Goal: Task Accomplishment & Management: Use online tool/utility

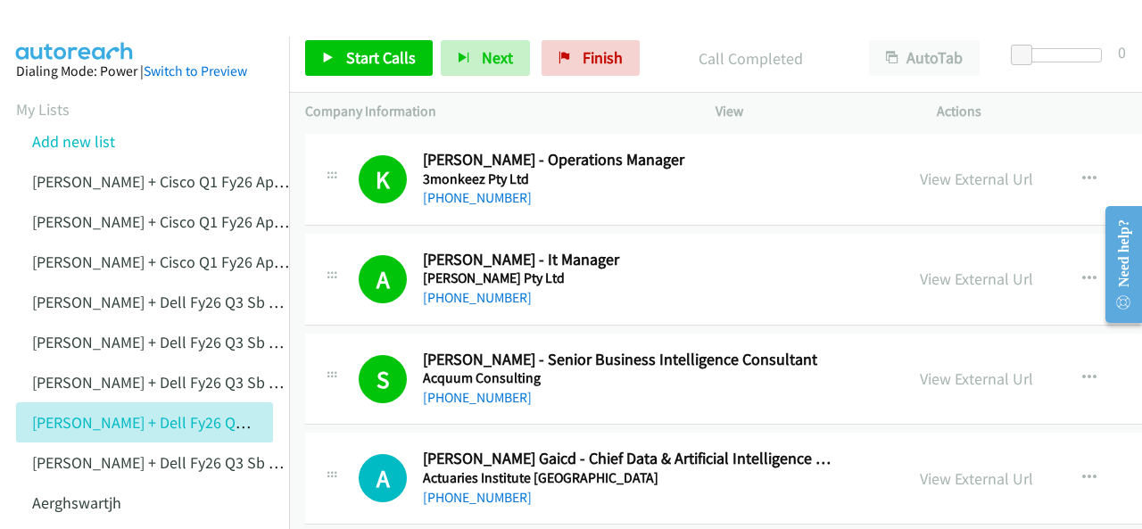
scroll to position [9014, 0]
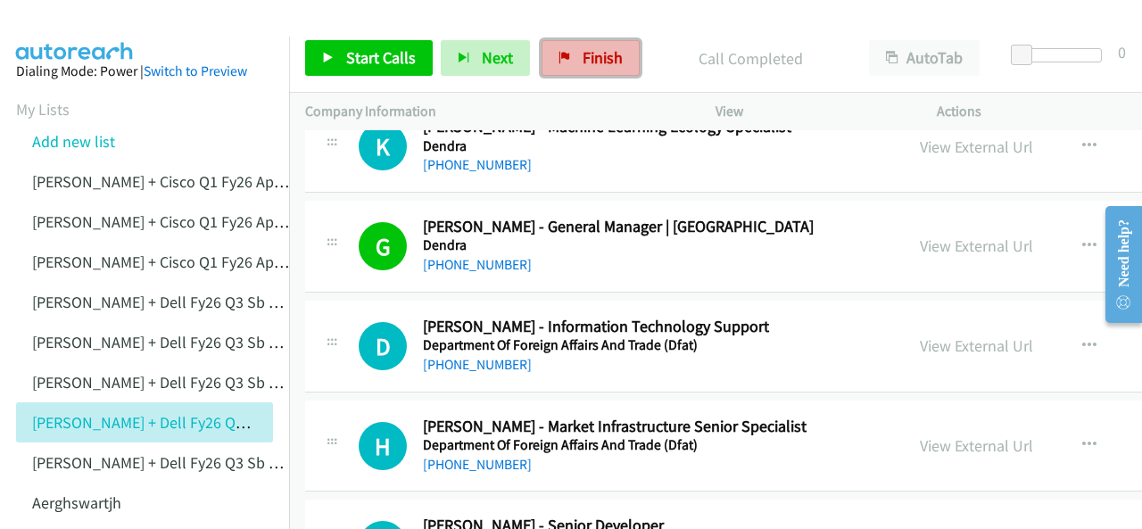
click at [583, 55] on span "Finish" at bounding box center [603, 57] width 40 height 21
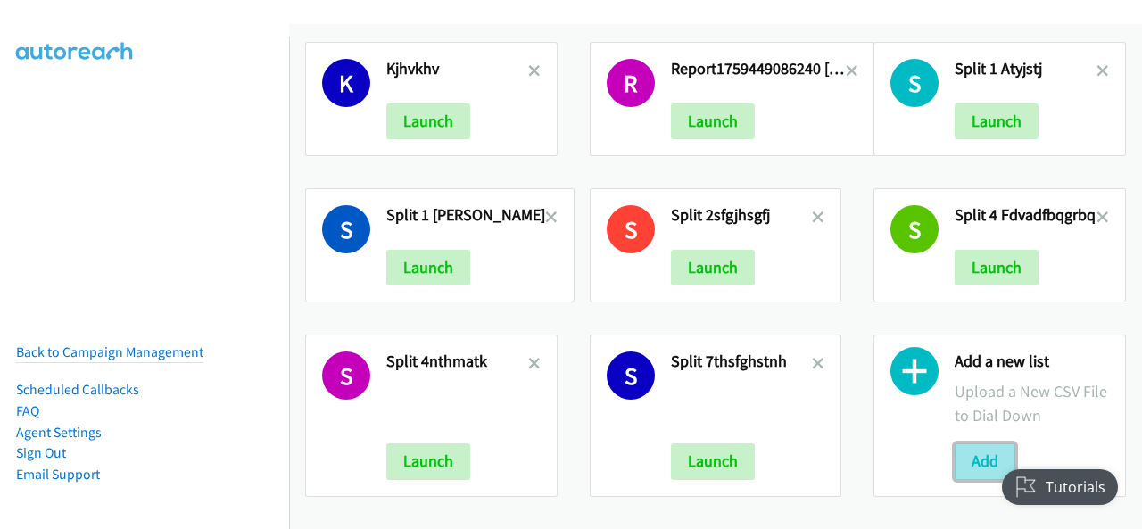
click at [969, 447] on button "Add" at bounding box center [985, 462] width 61 height 36
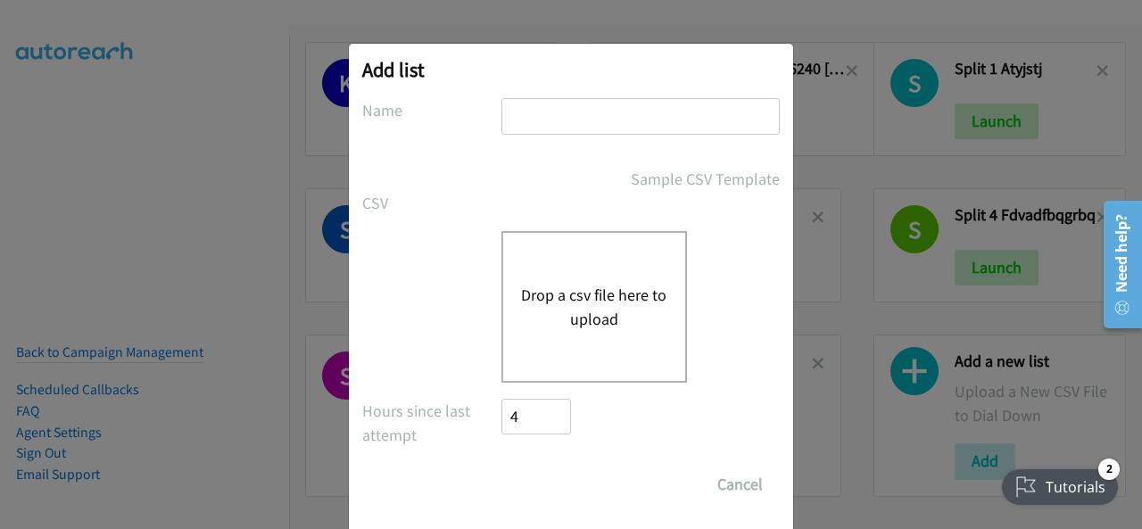
click at [531, 119] on input "text" at bounding box center [641, 116] width 278 height 37
paste input "Justin Lennert + Dell FY26Q3 SB CSG - AUy45y435y"
type input "Justin Lennert + Dell FY26Q3 SB CSG - AUy45y435y"
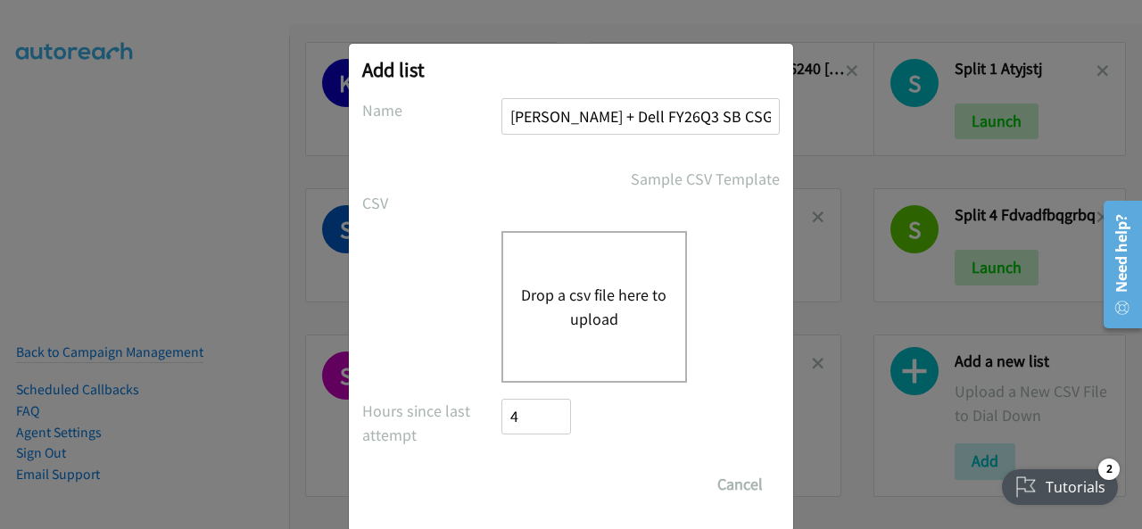
click at [568, 288] on button "Drop a csv file here to upload" at bounding box center [594, 307] width 146 height 48
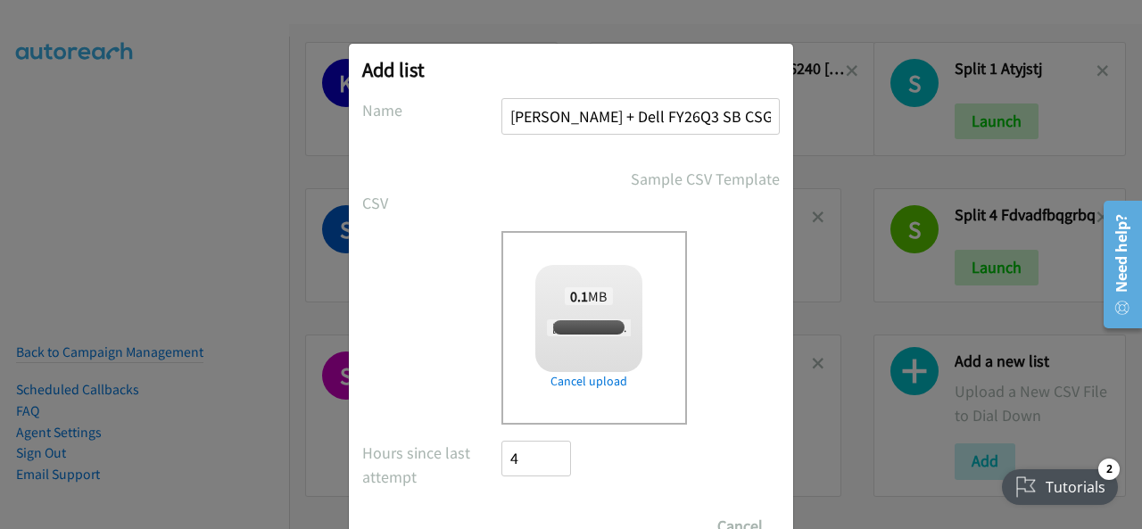
checkbox input "true"
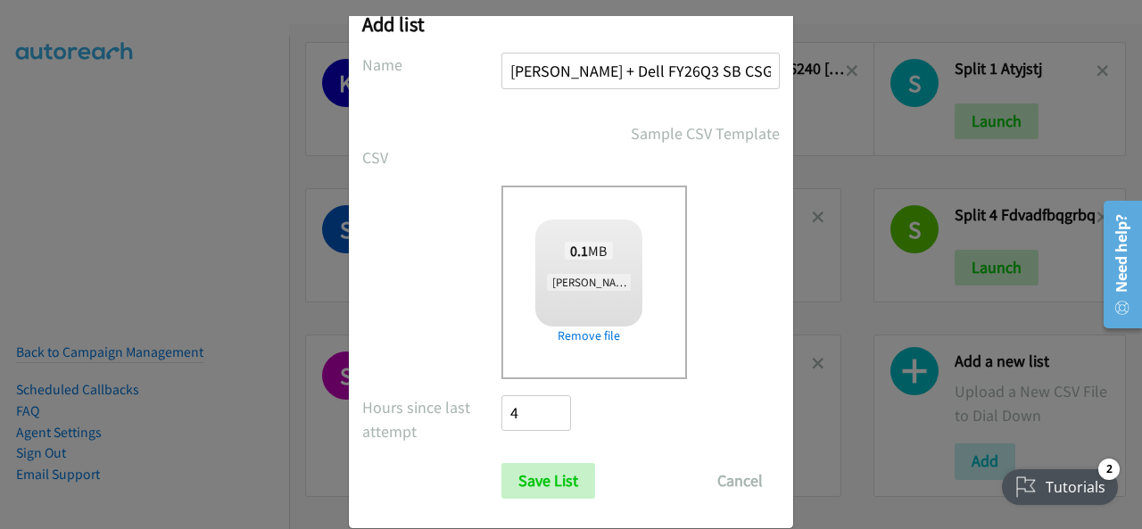
scroll to position [71, 0]
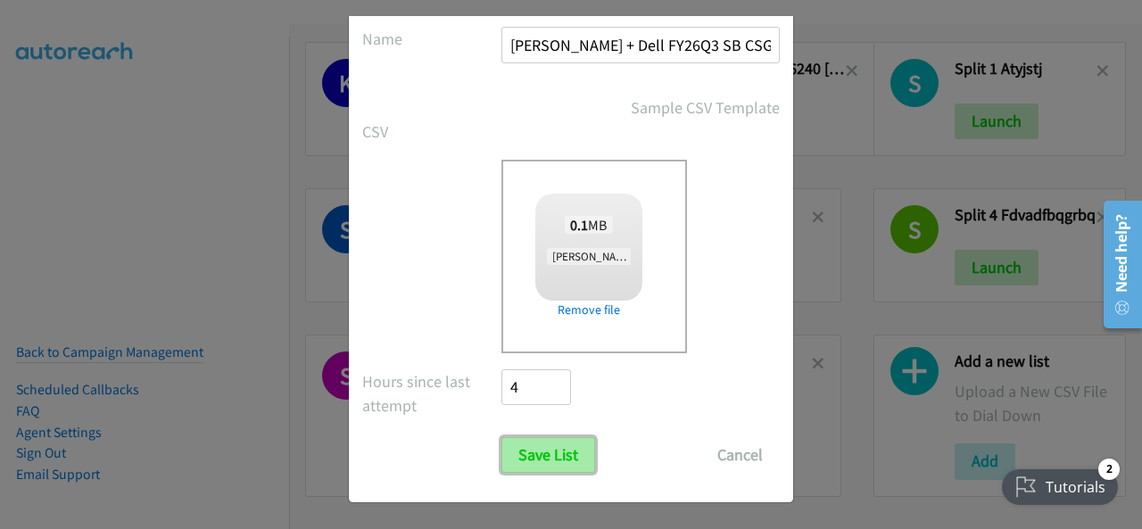
click at [534, 444] on input "Save List" at bounding box center [549, 455] width 94 height 36
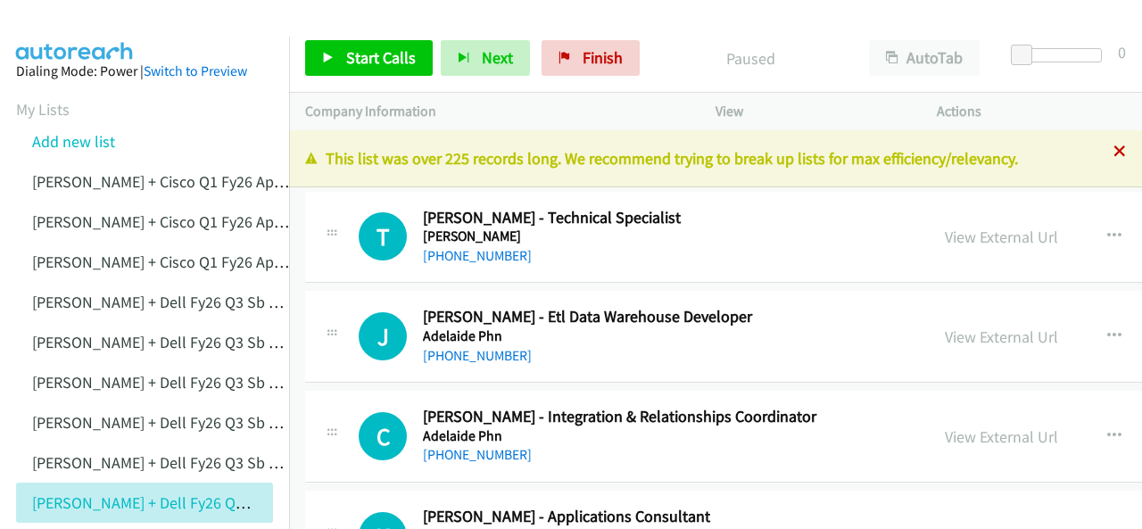
click at [1114, 154] on icon at bounding box center [1120, 152] width 12 height 12
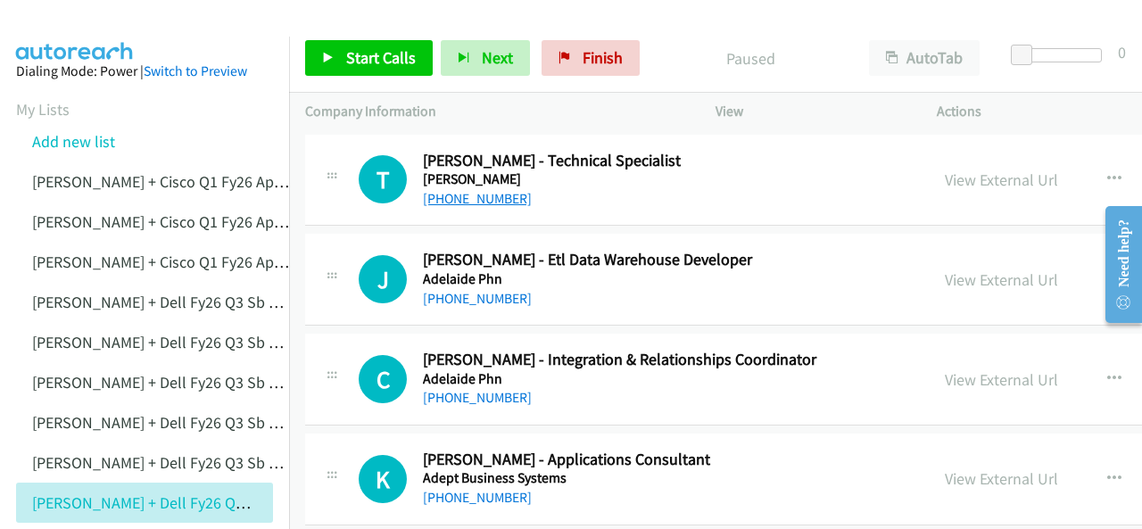
click at [469, 193] on link "+61 400 179 652" at bounding box center [477, 198] width 109 height 17
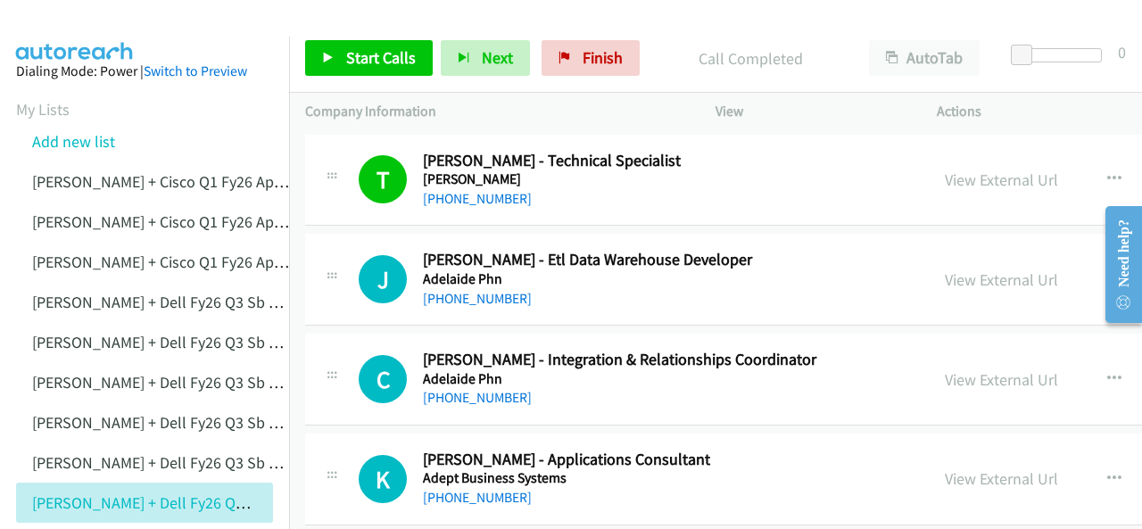
click at [71, 24] on img at bounding box center [75, 31] width 134 height 62
click at [465, 296] on link "+61 478 679 619" at bounding box center [477, 298] width 109 height 17
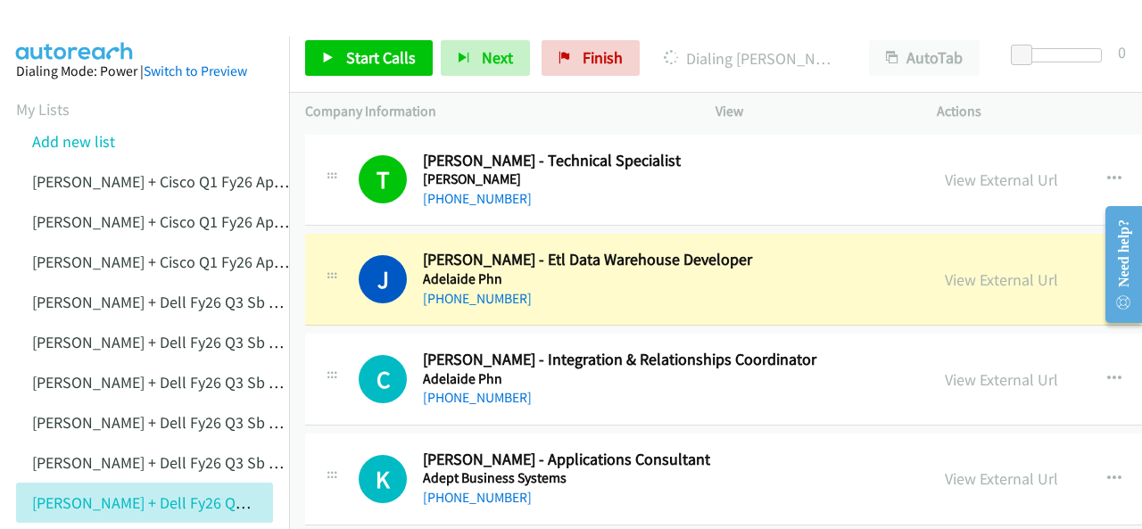
click at [57, 16] on img at bounding box center [75, 31] width 134 height 62
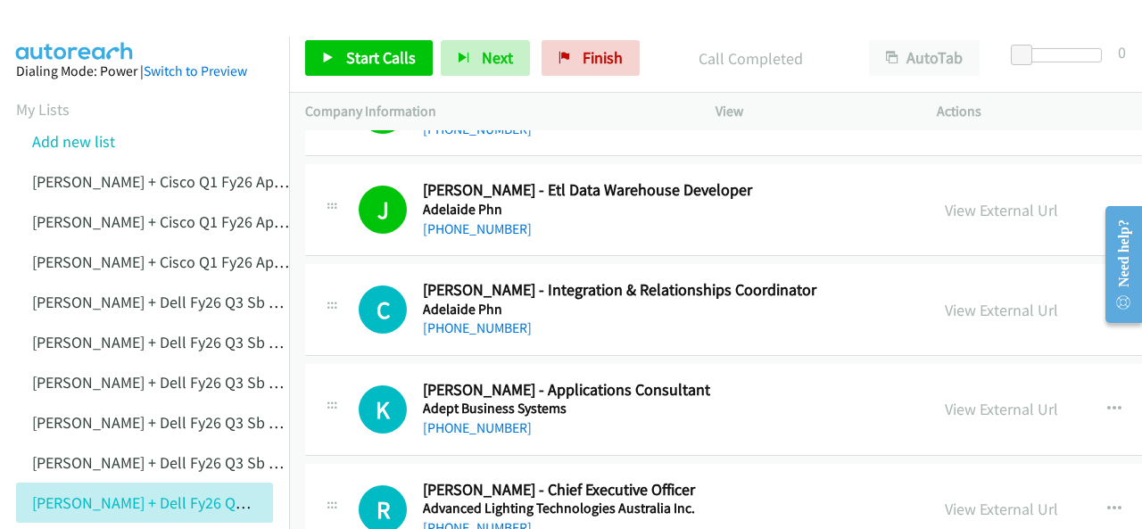
scroll to position [89, 0]
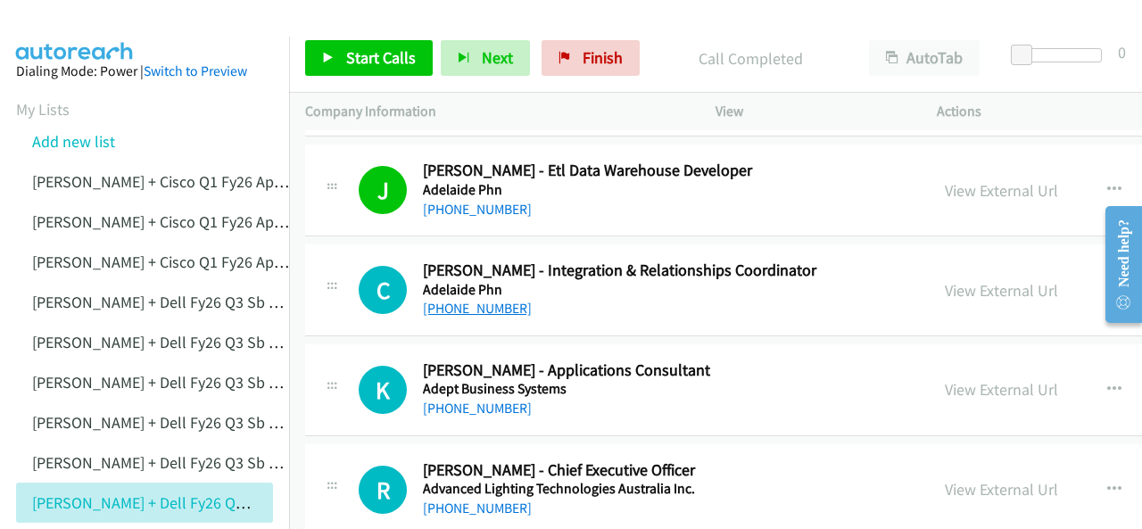
click at [460, 305] on link "+61 403 724 922" at bounding box center [477, 308] width 109 height 17
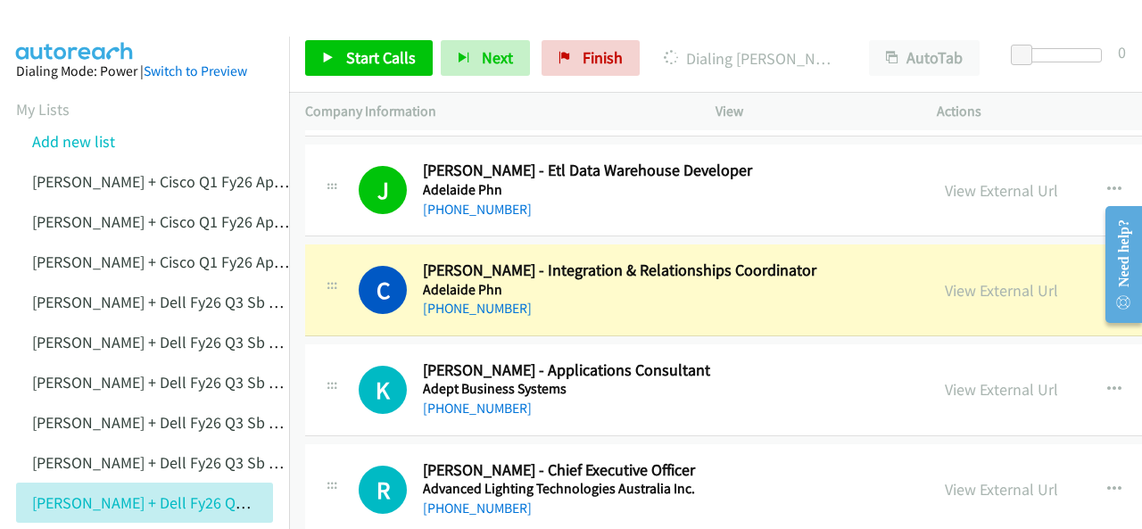
click at [37, 24] on img at bounding box center [75, 31] width 134 height 62
click at [48, 21] on img at bounding box center [75, 31] width 134 height 62
click at [127, 25] on img at bounding box center [75, 31] width 134 height 62
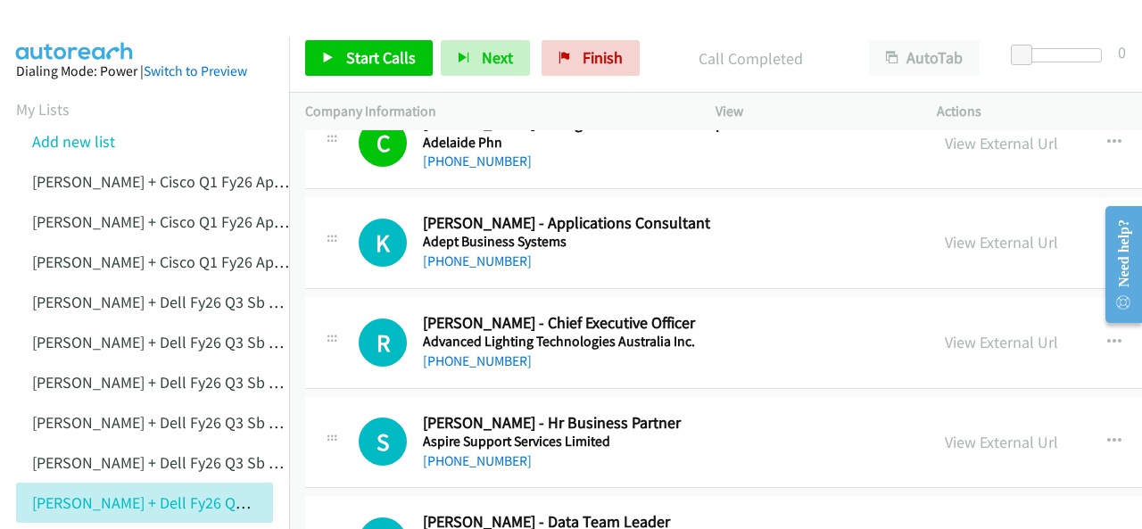
scroll to position [268, 0]
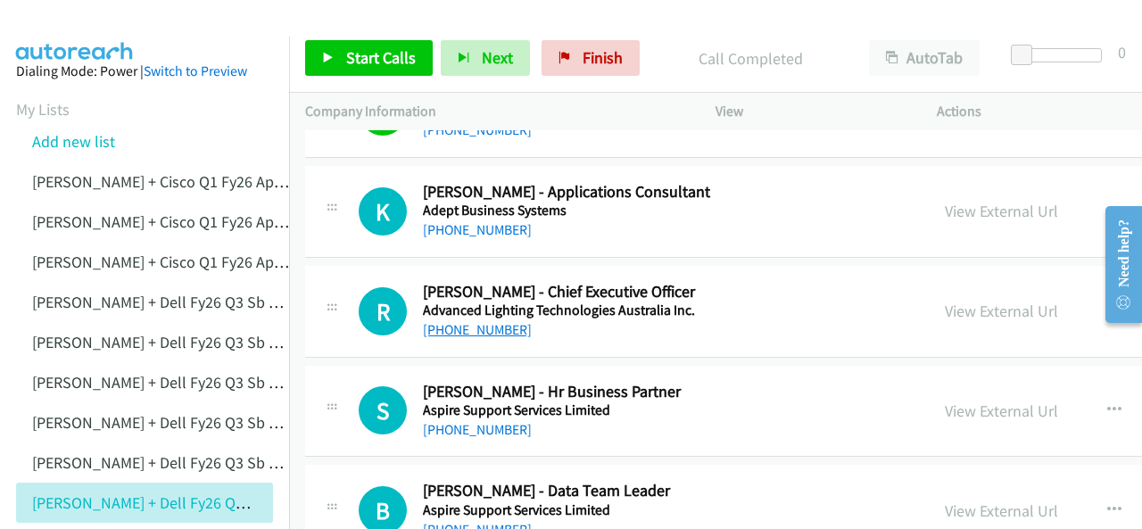
click at [459, 327] on link "+61 3 8805 3203" at bounding box center [477, 329] width 109 height 17
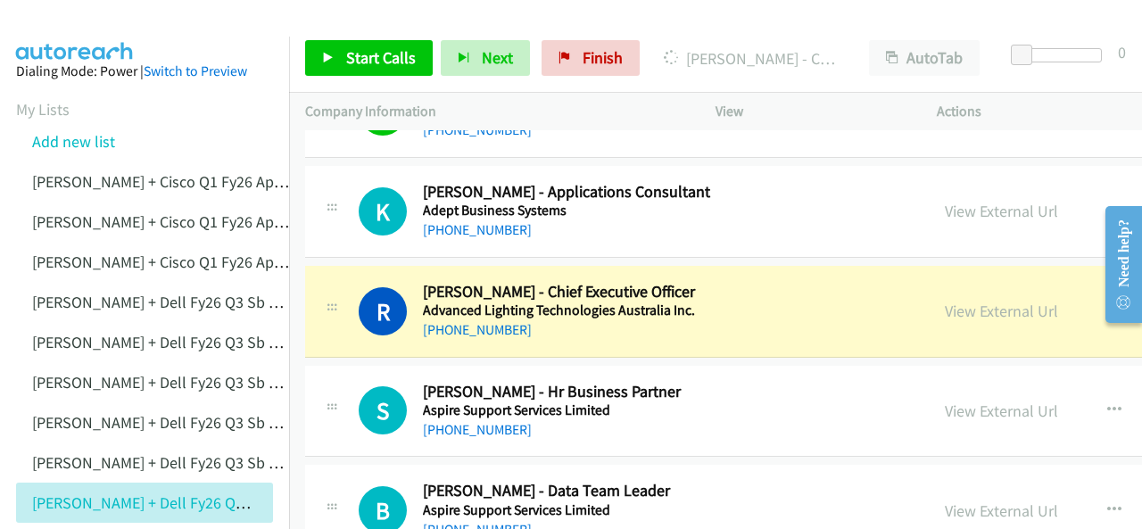
click at [80, 21] on img at bounding box center [75, 31] width 134 height 62
click at [59, 22] on img at bounding box center [75, 31] width 134 height 62
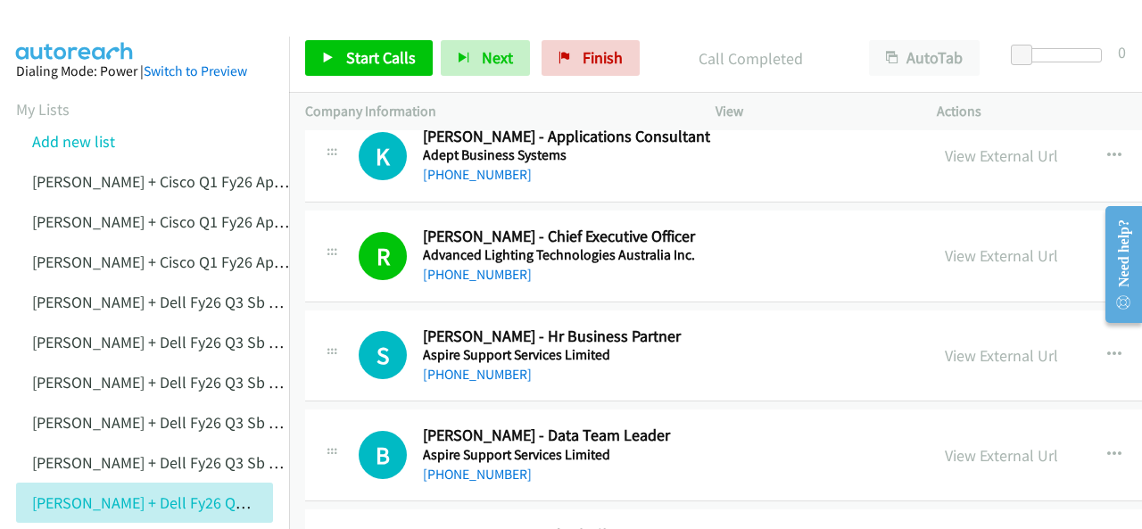
scroll to position [357, 0]
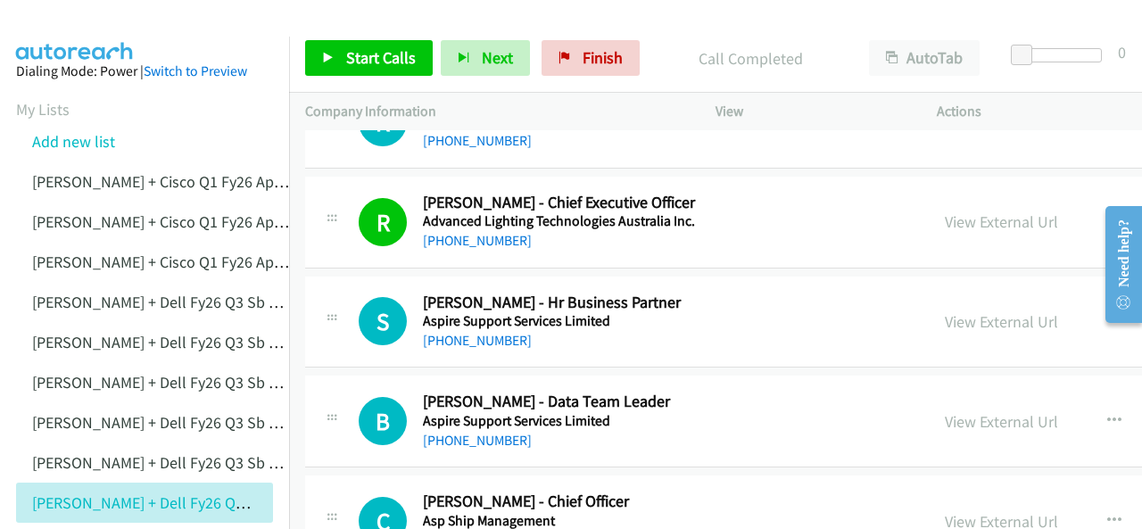
click at [57, 21] on img at bounding box center [75, 31] width 134 height 62
click at [450, 336] on link "+27 78 455 8776" at bounding box center [477, 340] width 109 height 17
click at [76, 24] on img at bounding box center [75, 31] width 134 height 62
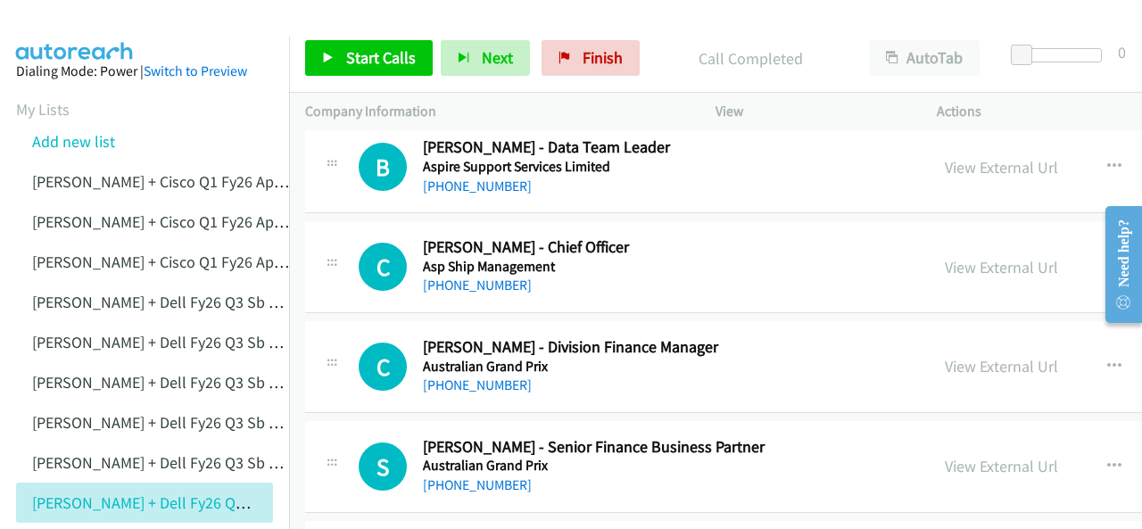
scroll to position [625, 0]
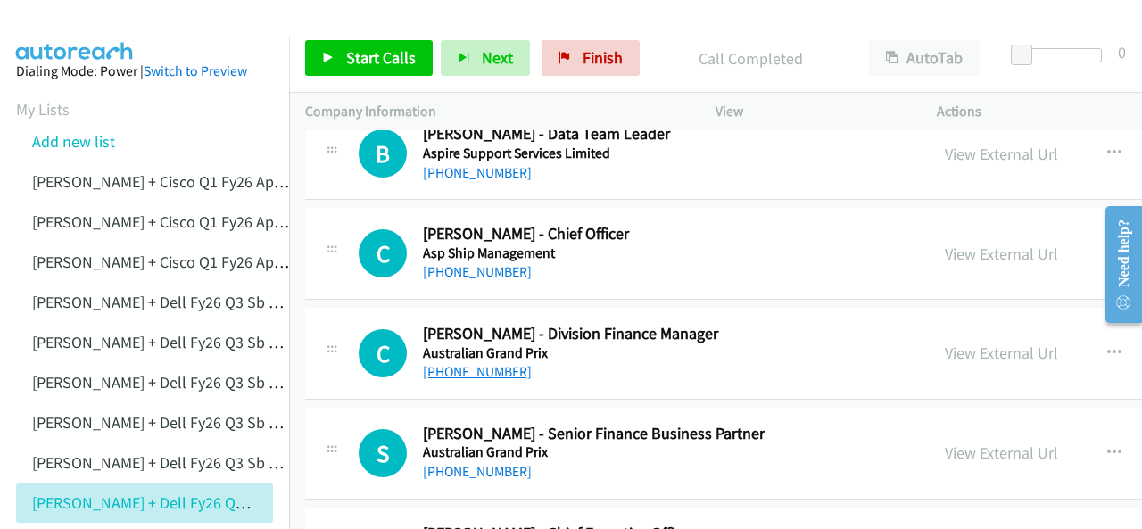
click at [462, 366] on link "+61 402 061 941" at bounding box center [477, 371] width 109 height 17
click at [61, 21] on img at bounding box center [75, 31] width 134 height 62
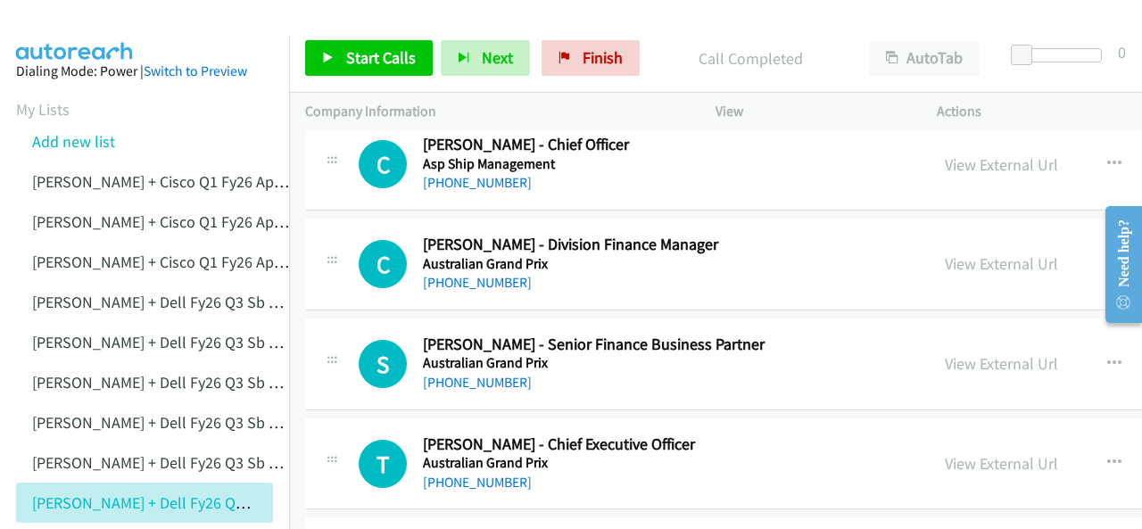
scroll to position [803, 0]
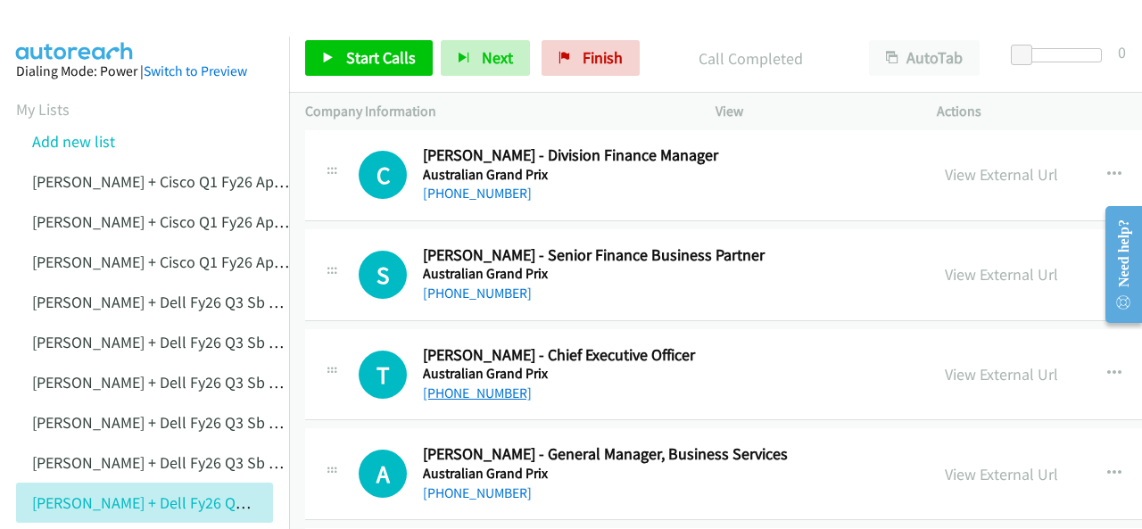
click at [466, 387] on link "+61 409 023 262" at bounding box center [477, 393] width 109 height 17
click at [37, 28] on img at bounding box center [75, 31] width 134 height 62
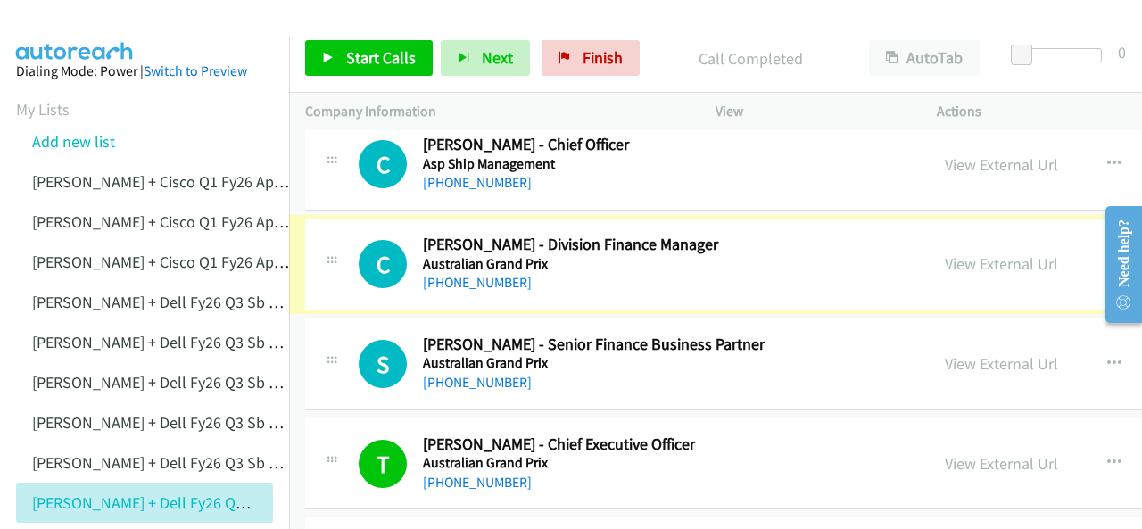
click at [458, 278] on link "+61 402 061 941" at bounding box center [477, 282] width 109 height 17
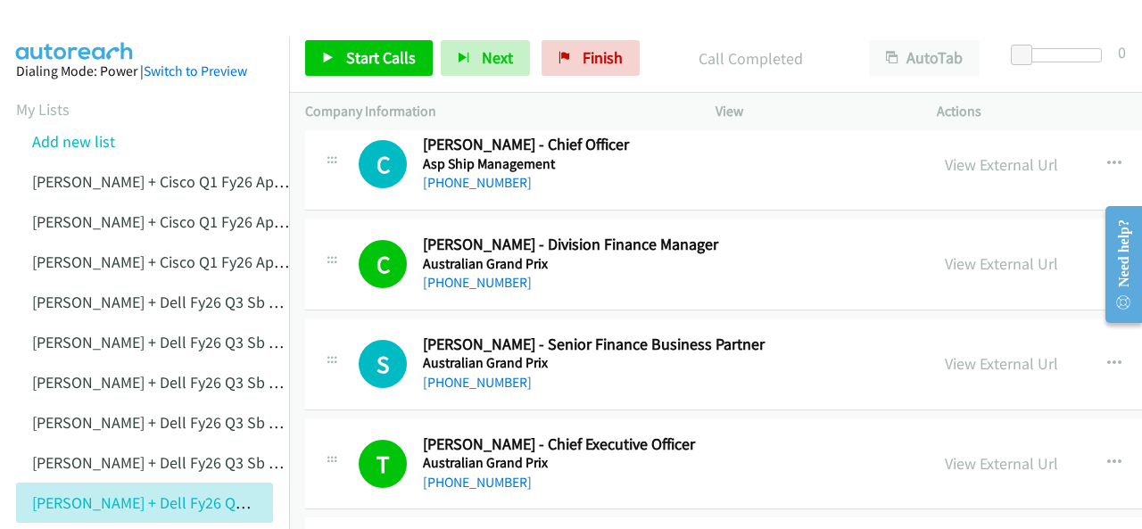
click at [61, 21] on img at bounding box center [75, 31] width 134 height 62
click at [473, 374] on link "+61 401 542 053" at bounding box center [477, 382] width 109 height 17
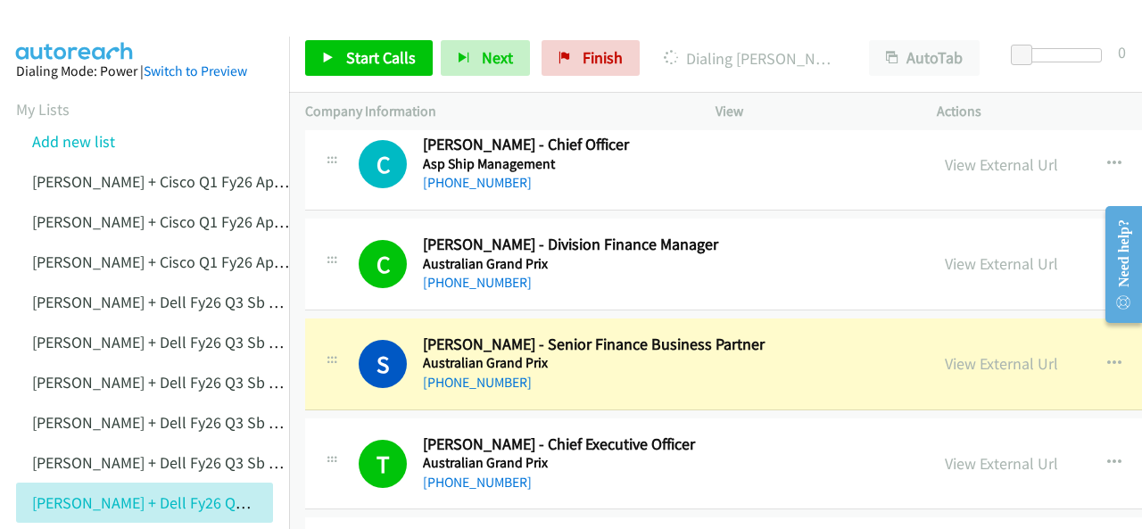
click at [92, 26] on img at bounding box center [75, 31] width 134 height 62
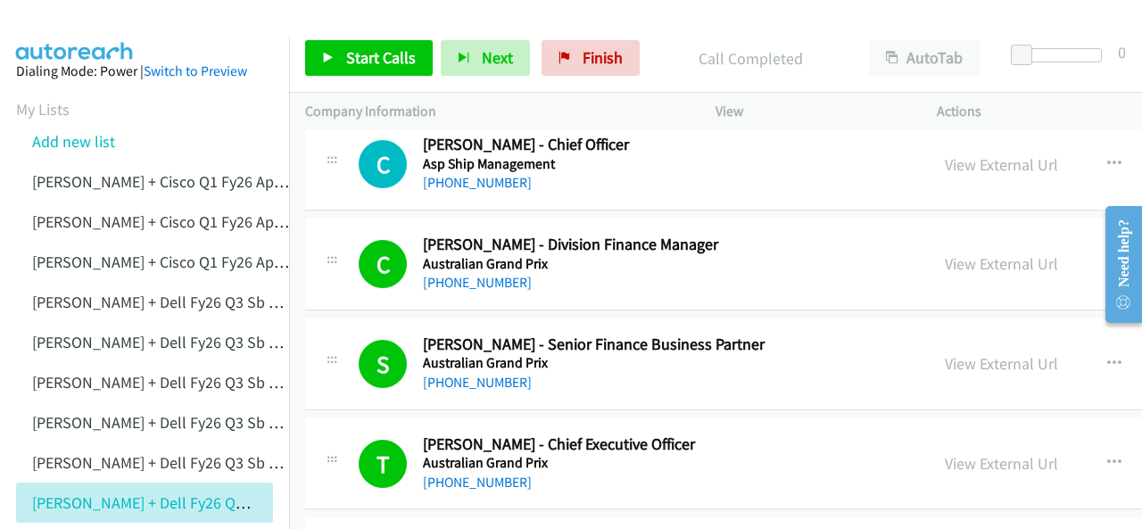
click at [95, 17] on img at bounding box center [75, 31] width 134 height 62
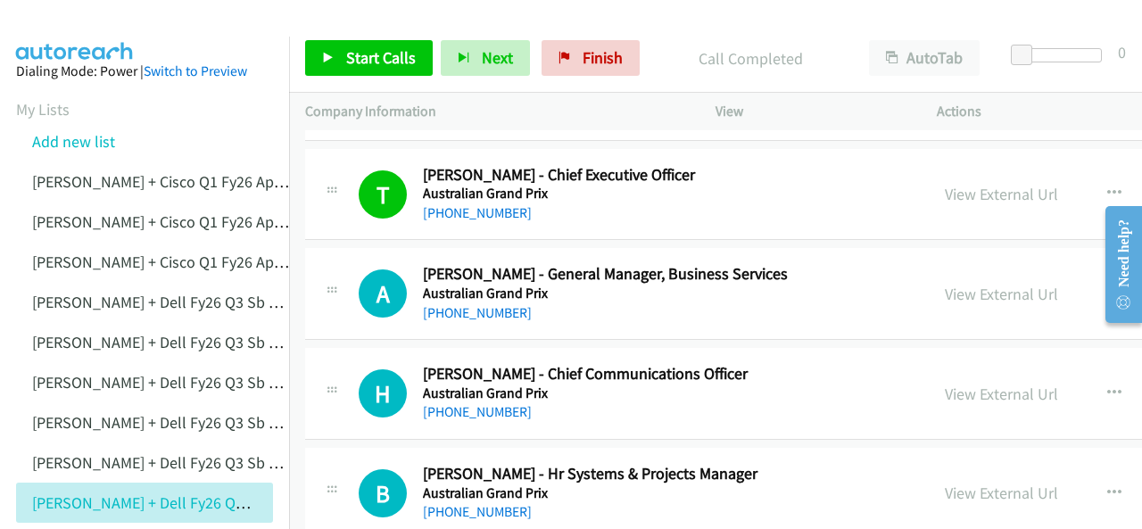
scroll to position [1071, 0]
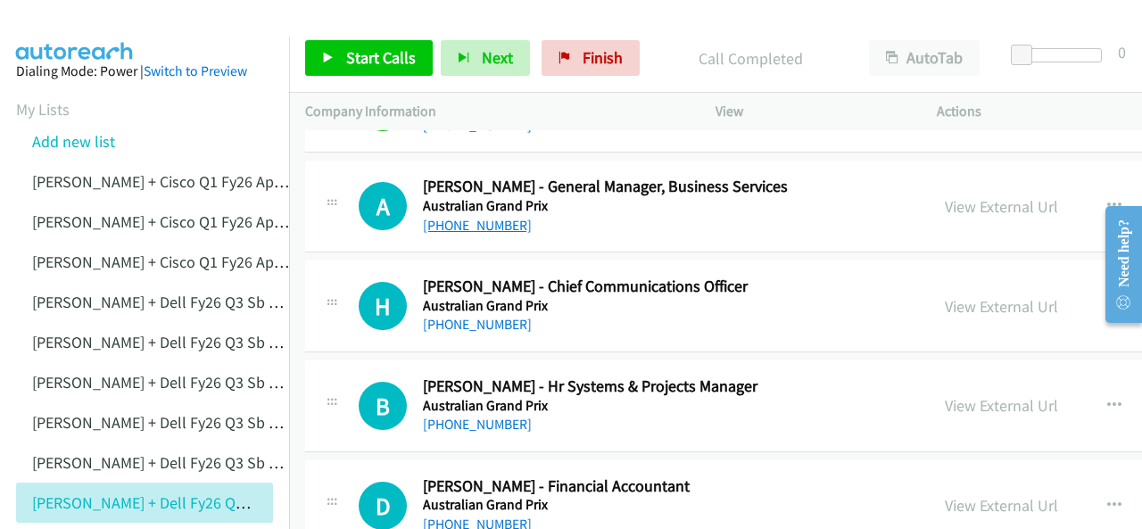
click at [467, 220] on link "+61 419 509 491" at bounding box center [477, 225] width 109 height 17
click at [70, 21] on img at bounding box center [75, 31] width 134 height 62
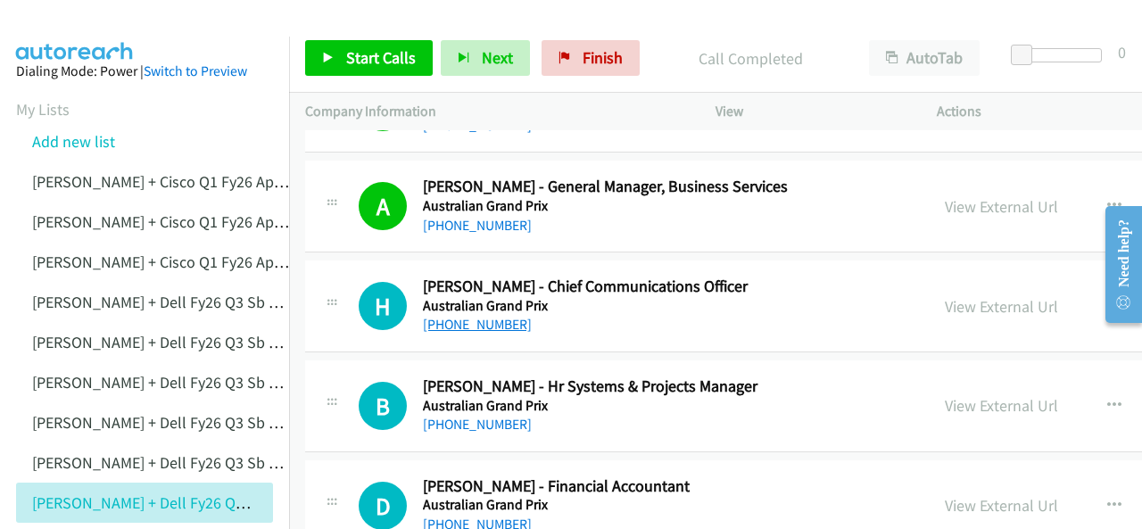
click at [453, 320] on link "+61 477 770 747" at bounding box center [477, 324] width 109 height 17
click at [84, 33] on img at bounding box center [75, 31] width 134 height 62
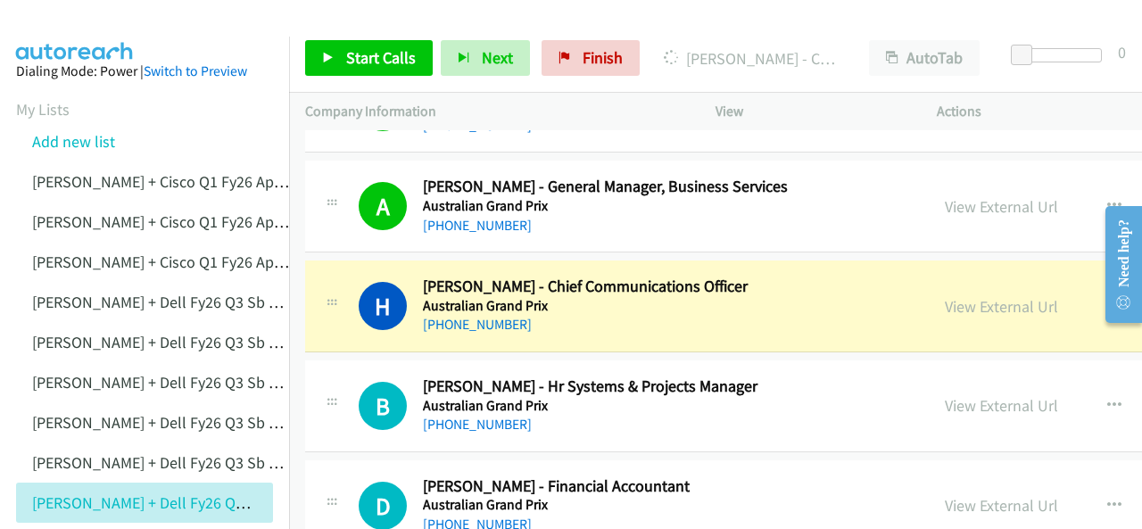
click at [73, 28] on img at bounding box center [75, 31] width 134 height 62
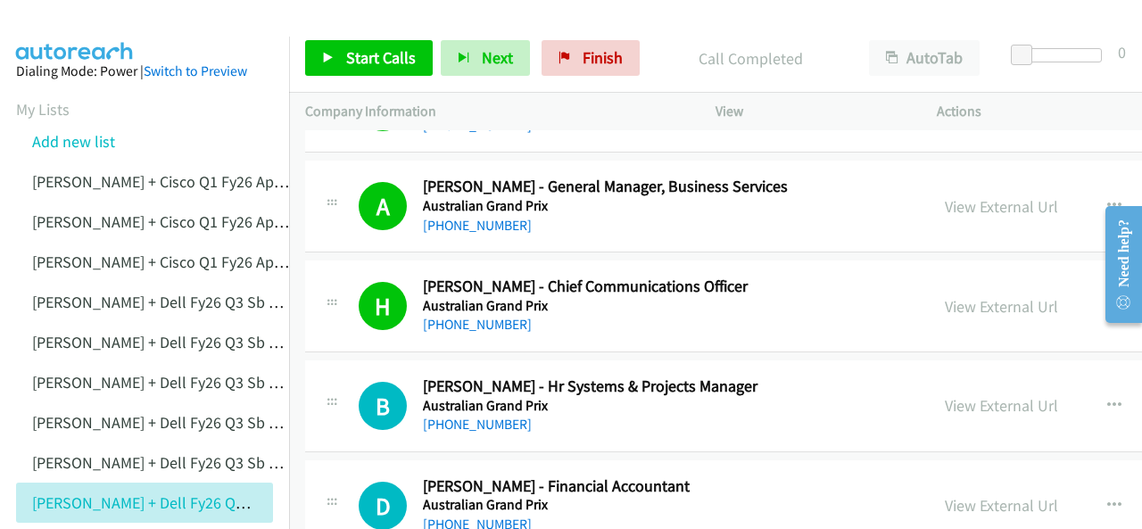
click at [58, 13] on img at bounding box center [75, 31] width 134 height 62
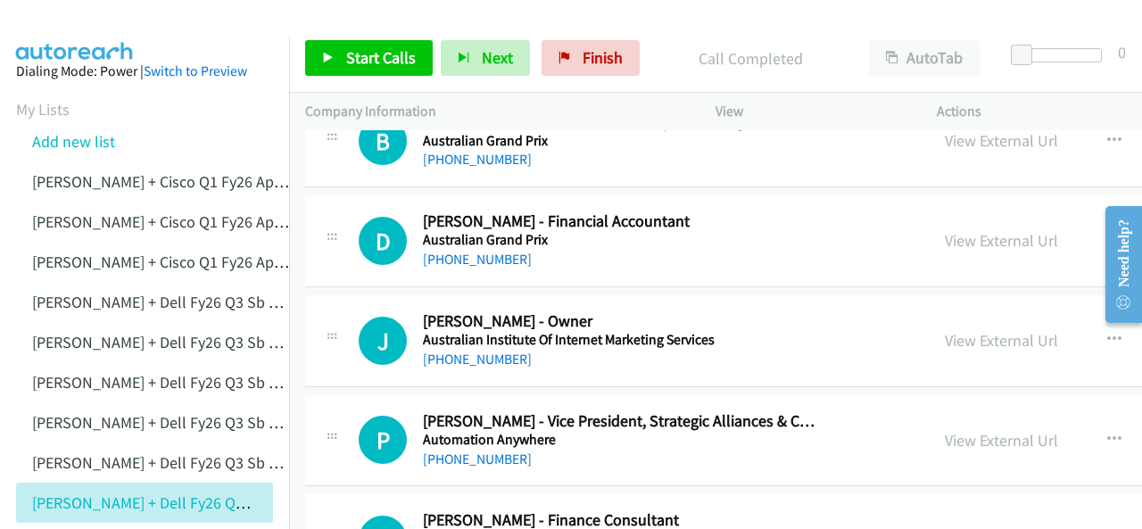
scroll to position [1339, 0]
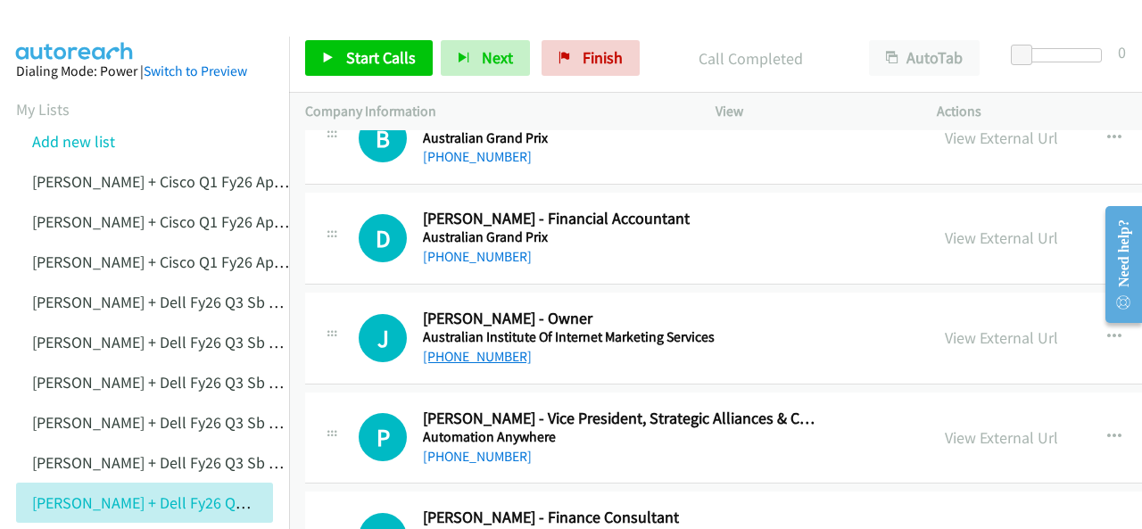
click at [460, 359] on link "[PHONE_NUMBER]" at bounding box center [477, 356] width 109 height 17
click at [79, 28] on img at bounding box center [75, 31] width 134 height 62
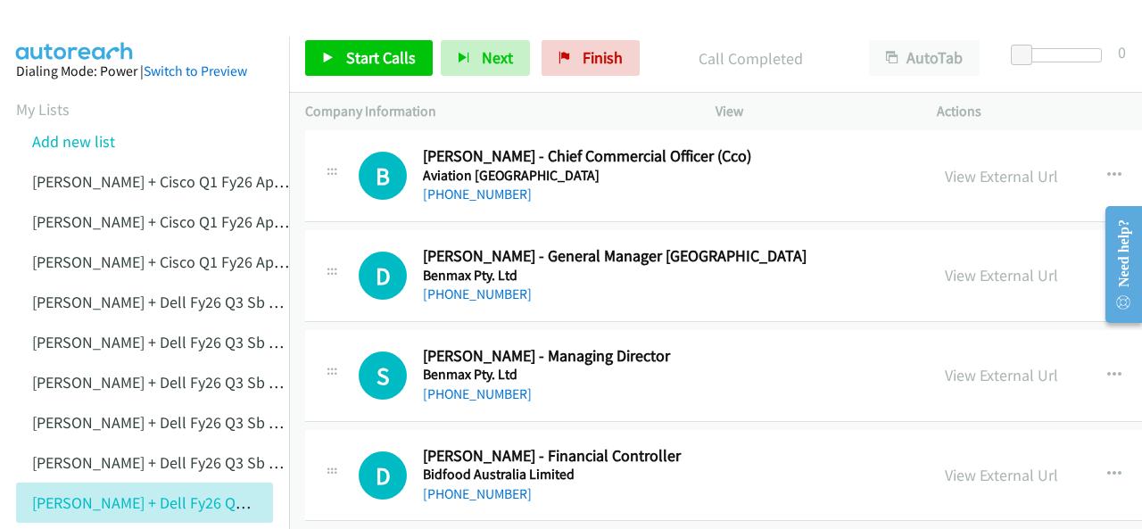
scroll to position [2320, 0]
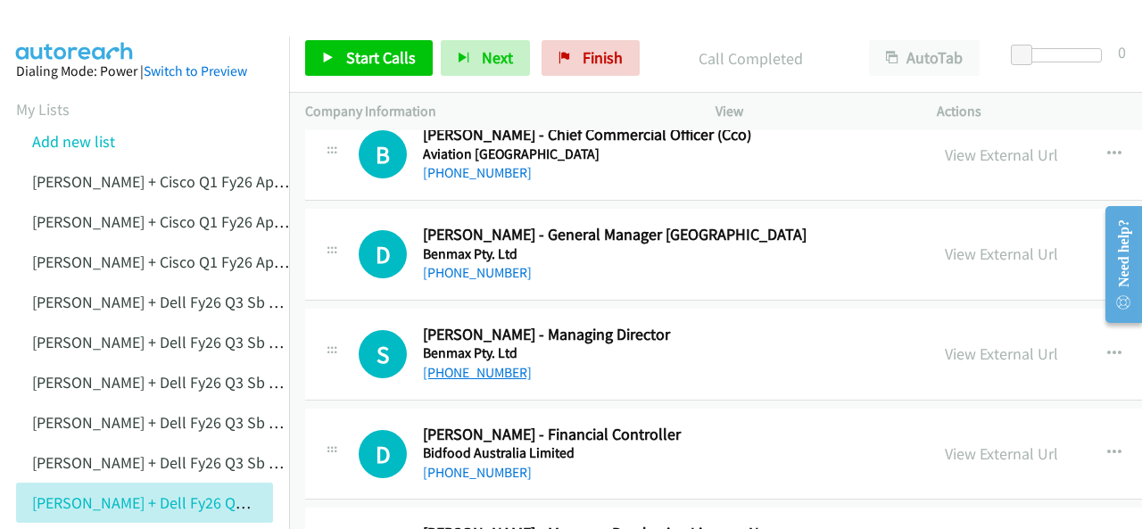
click at [454, 364] on link "+61 418 528 374" at bounding box center [477, 372] width 109 height 17
click at [78, 28] on img at bounding box center [75, 31] width 134 height 62
click at [468, 369] on link "+61 418 528 374" at bounding box center [477, 372] width 109 height 17
click at [468, 270] on link "+61 428 361 413" at bounding box center [477, 272] width 109 height 17
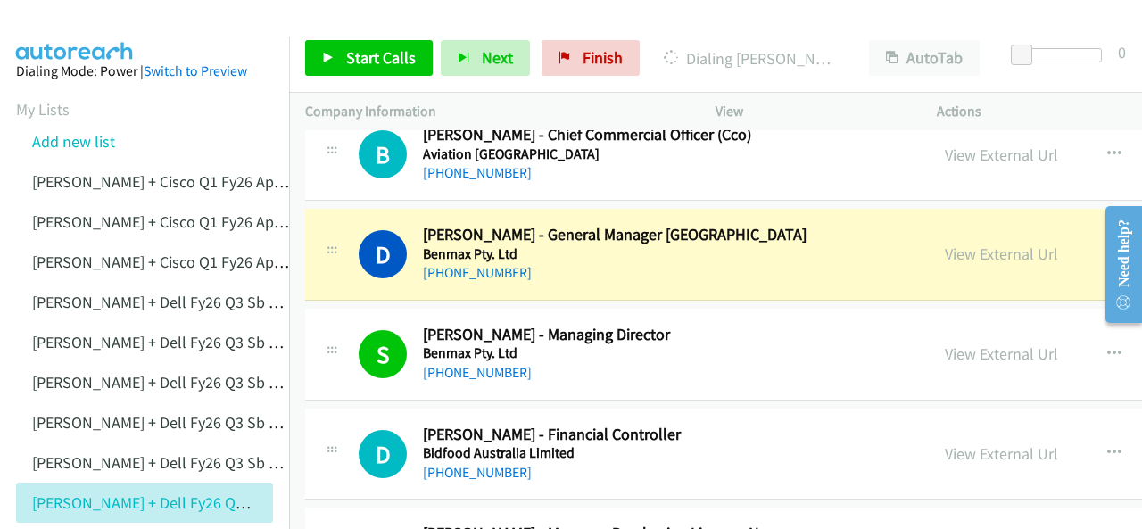
click at [100, 26] on img at bounding box center [75, 31] width 134 height 62
click at [57, 19] on img at bounding box center [75, 31] width 134 height 62
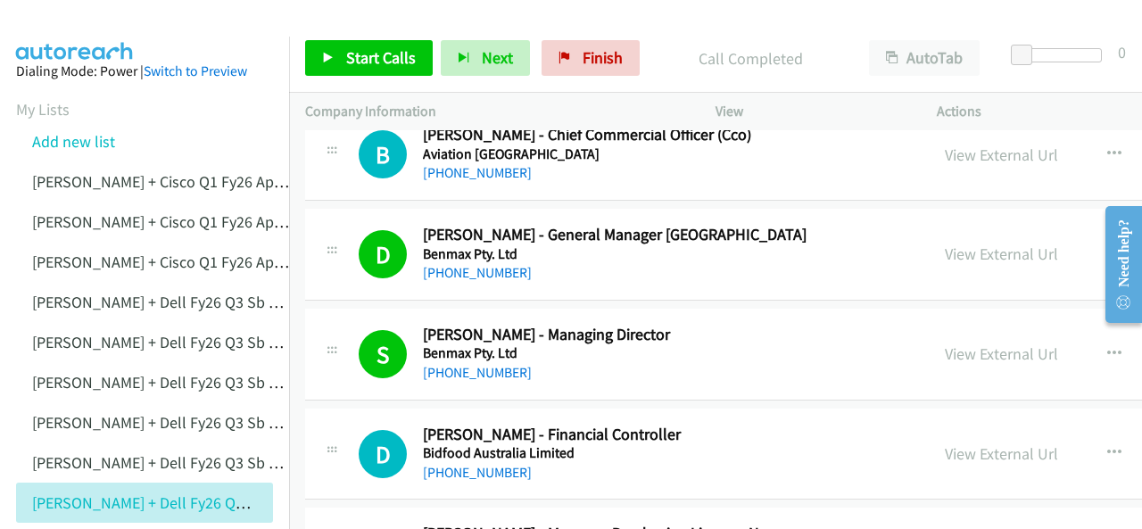
click at [89, 26] on img at bounding box center [75, 31] width 134 height 62
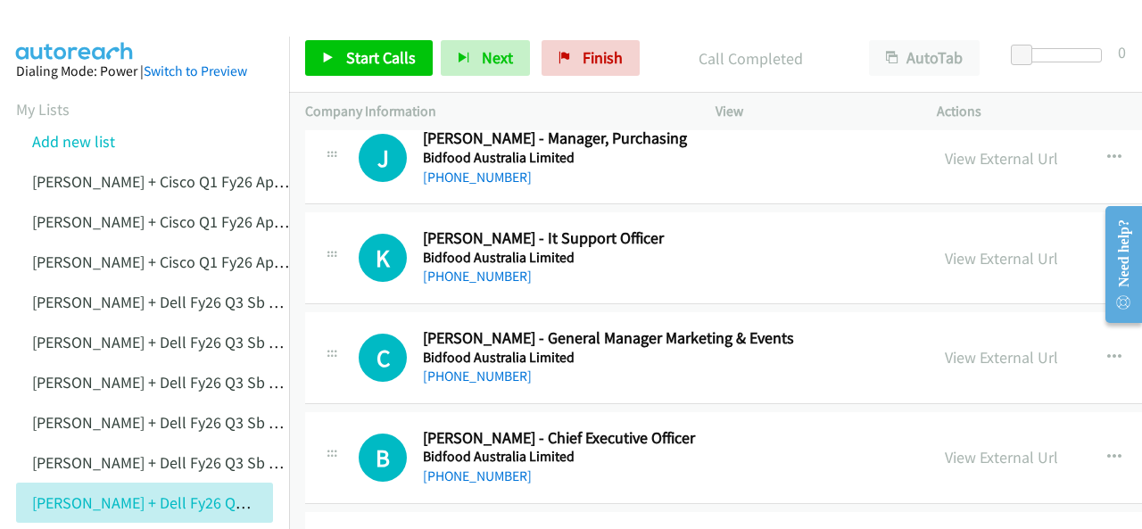
scroll to position [4551, 0]
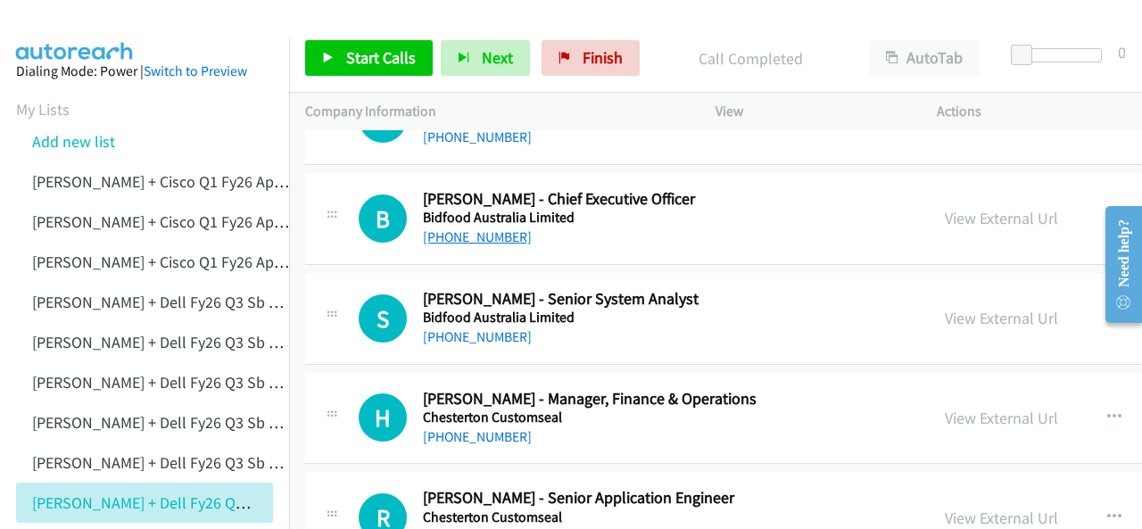
click at [470, 228] on link "+61 411 689 968" at bounding box center [477, 236] width 109 height 17
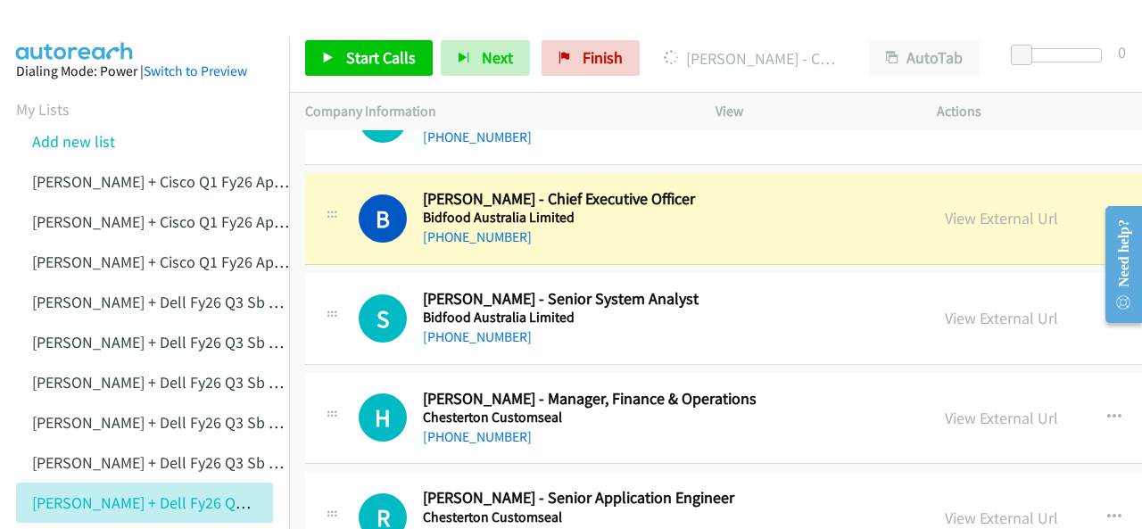
click at [77, 29] on img at bounding box center [75, 31] width 134 height 62
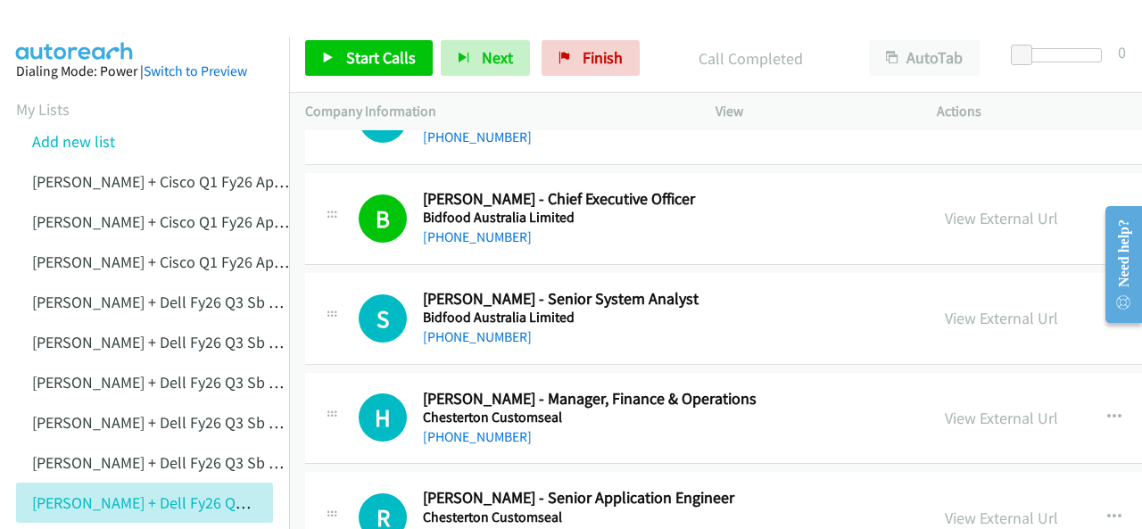
click at [94, 32] on img at bounding box center [75, 31] width 134 height 62
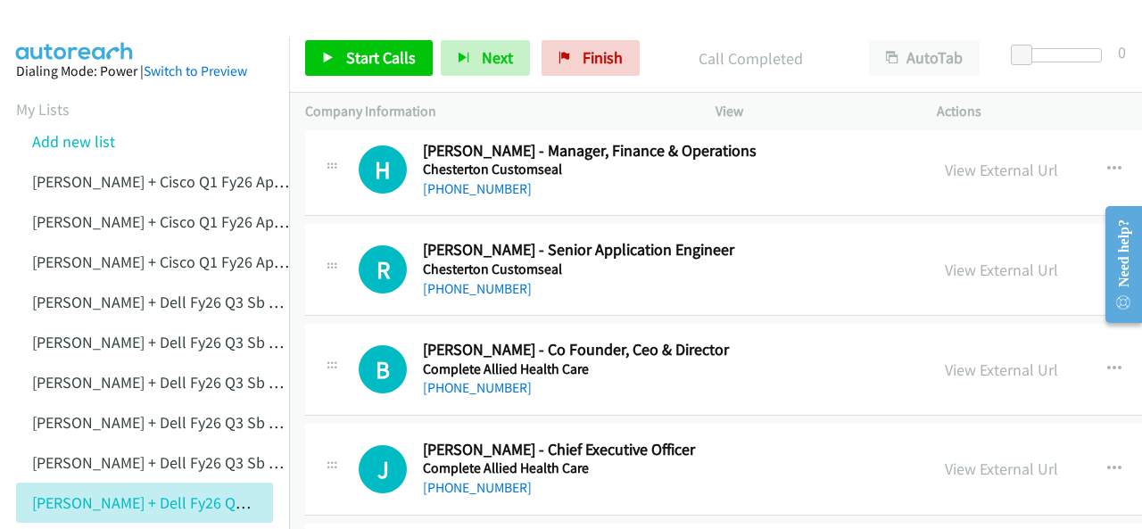
scroll to position [4819, 0]
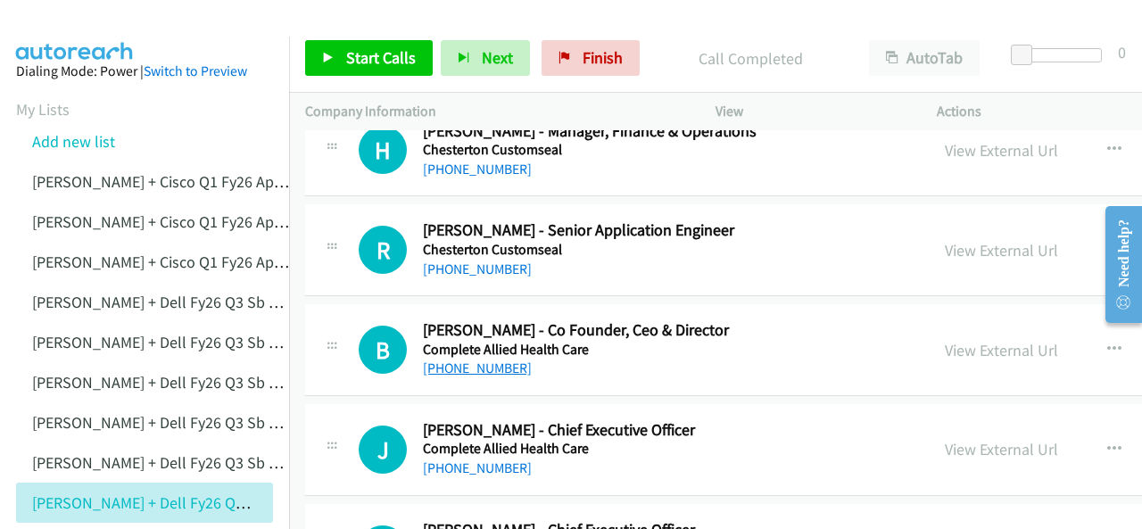
click at [462, 360] on link "[PHONE_NUMBER]" at bounding box center [477, 368] width 109 height 17
click at [75, 23] on img at bounding box center [75, 31] width 134 height 62
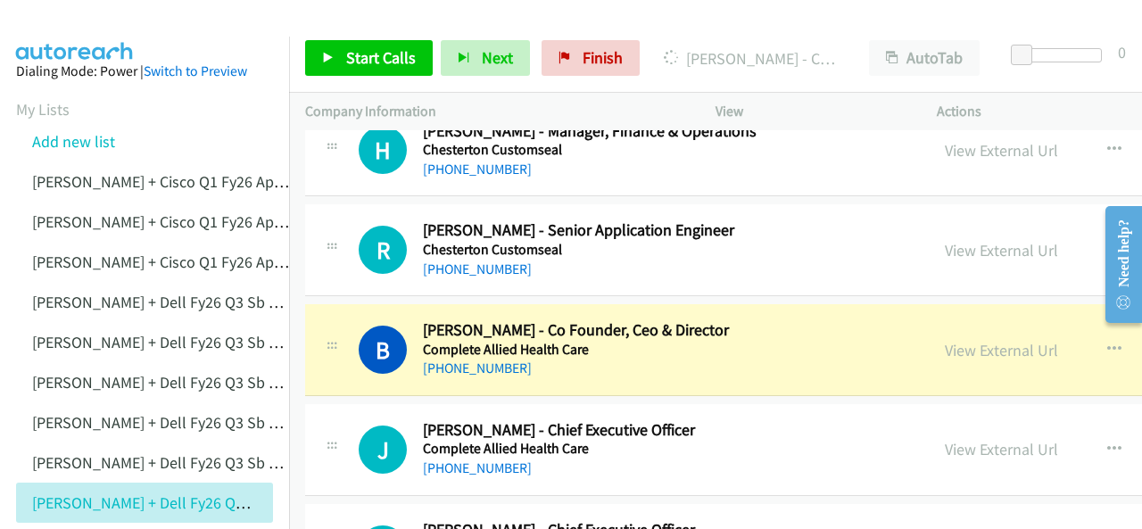
click at [71, 16] on img at bounding box center [75, 31] width 134 height 62
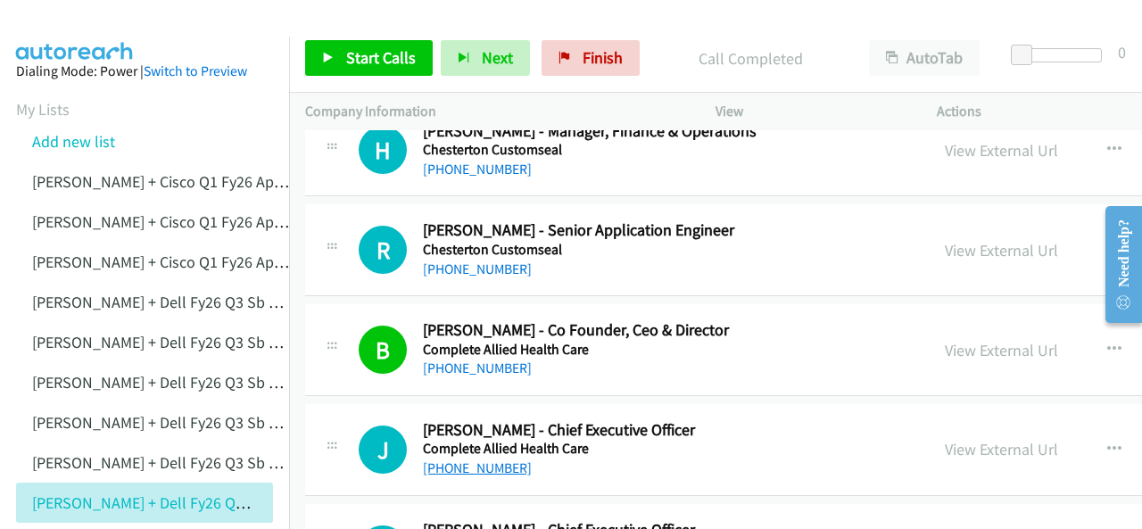
click at [459, 460] on link "[PHONE_NUMBER]" at bounding box center [477, 468] width 109 height 17
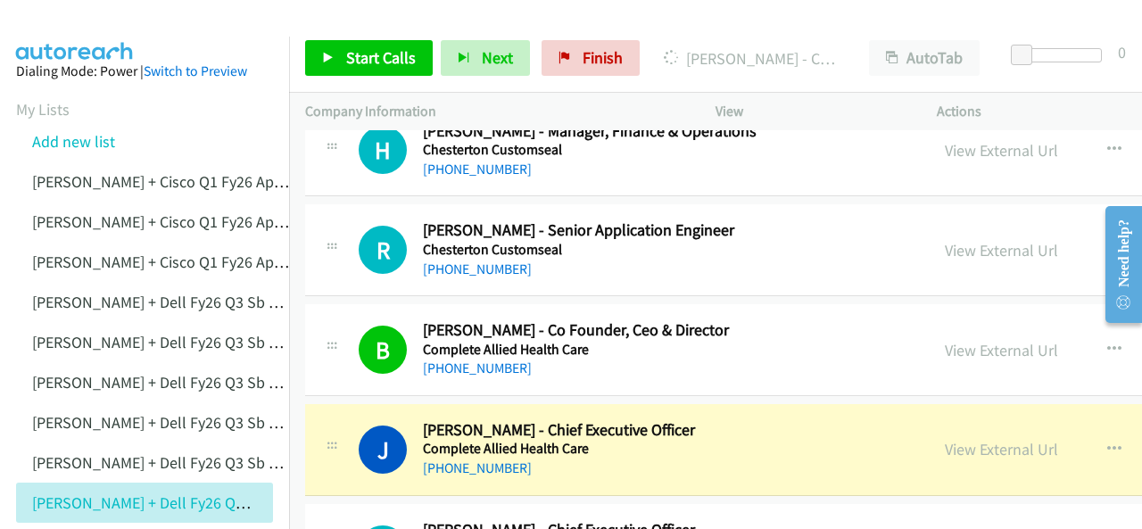
click at [104, 33] on img at bounding box center [75, 31] width 134 height 62
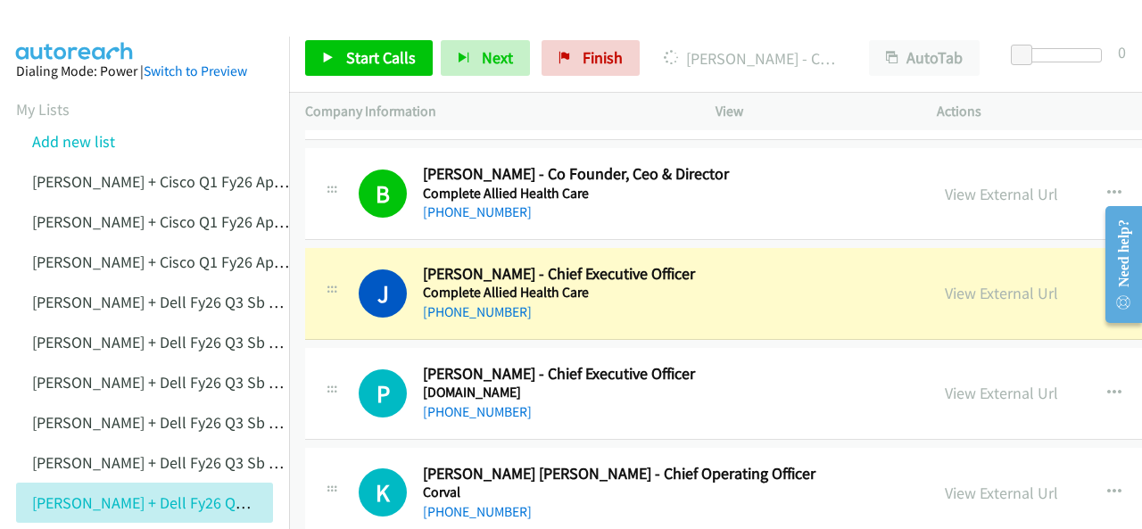
scroll to position [4998, 0]
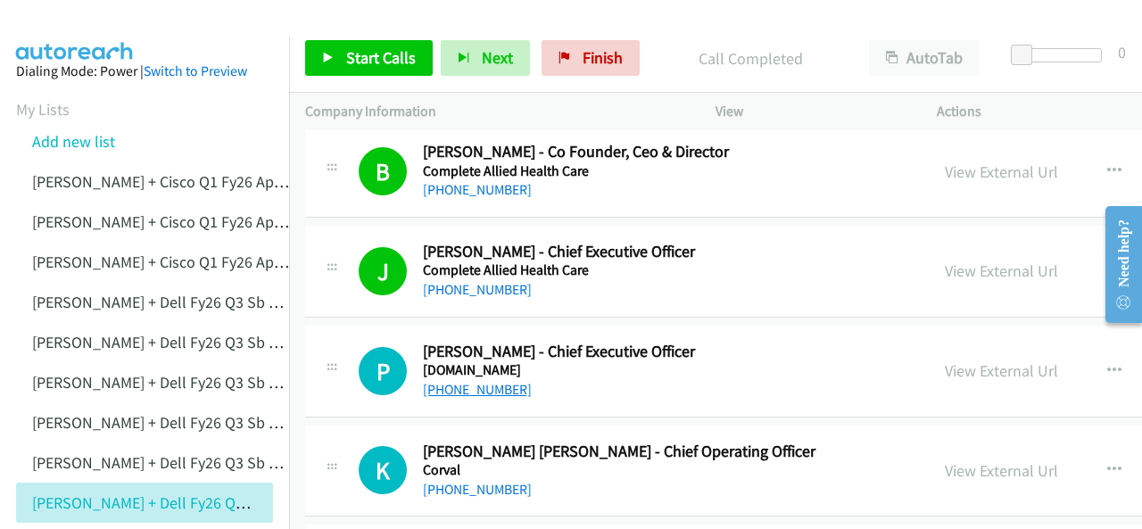
click at [453, 381] on link "+61 421 897 683" at bounding box center [477, 389] width 109 height 17
click at [42, 23] on img at bounding box center [75, 31] width 134 height 62
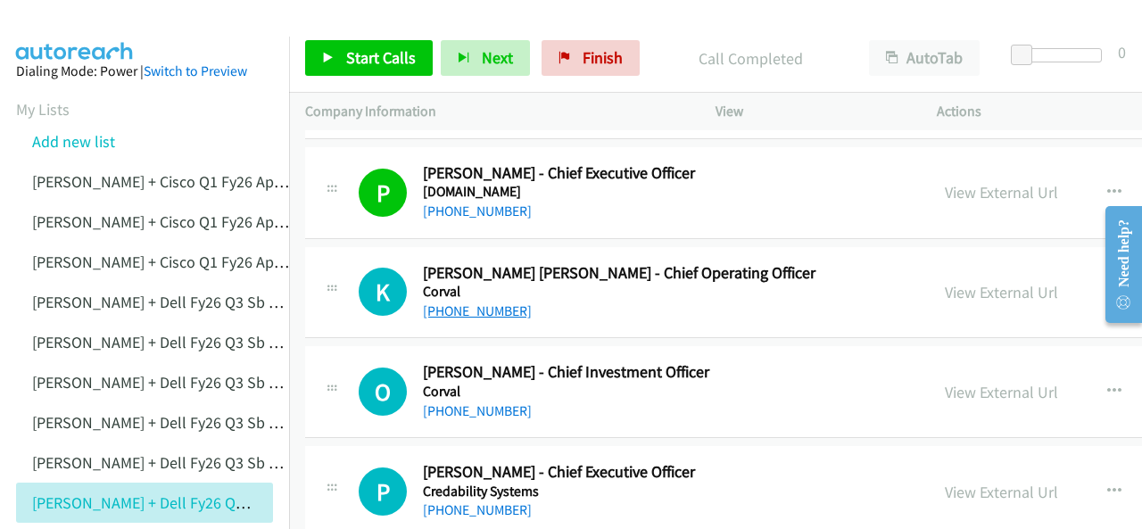
click at [469, 303] on link "+61 404 812 015" at bounding box center [477, 311] width 109 height 17
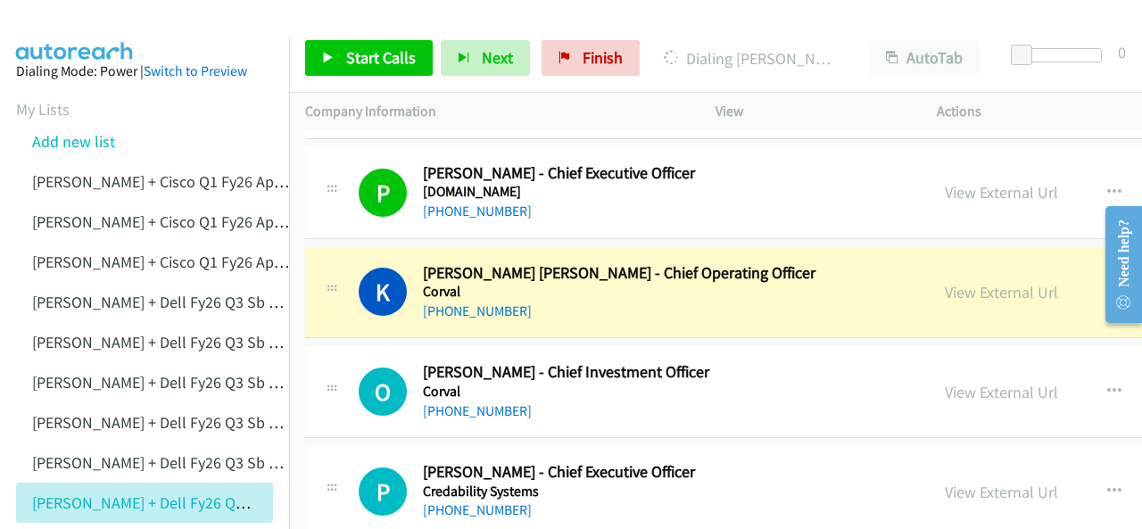
click at [69, 28] on img at bounding box center [75, 31] width 134 height 62
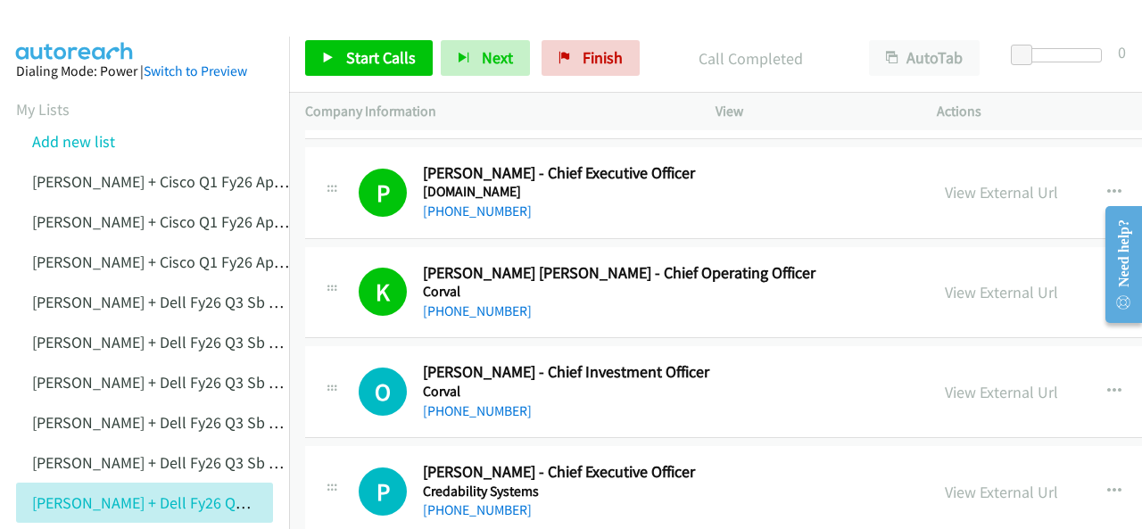
click at [74, 26] on img at bounding box center [75, 31] width 134 height 62
click at [195, 26] on div at bounding box center [563, 34] width 1126 height 69
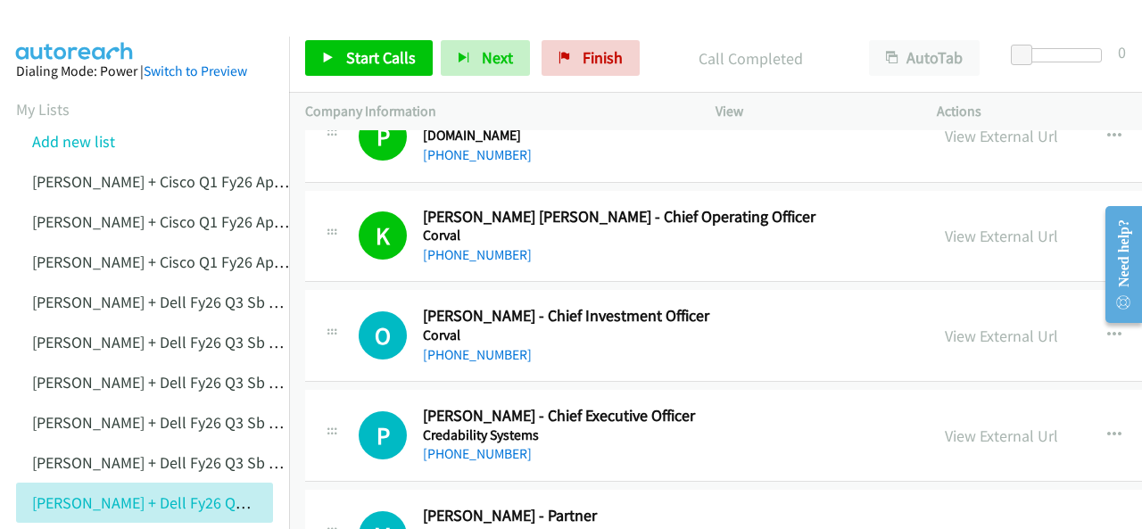
scroll to position [5265, 0]
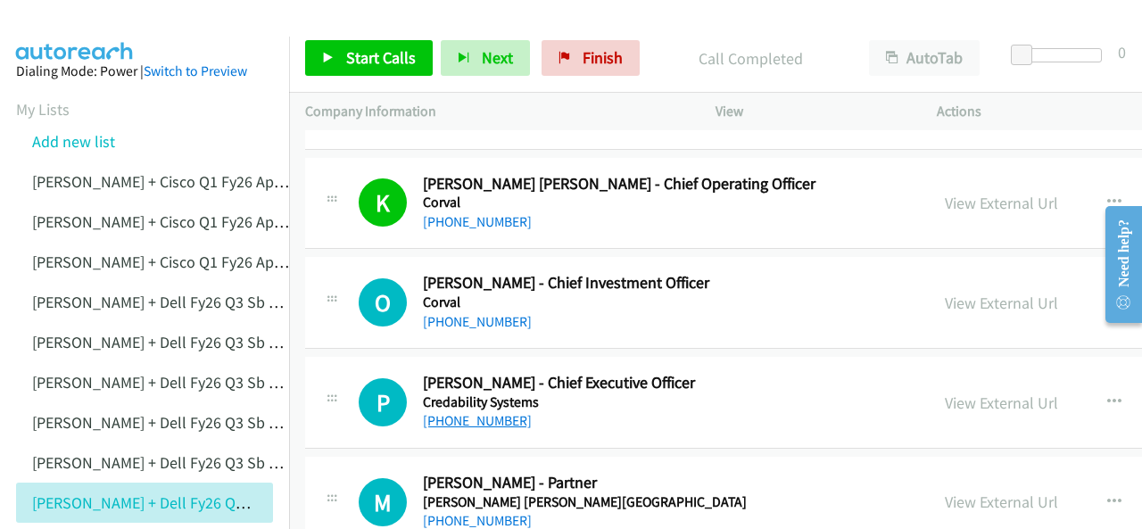
click at [462, 412] on link "+61 406 530 630" at bounding box center [477, 420] width 109 height 17
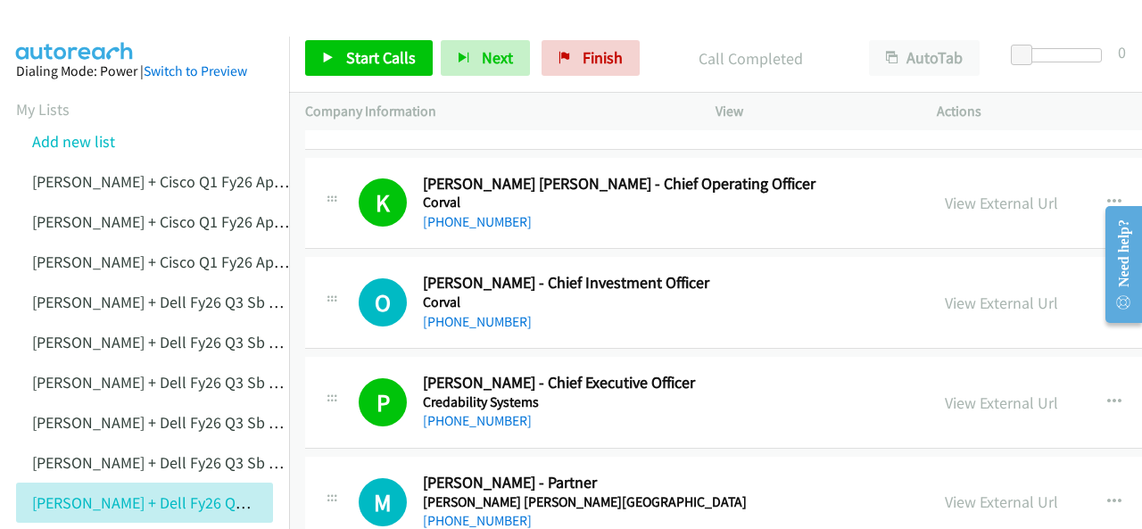
click at [75, 22] on img at bounding box center [75, 31] width 134 height 62
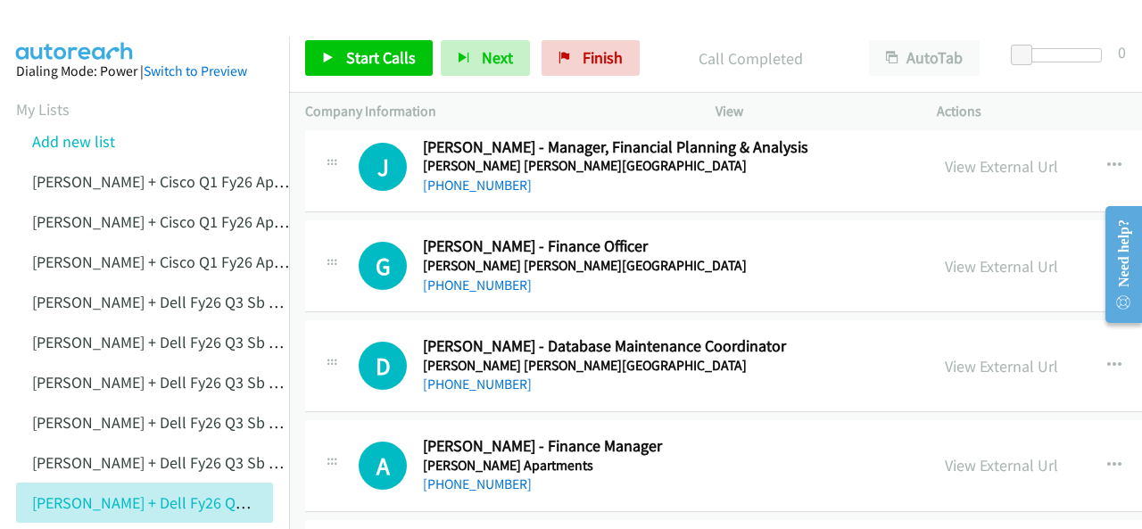
scroll to position [5890, 0]
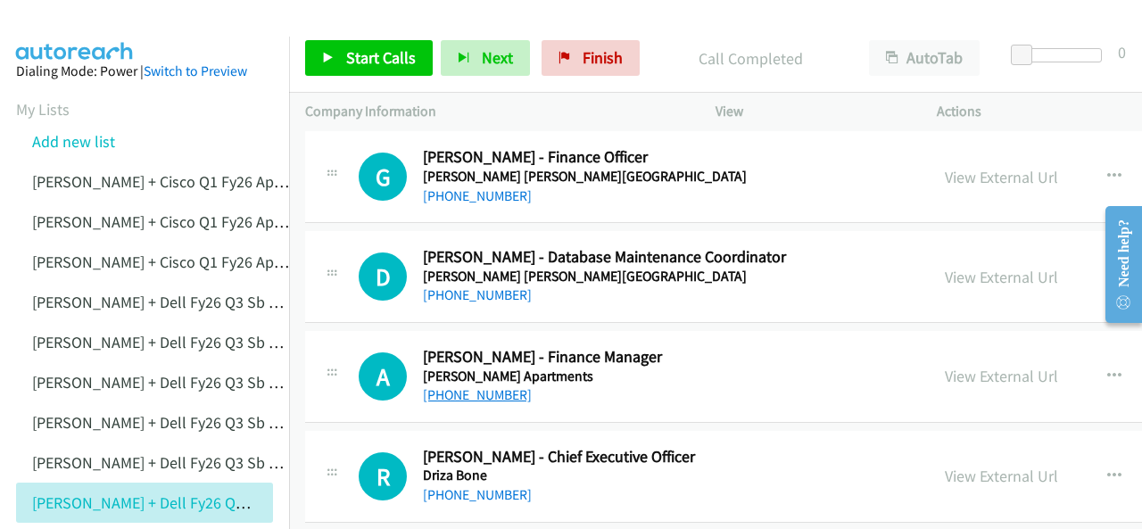
click at [485, 386] on link "+61 401 718 364" at bounding box center [477, 394] width 109 height 17
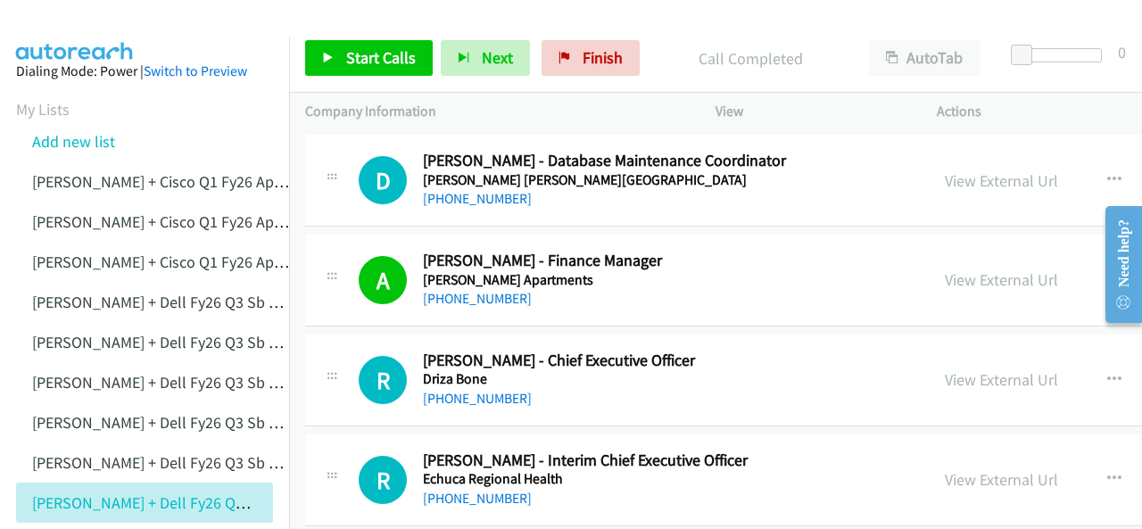
scroll to position [6069, 0]
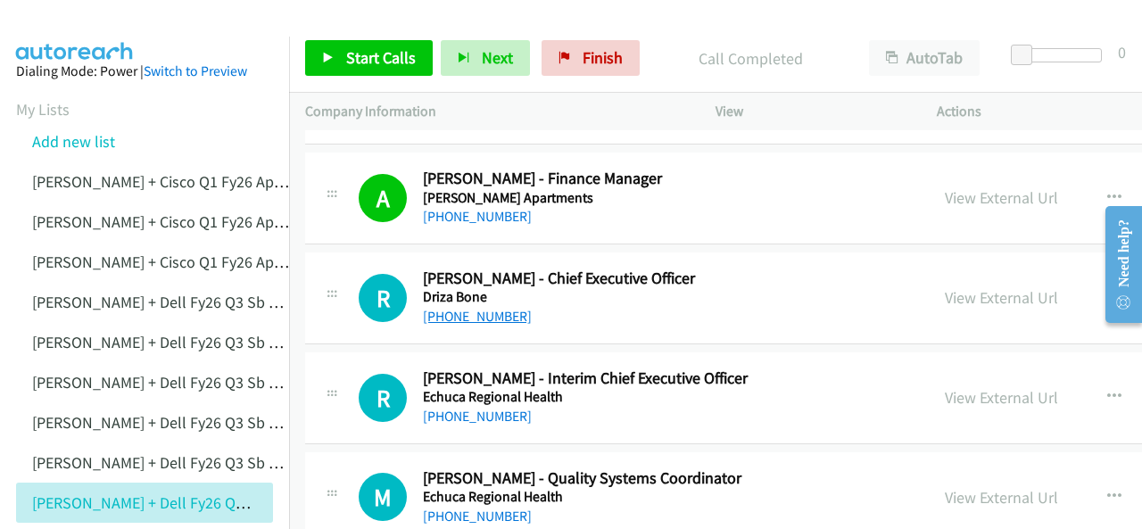
click at [470, 308] on link "+1 831-251-5201" at bounding box center [477, 316] width 109 height 17
click at [84, 20] on img at bounding box center [75, 31] width 134 height 62
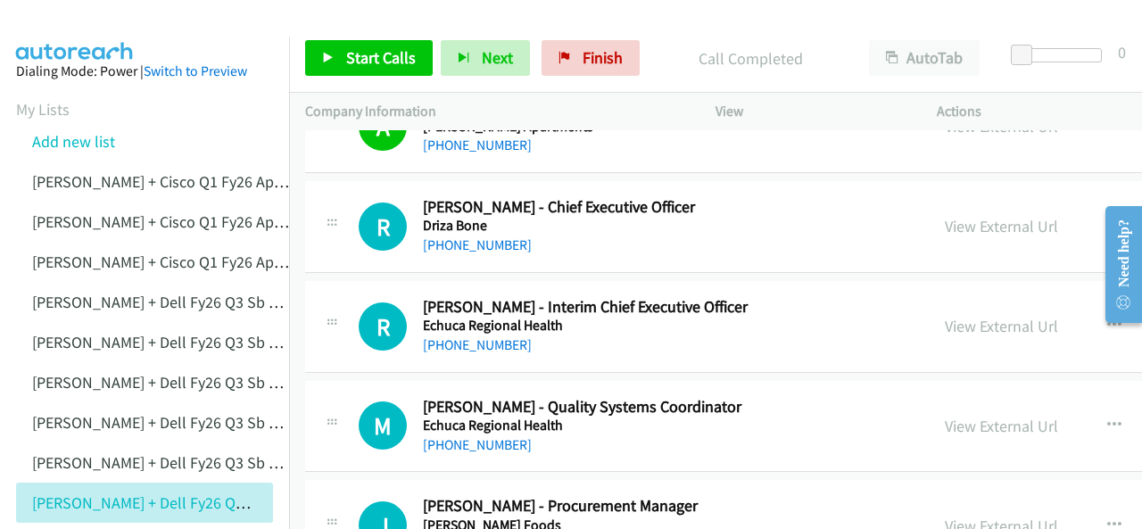
scroll to position [6158, 0]
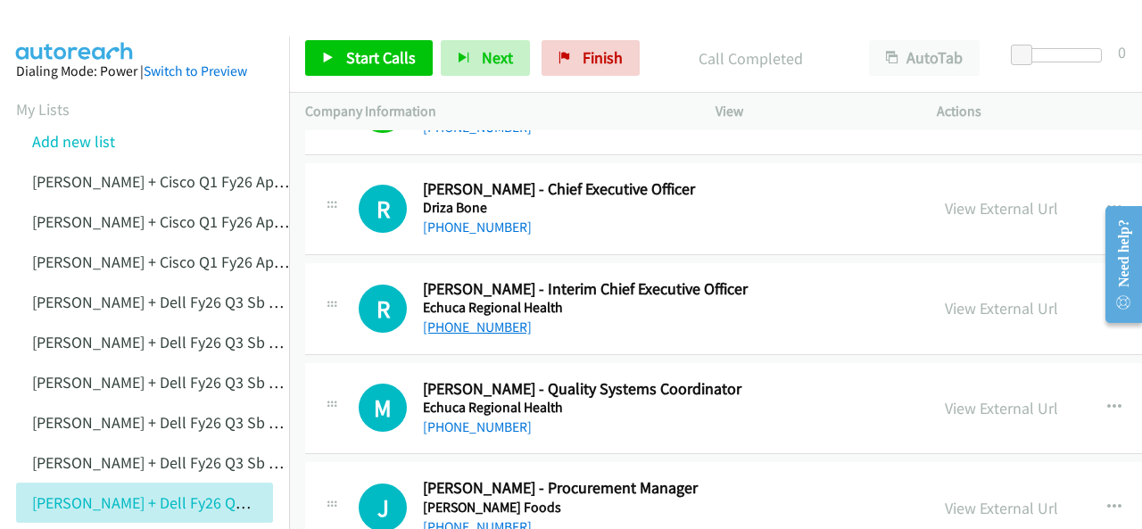
click at [456, 319] on link "+61 428 321 891" at bounding box center [477, 327] width 109 height 17
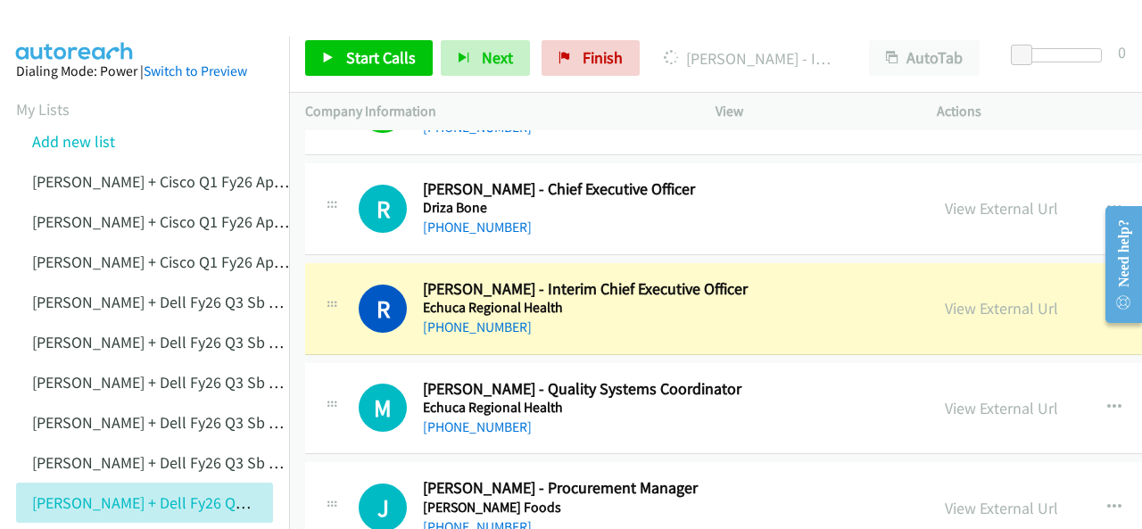
click at [79, 26] on img at bounding box center [75, 31] width 134 height 62
click at [58, 17] on img at bounding box center [75, 31] width 134 height 62
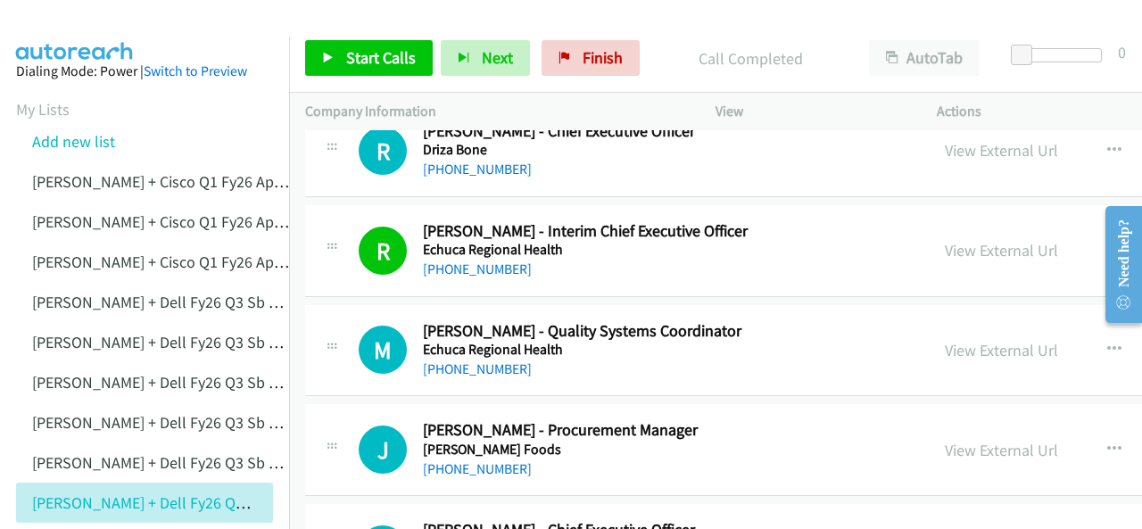
scroll to position [6336, 0]
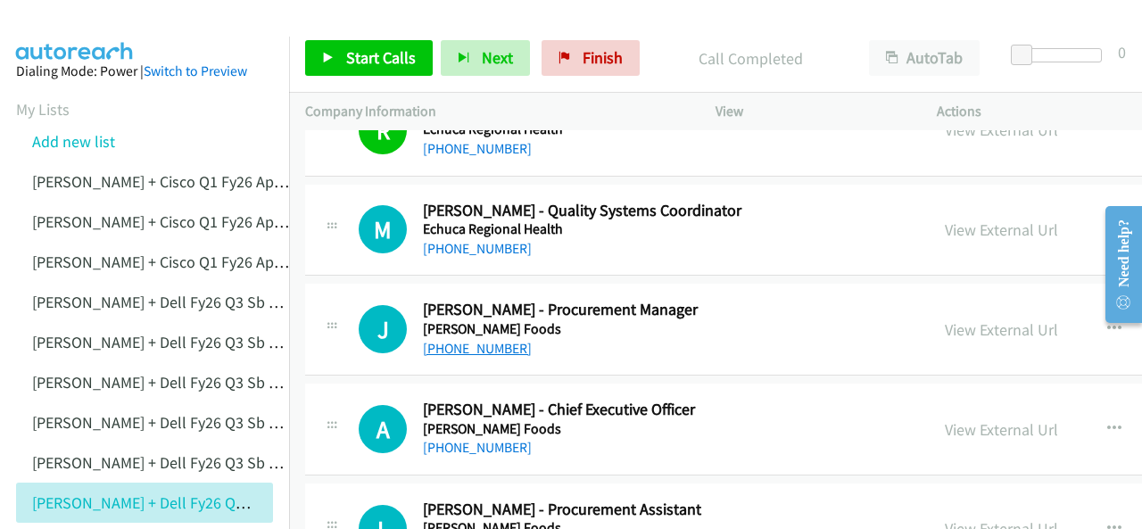
click at [482, 340] on link "+61 422 306 028" at bounding box center [477, 348] width 109 height 17
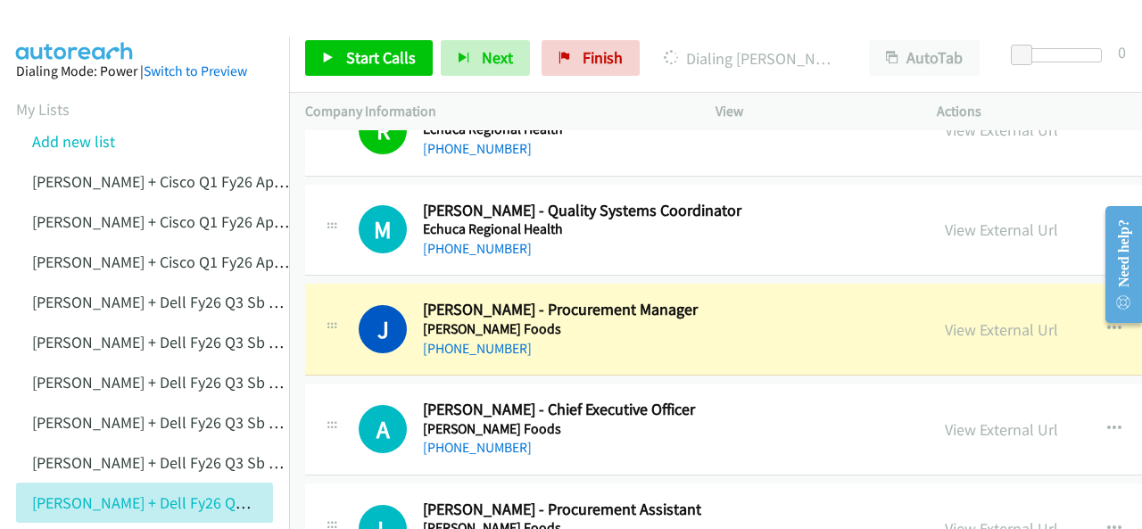
click at [71, 22] on img at bounding box center [75, 31] width 134 height 62
drag, startPoint x: 93, startPoint y: 27, endPoint x: 104, endPoint y: 29, distance: 11.0
click at [93, 27] on img at bounding box center [75, 31] width 134 height 62
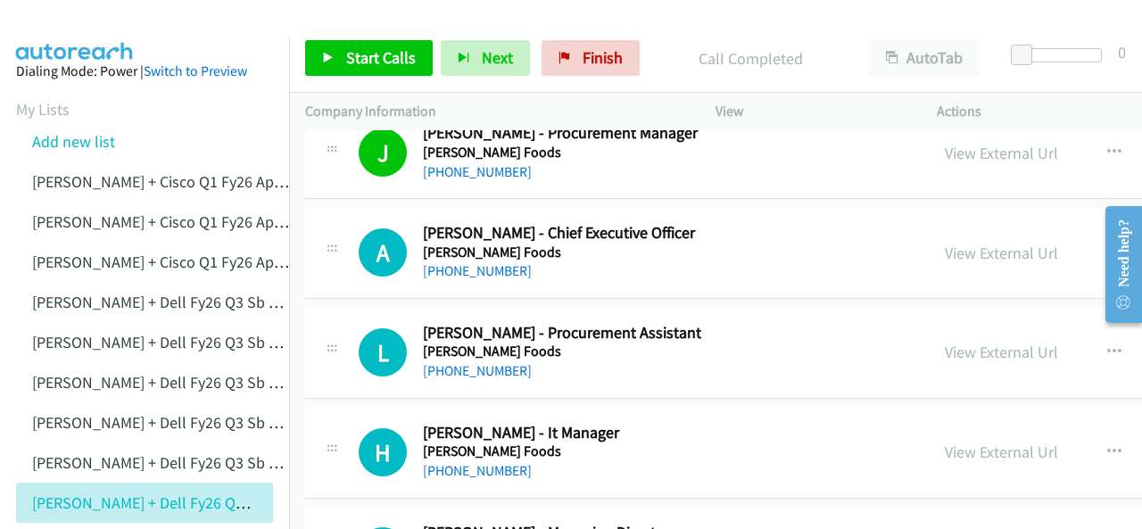
scroll to position [6515, 0]
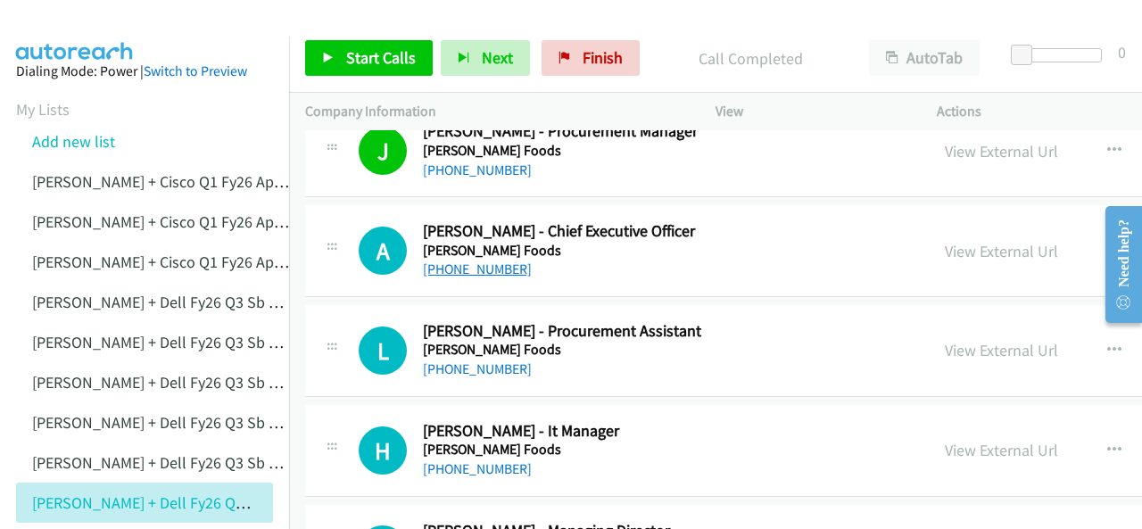
click at [450, 261] on link "+61 432 561 199" at bounding box center [477, 269] width 109 height 17
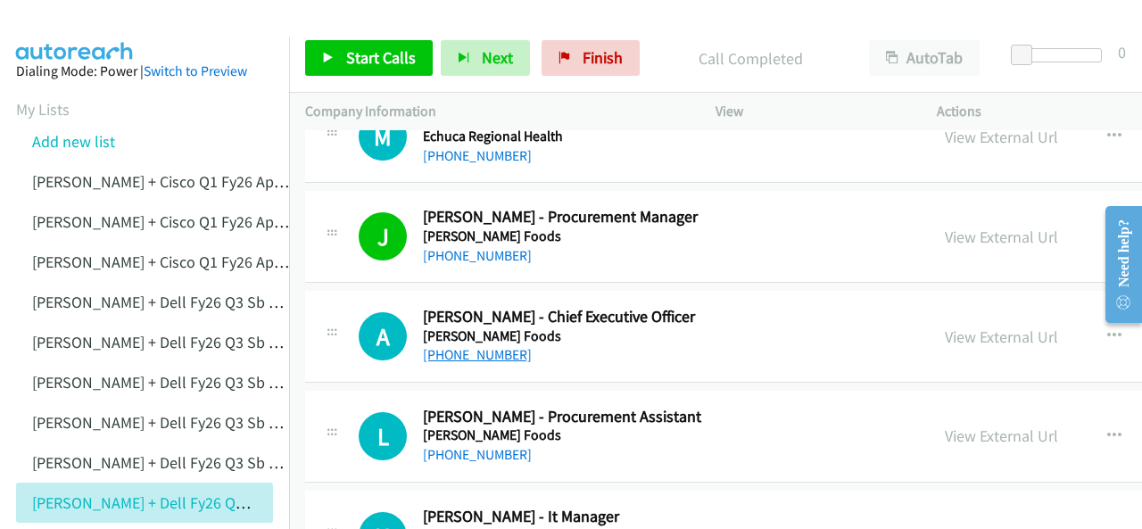
scroll to position [6426, 0]
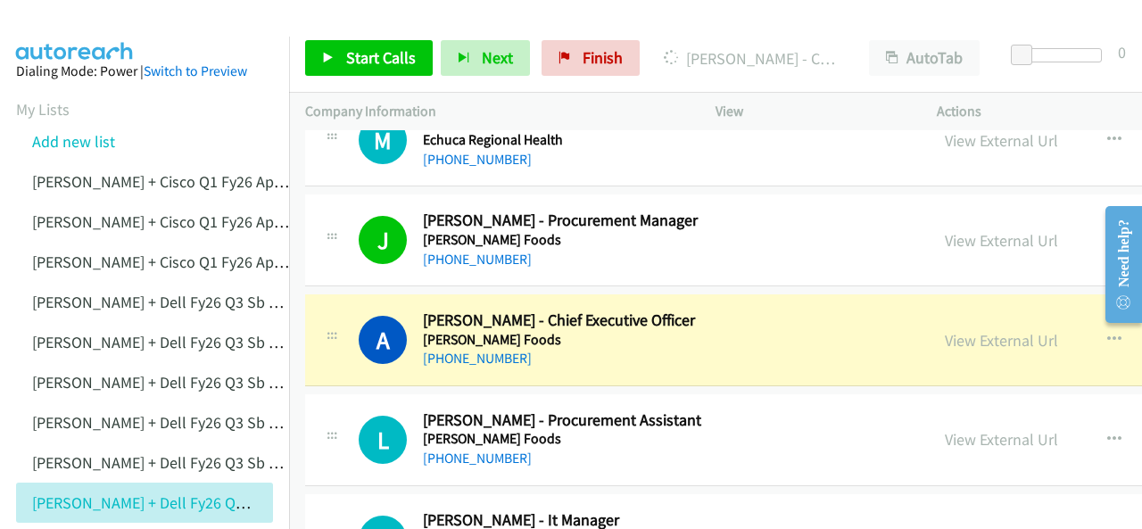
click at [77, 22] on img at bounding box center [75, 31] width 134 height 62
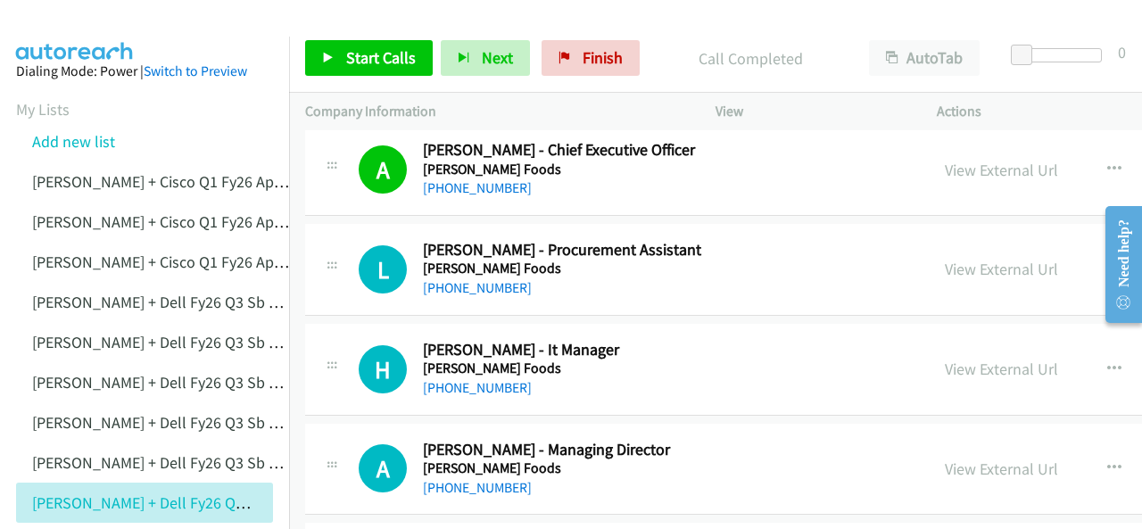
scroll to position [6604, 0]
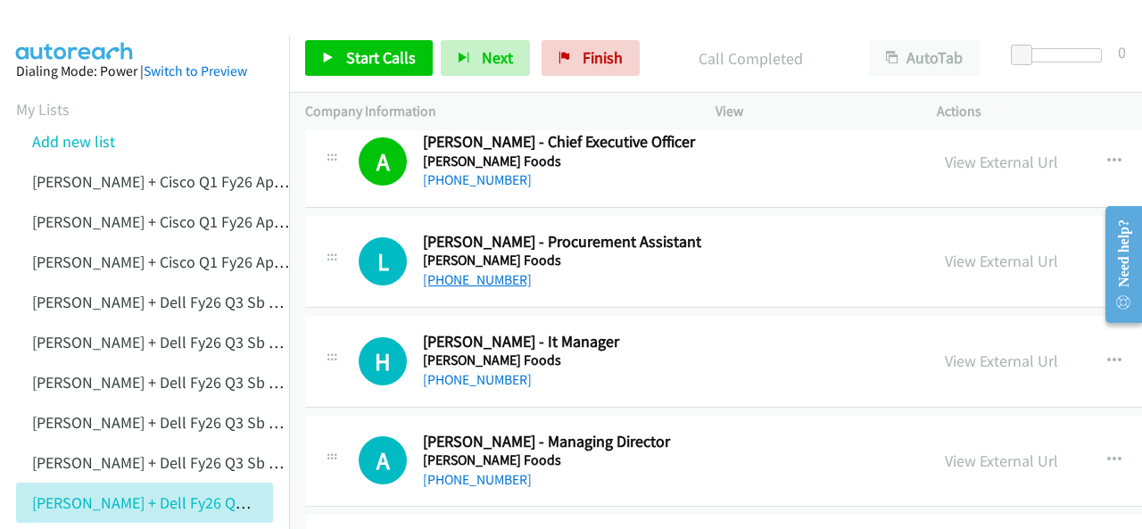
click at [464, 271] on link "+61 3 8401 0033" at bounding box center [477, 279] width 109 height 17
click at [79, 19] on img at bounding box center [75, 31] width 134 height 62
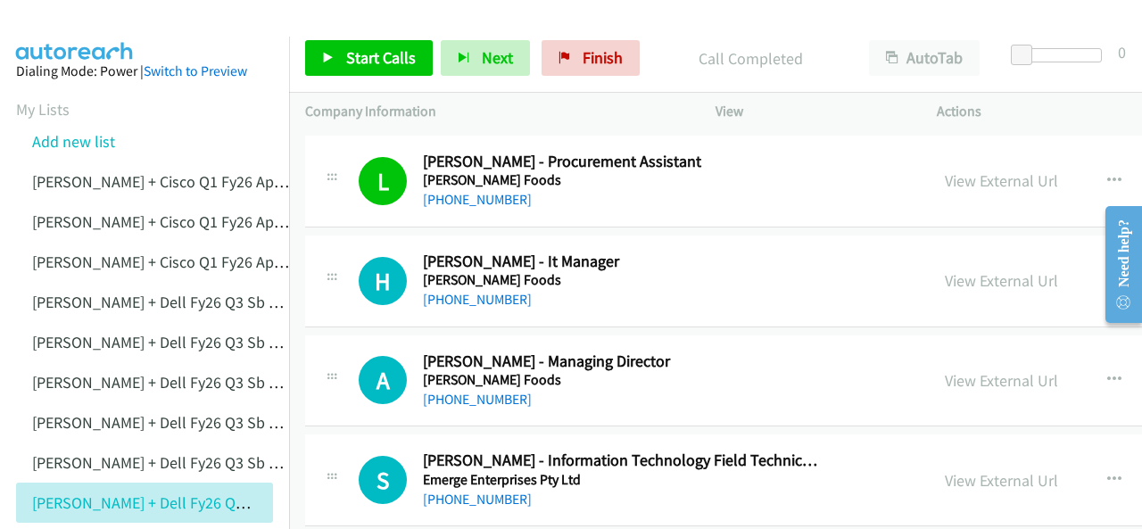
scroll to position [6693, 0]
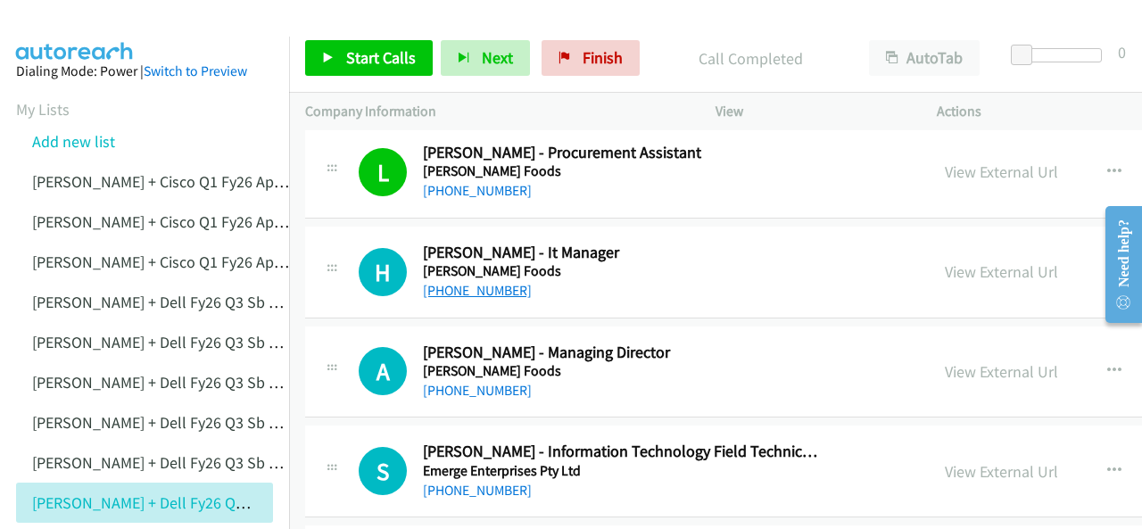
click at [458, 282] on link "+61 1300 661 908" at bounding box center [477, 290] width 109 height 17
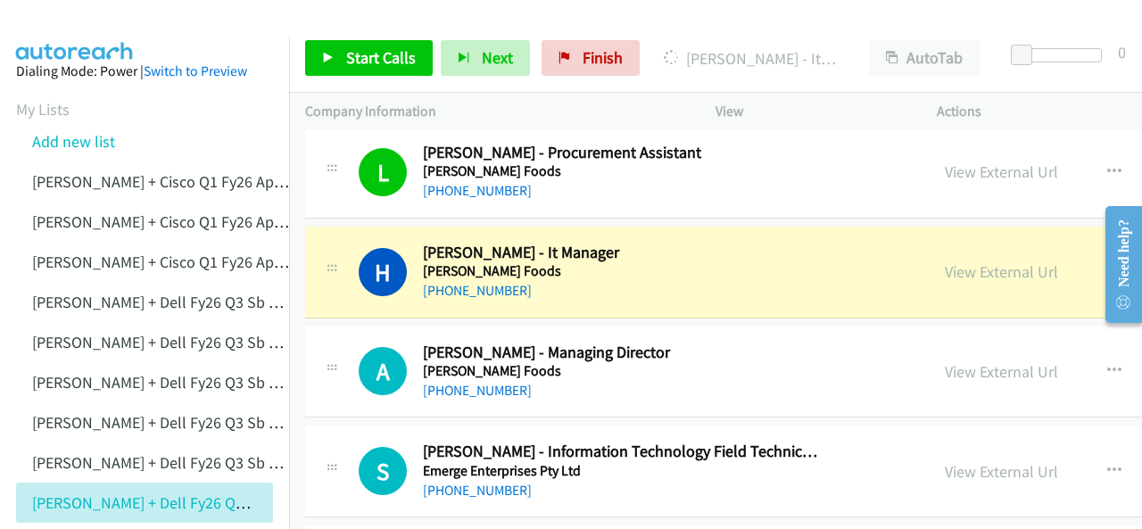
click at [85, 28] on img at bounding box center [75, 31] width 134 height 62
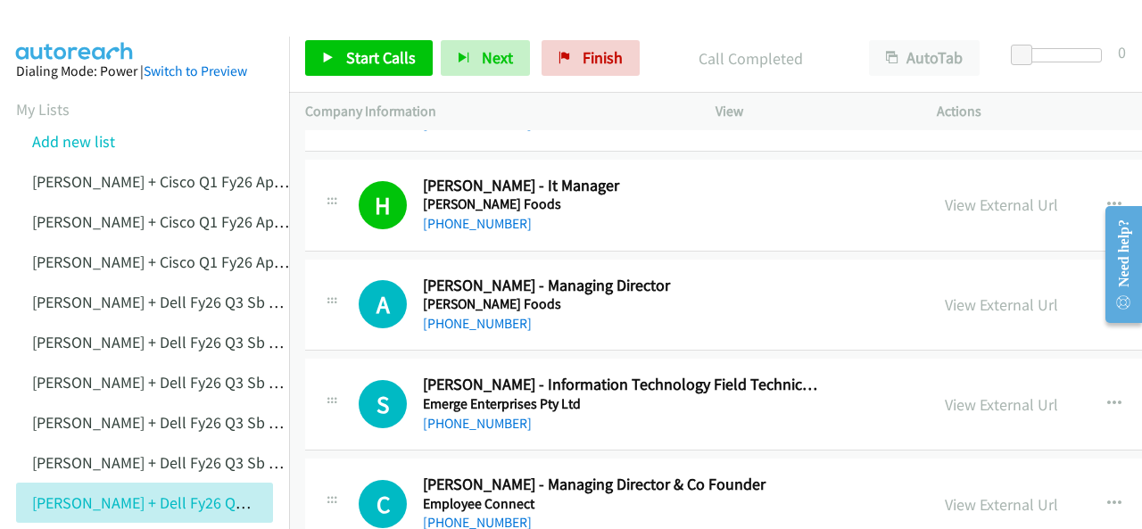
scroll to position [6783, 0]
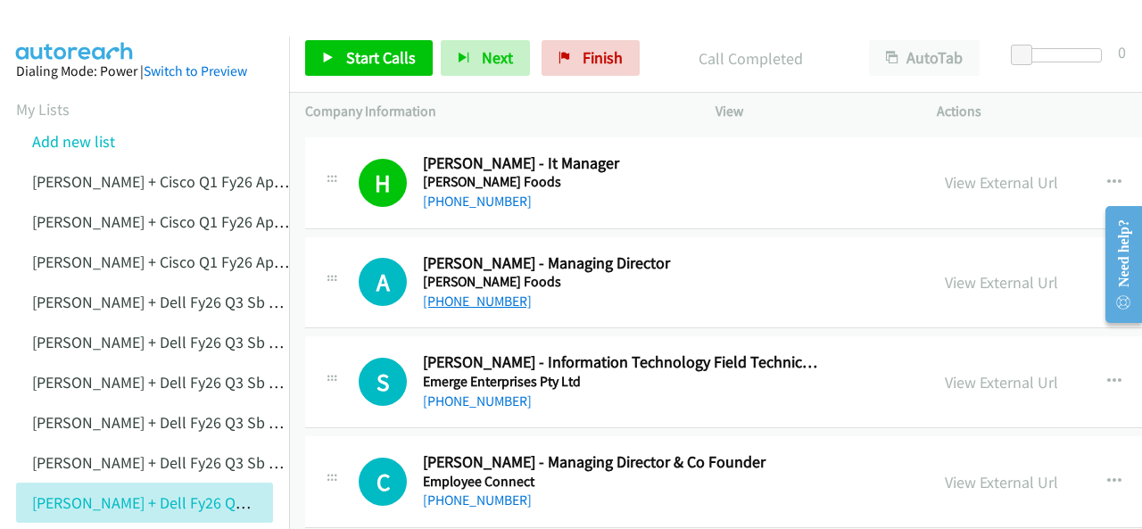
click at [460, 293] on link "+61 407 506 766" at bounding box center [477, 301] width 109 height 17
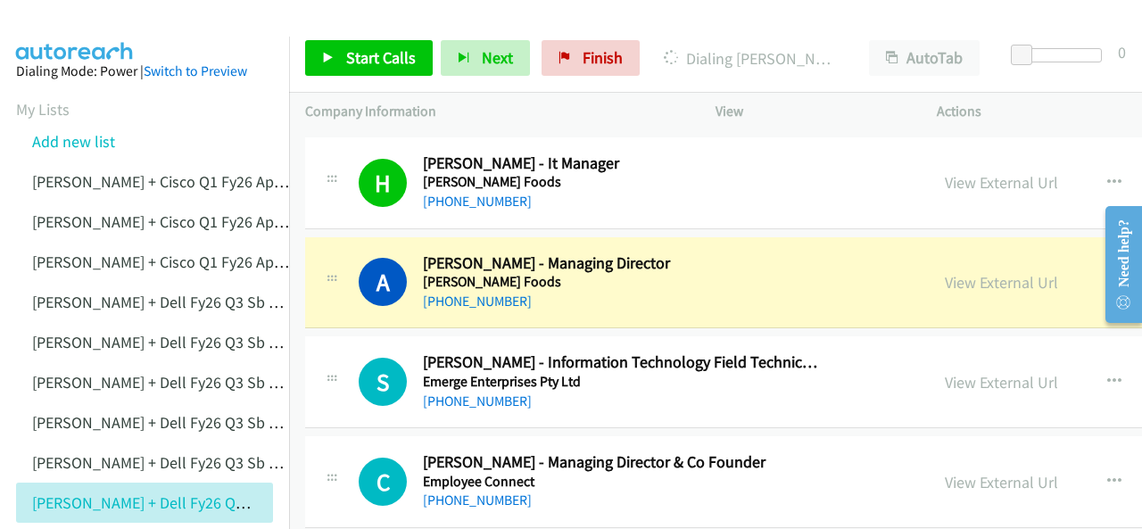
click at [75, 15] on img at bounding box center [75, 31] width 134 height 62
drag, startPoint x: 66, startPoint y: 40, endPoint x: 77, endPoint y: 28, distance: 16.5
click at [87, 18] on img at bounding box center [75, 31] width 134 height 62
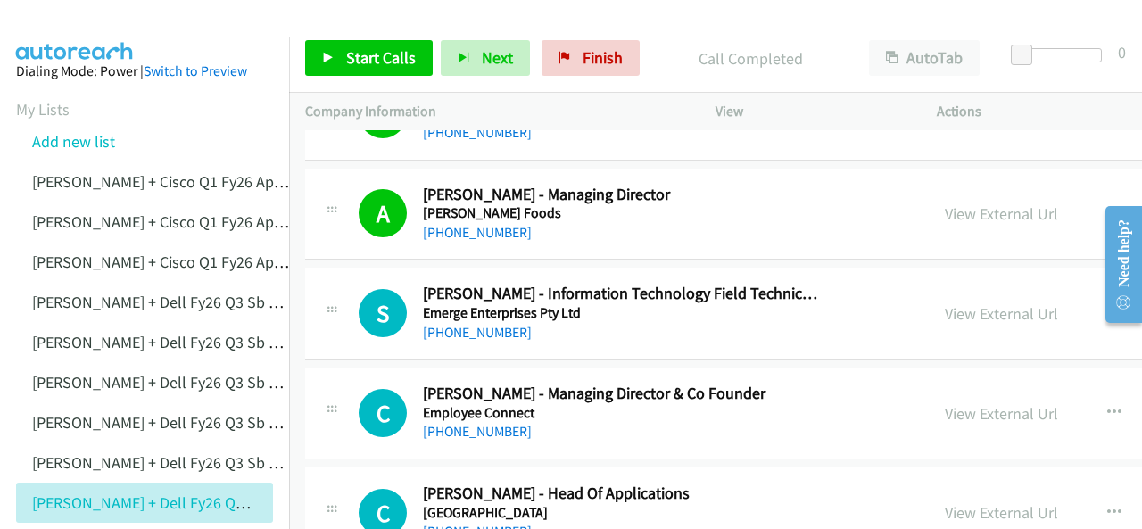
scroll to position [6872, 0]
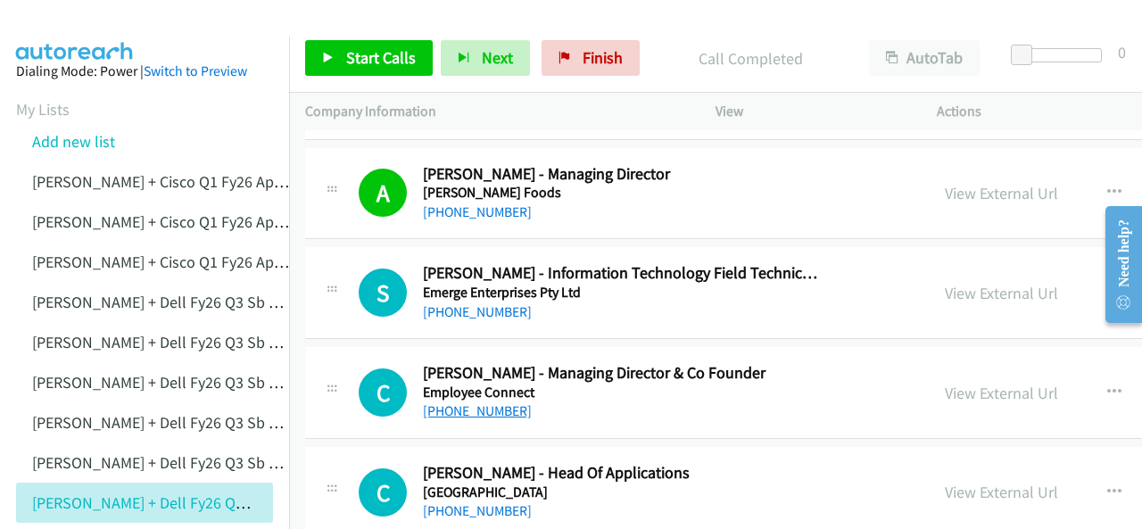
click at [480, 402] on link "+61 411 696 533" at bounding box center [477, 410] width 109 height 17
click at [67, 19] on img at bounding box center [75, 31] width 134 height 62
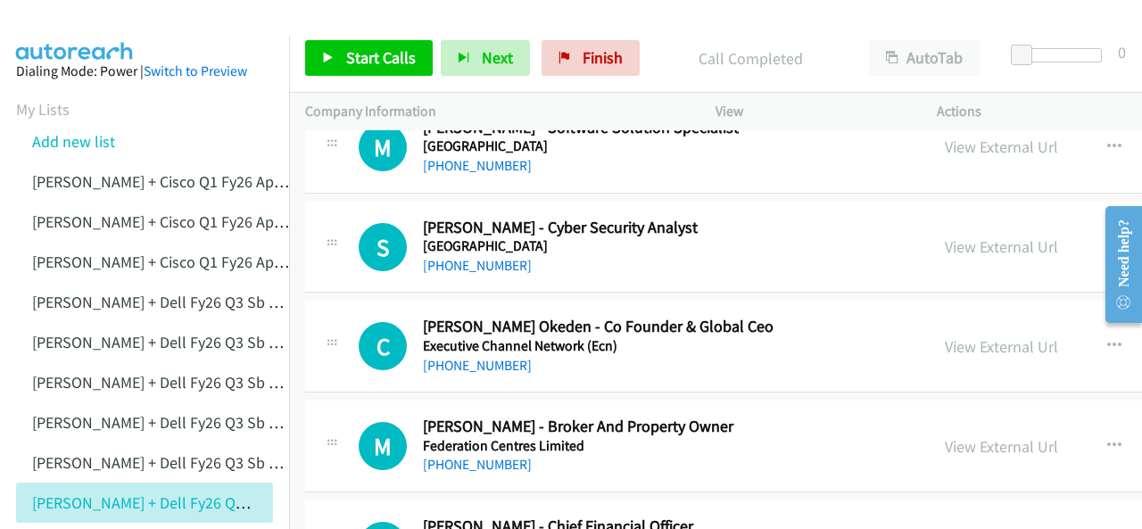
scroll to position [7318, 0]
click at [464, 356] on link "+61 414 506 030" at bounding box center [477, 364] width 109 height 17
click at [30, 15] on img at bounding box center [75, 31] width 134 height 62
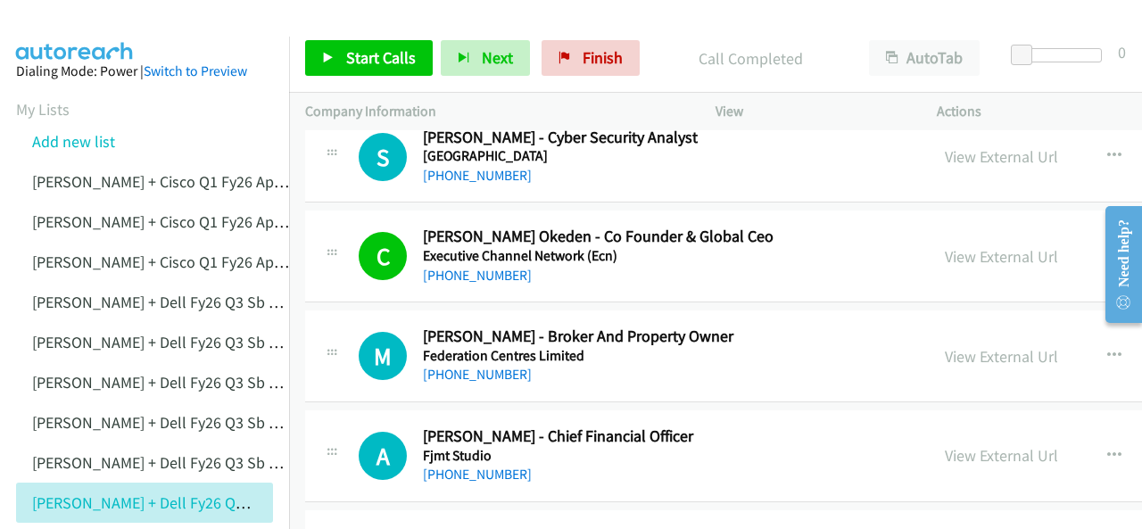
scroll to position [7496, 0]
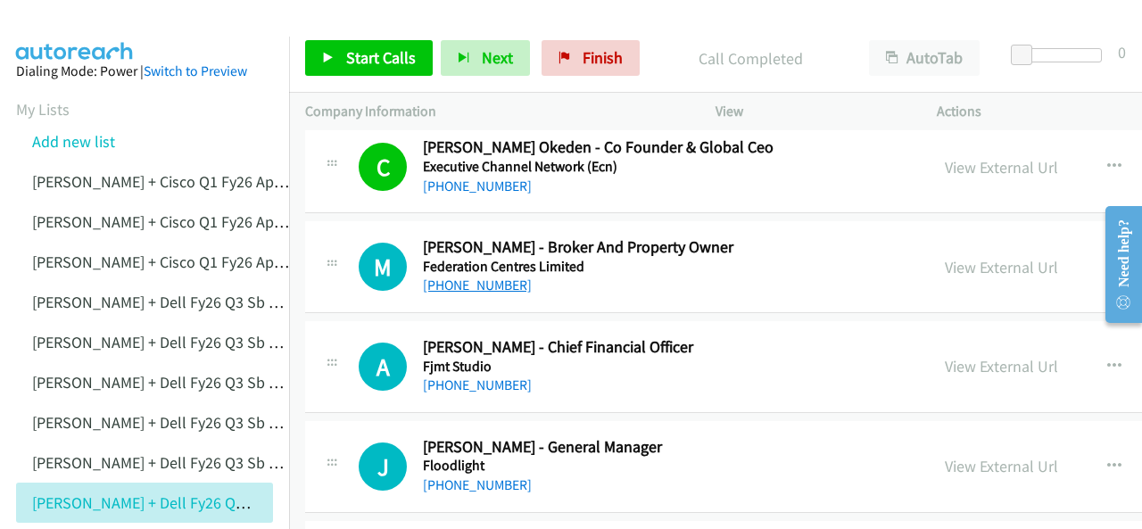
click at [474, 277] on link "+61 3 9236 6321" at bounding box center [477, 285] width 109 height 17
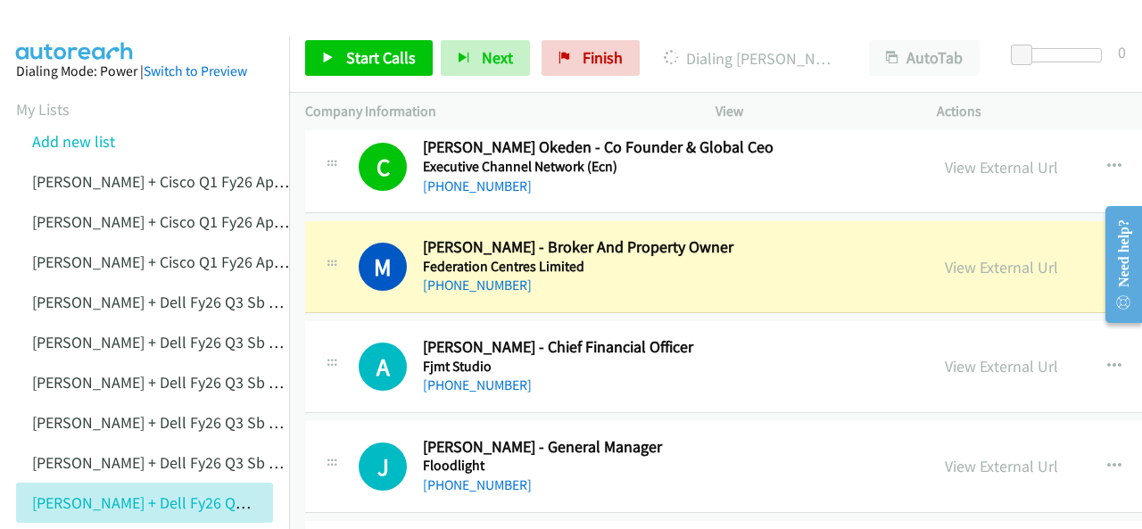
click at [68, 24] on img at bounding box center [75, 31] width 134 height 62
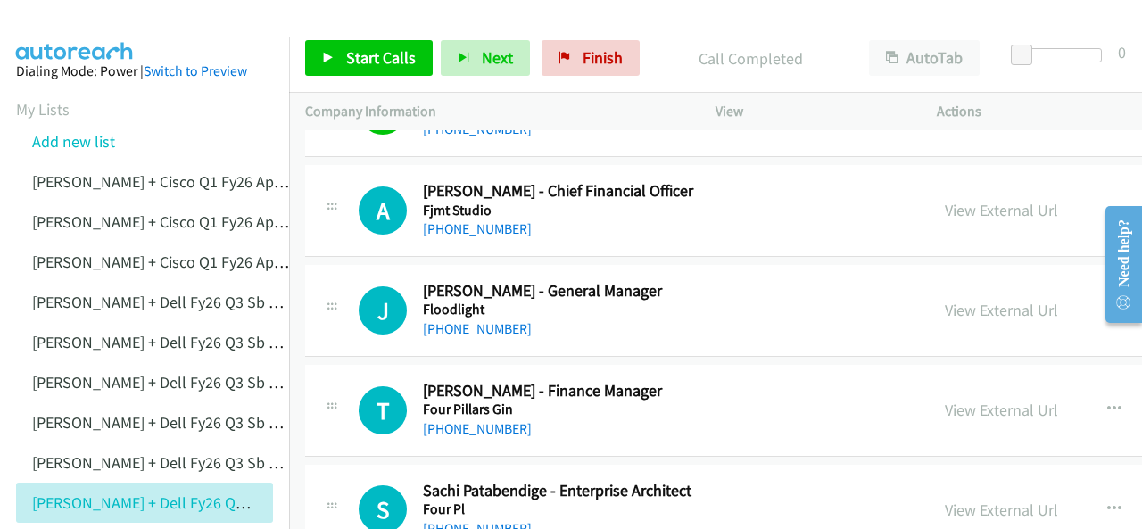
scroll to position [7675, 0]
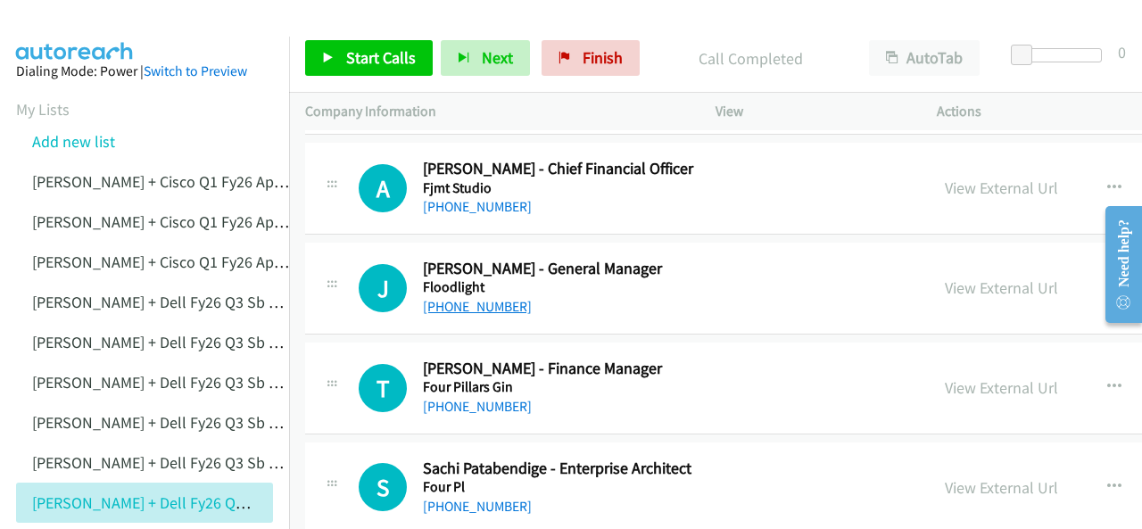
click at [471, 298] on link "+61 420 552 580" at bounding box center [477, 306] width 109 height 17
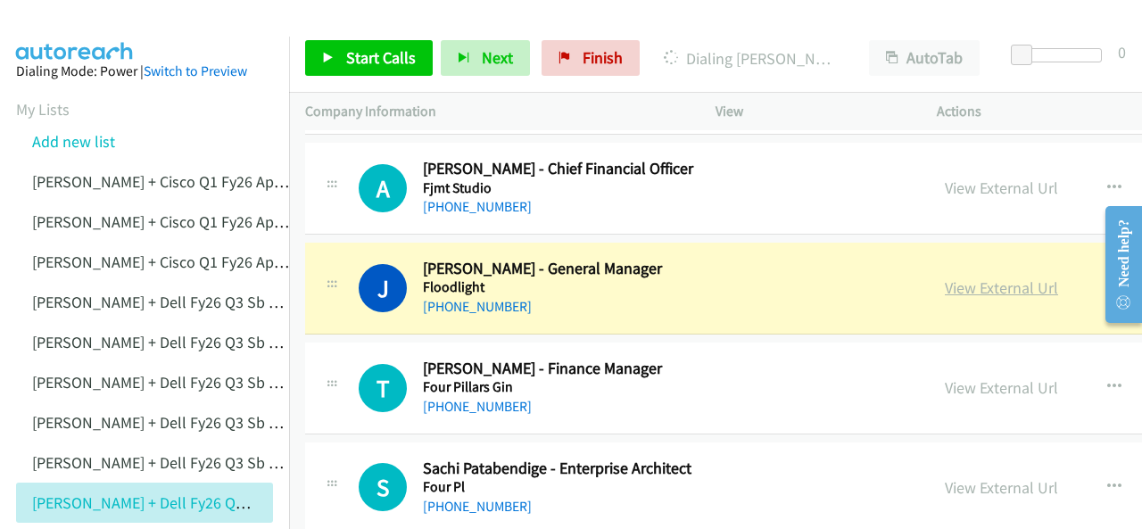
click at [945, 278] on link "View External Url" at bounding box center [1001, 288] width 113 height 21
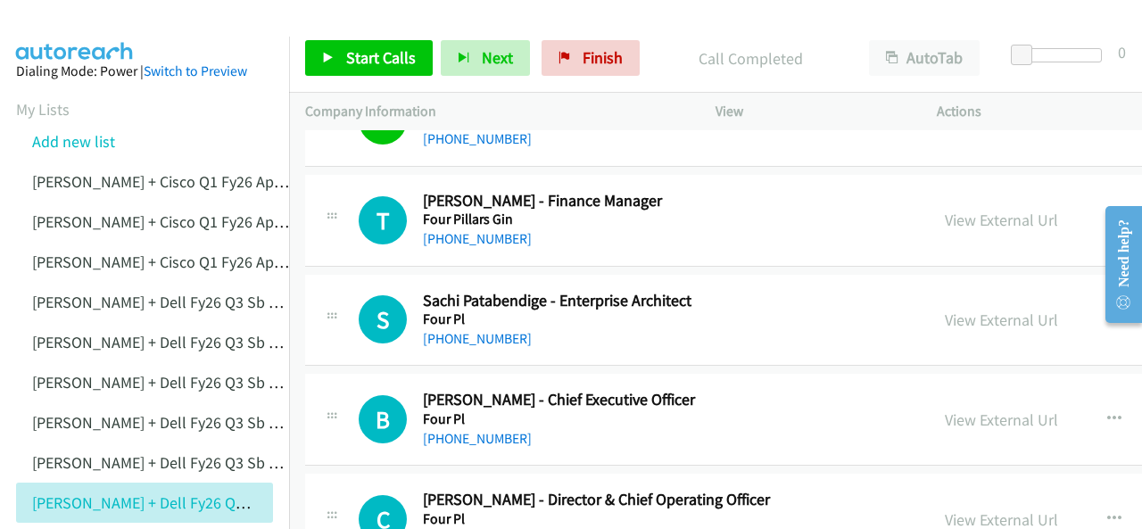
scroll to position [7853, 0]
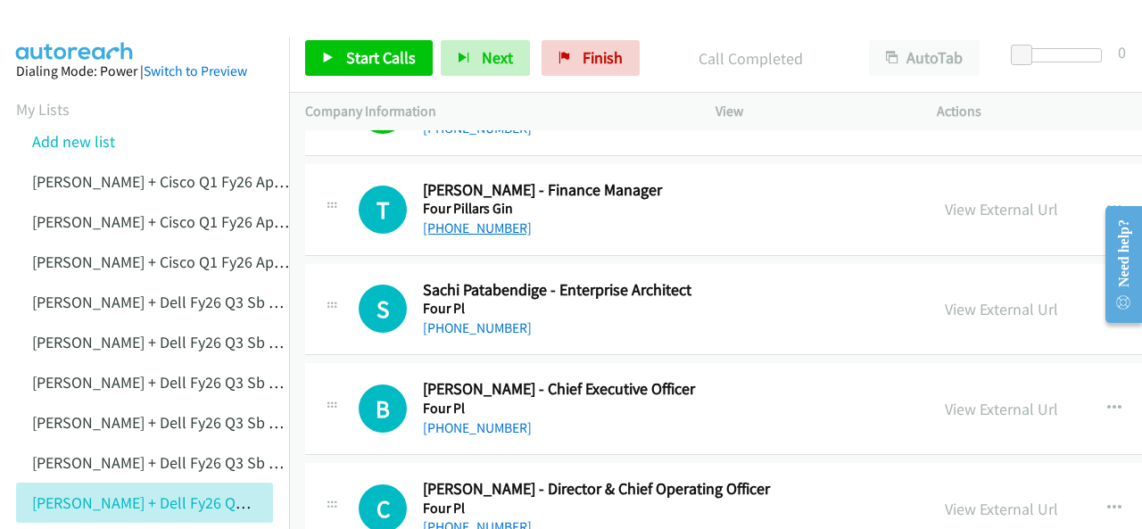
click at [466, 220] on link "+61 408 644 297" at bounding box center [477, 228] width 109 height 17
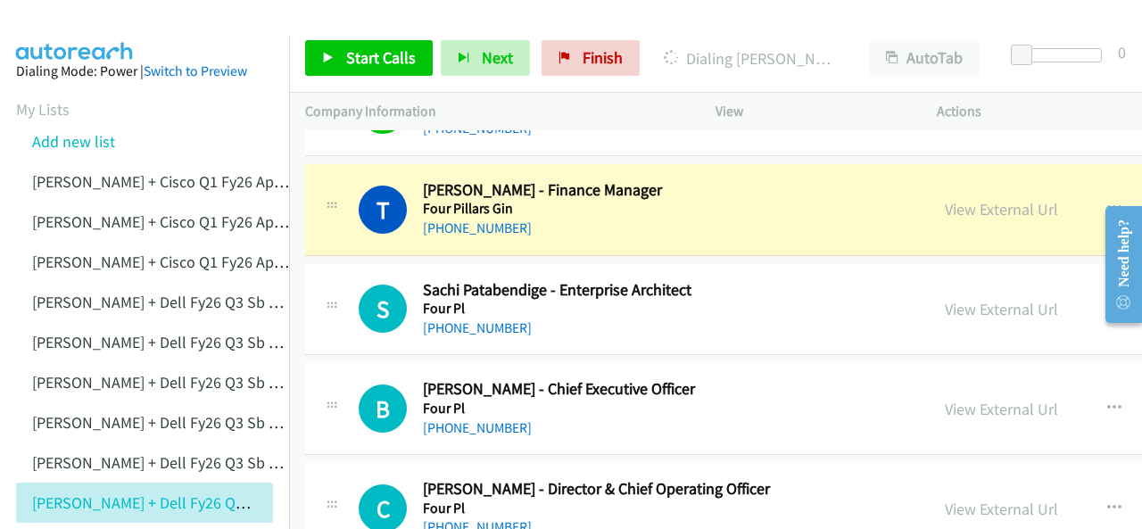
click at [68, 28] on img at bounding box center [75, 31] width 134 height 62
click at [100, 21] on img at bounding box center [75, 31] width 134 height 62
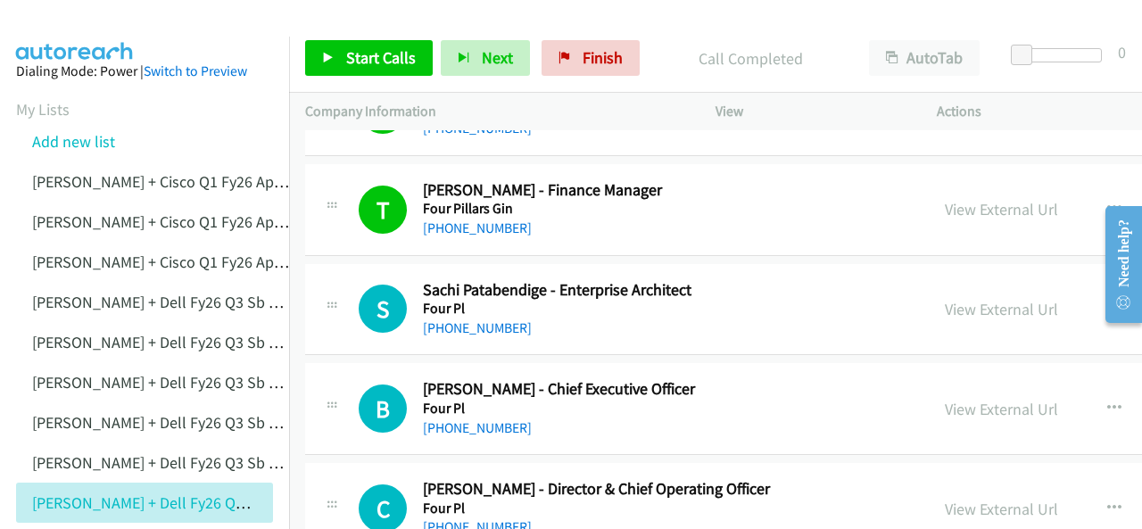
click at [102, 26] on img at bounding box center [75, 31] width 134 height 62
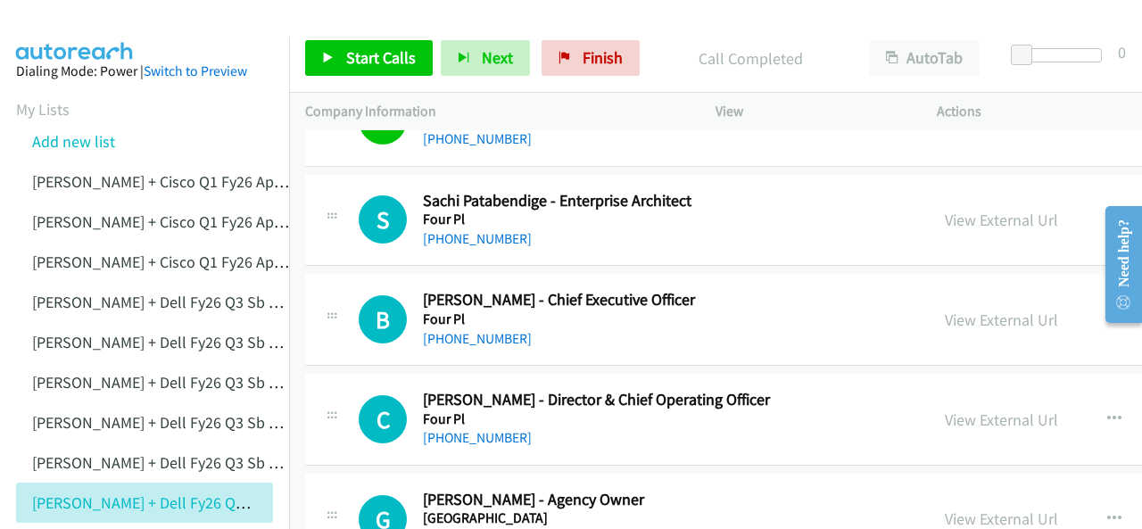
scroll to position [8121, 0]
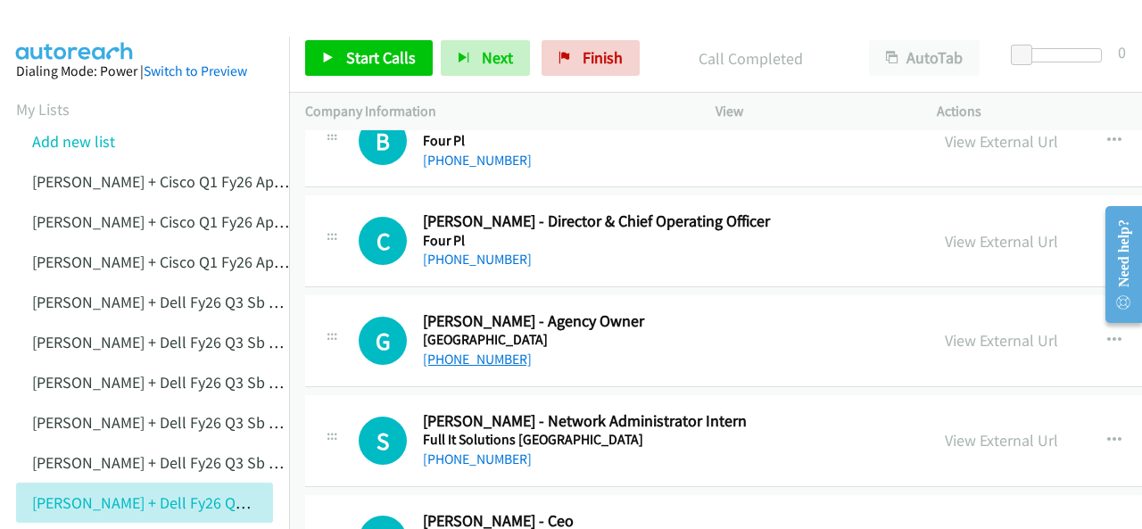
click at [465, 351] on link "+61 434 039 110" at bounding box center [477, 359] width 109 height 17
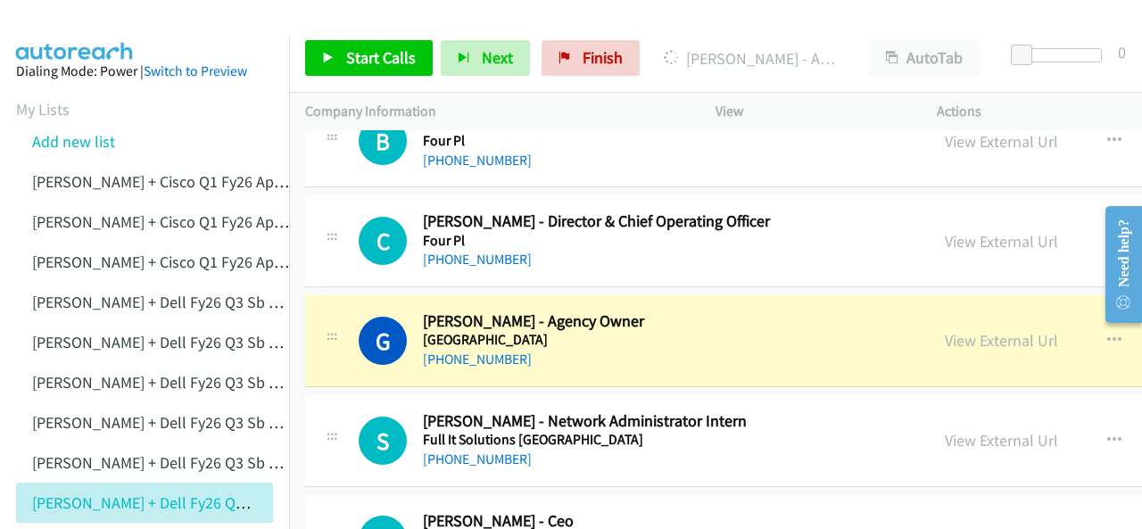
click at [79, 26] on img at bounding box center [75, 31] width 134 height 62
click at [87, 19] on img at bounding box center [75, 31] width 134 height 62
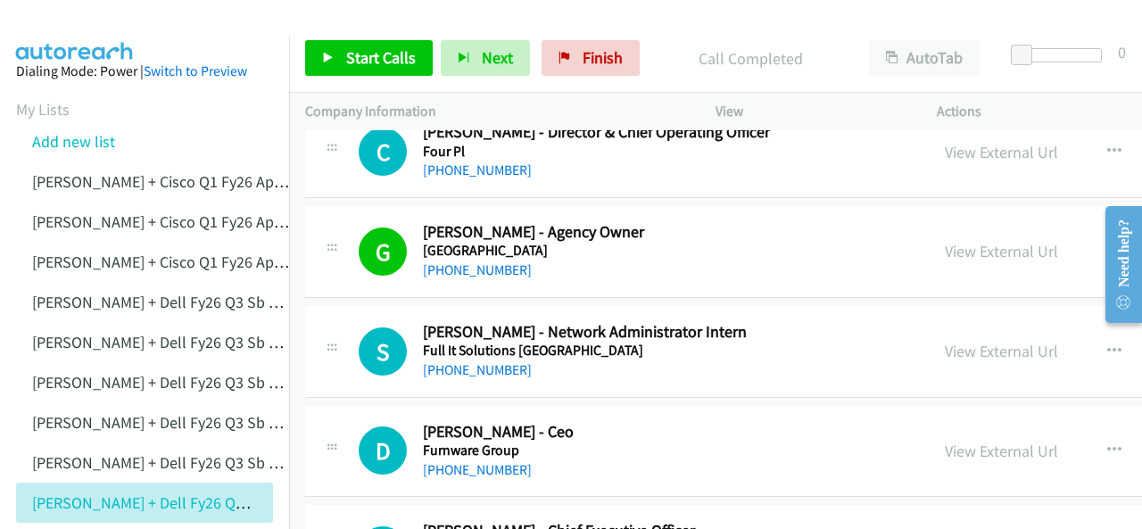
scroll to position [8300, 0]
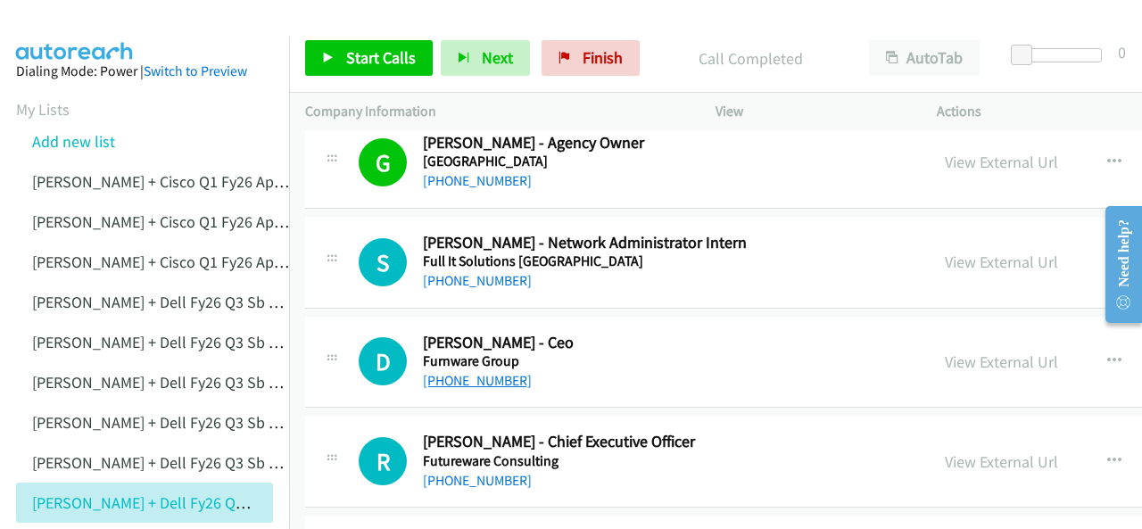
click at [446, 372] on link "+61 1300 123 700" at bounding box center [477, 380] width 109 height 17
click at [77, 22] on img at bounding box center [75, 31] width 134 height 62
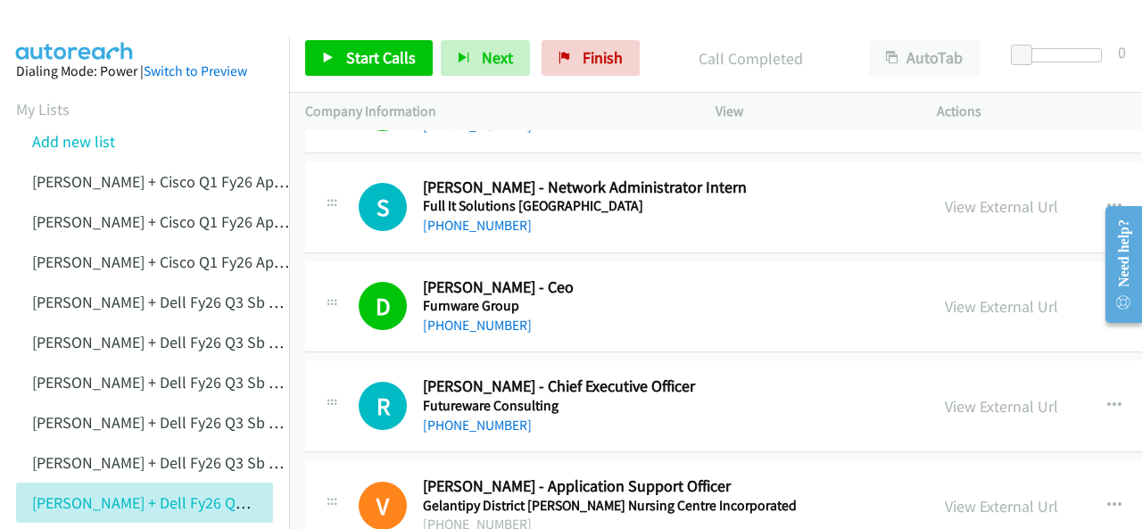
scroll to position [8389, 0]
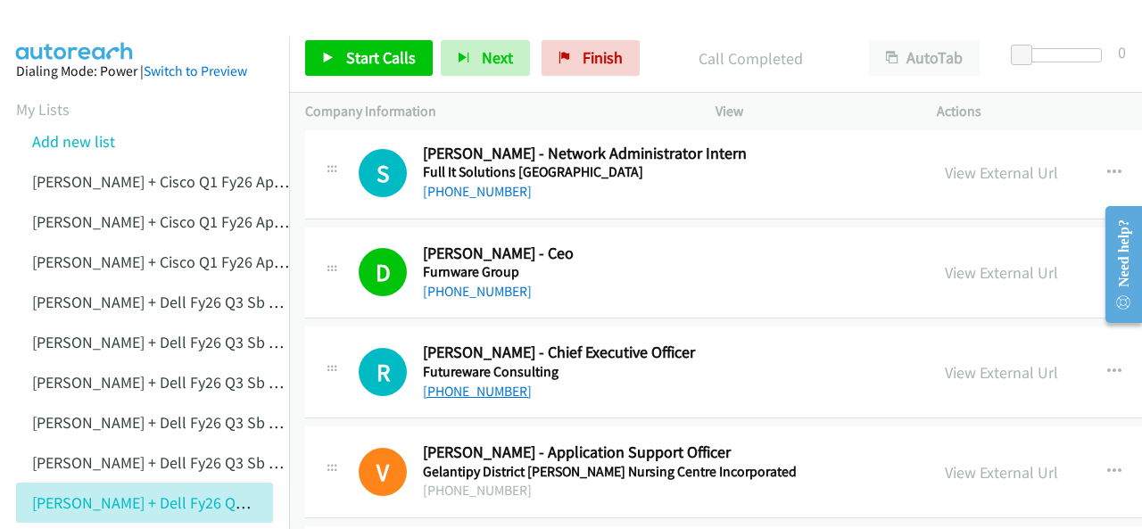
click at [467, 383] on link "+61 419 413 570" at bounding box center [477, 391] width 109 height 17
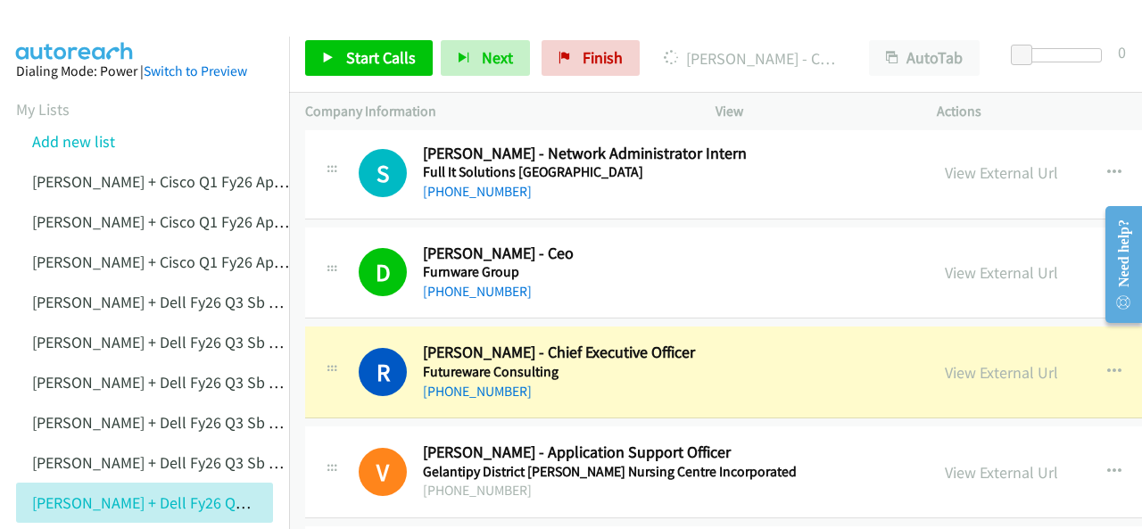
click at [68, 29] on img at bounding box center [75, 31] width 134 height 62
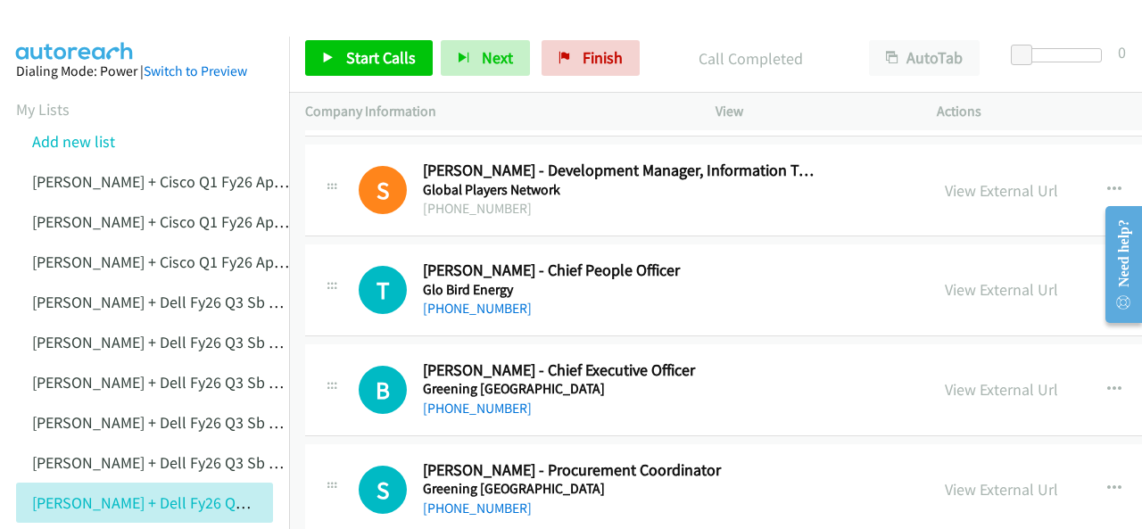
scroll to position [9192, 0]
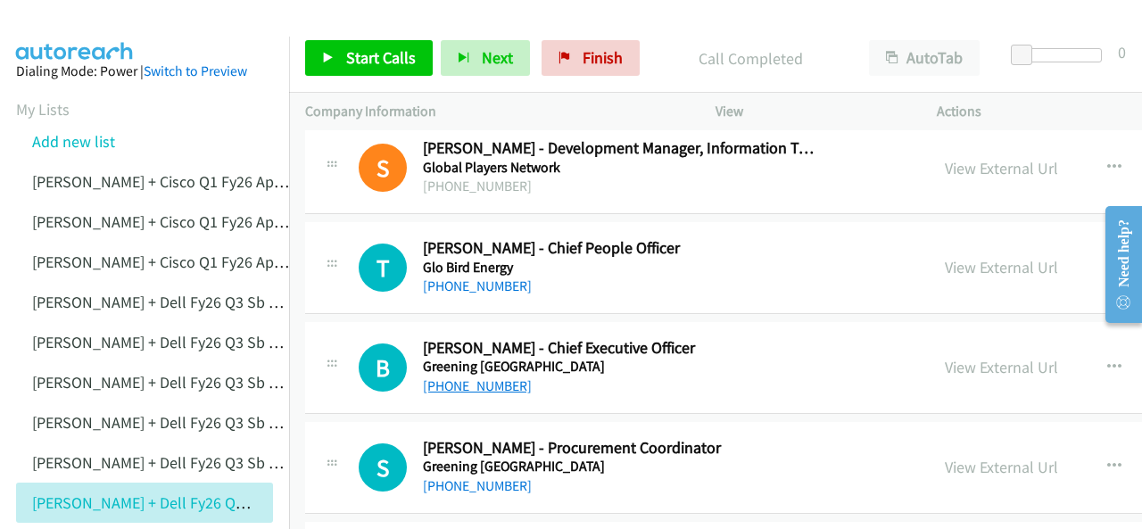
click at [462, 378] on link "+61 478 435 005" at bounding box center [477, 386] width 109 height 17
click at [73, 29] on img at bounding box center [75, 31] width 134 height 62
click at [67, 19] on img at bounding box center [75, 31] width 134 height 62
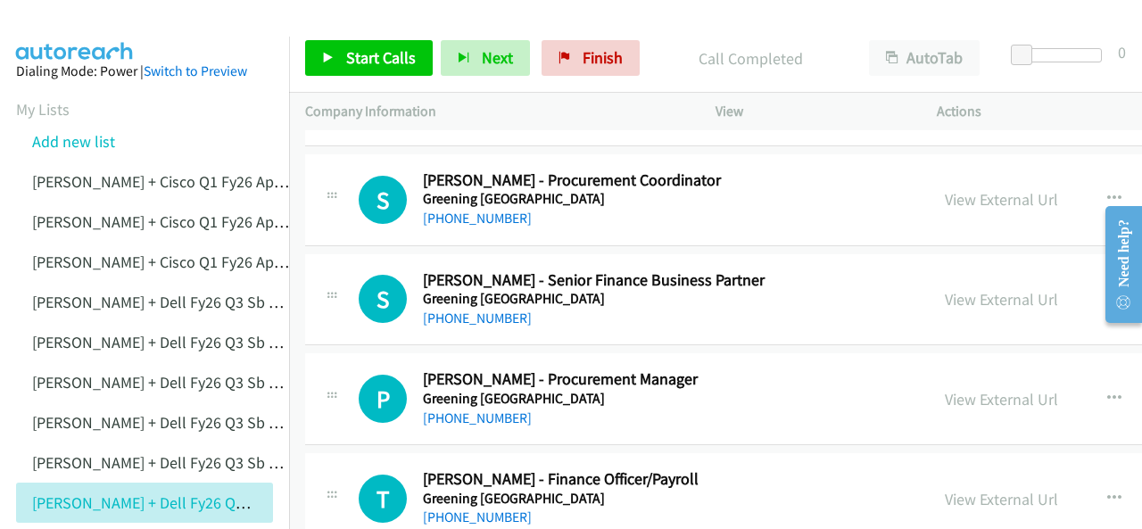
scroll to position [9549, 0]
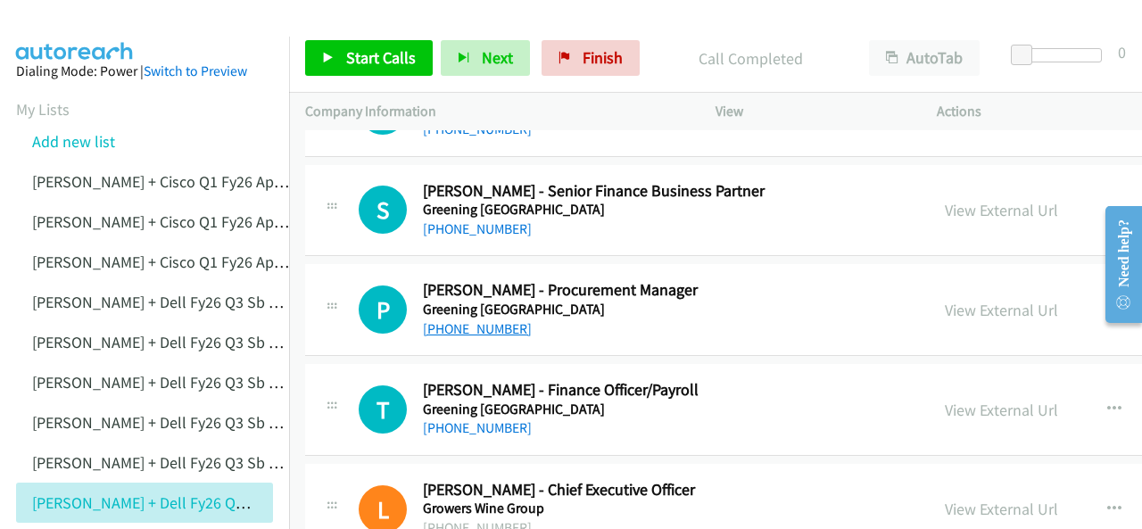
click at [460, 320] on link "+61 2 9236 2923" at bounding box center [477, 328] width 109 height 17
click at [99, 22] on img at bounding box center [75, 31] width 134 height 62
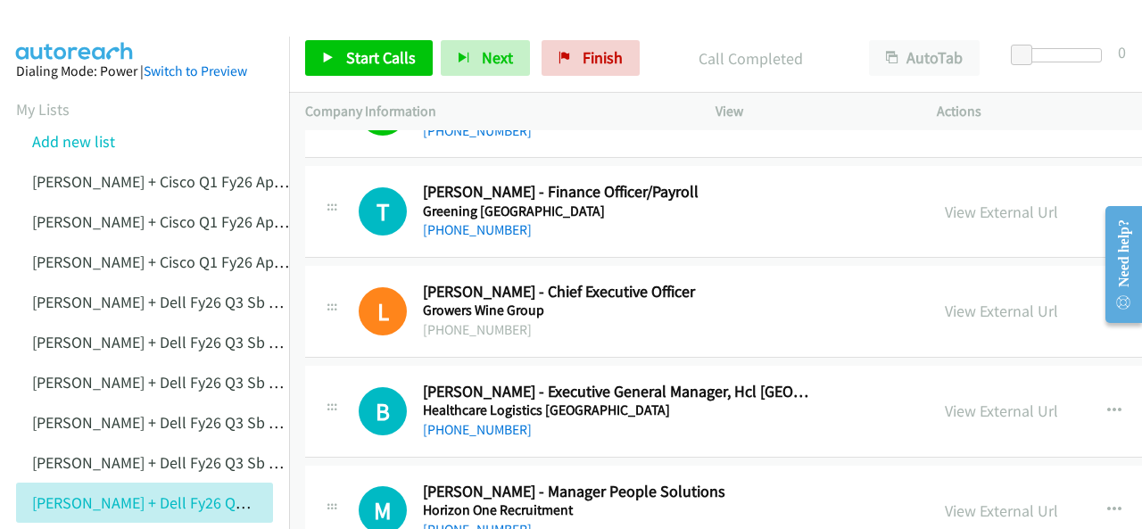
scroll to position [9817, 0]
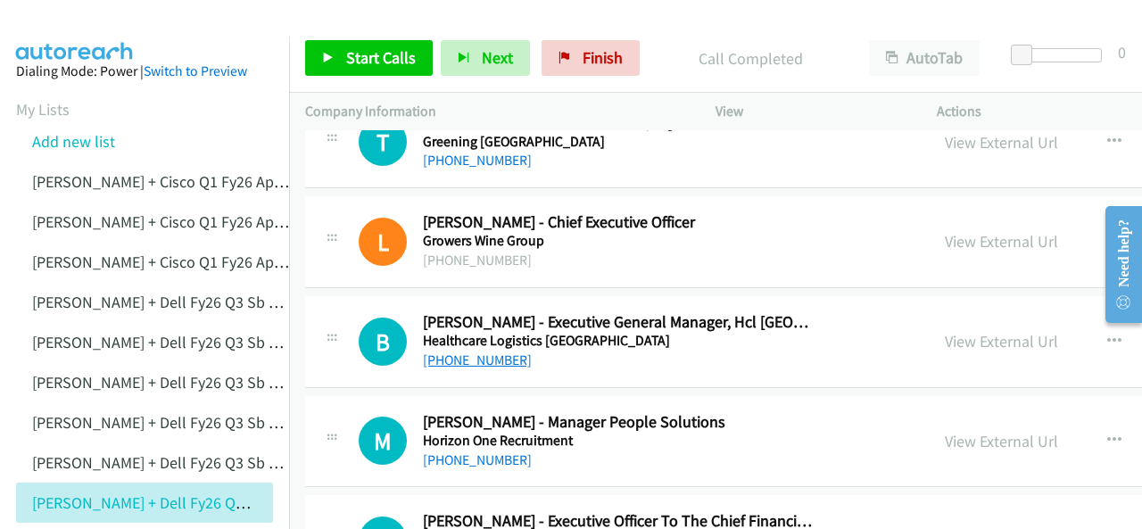
click at [464, 352] on link "+61 459 485 439" at bounding box center [477, 360] width 109 height 17
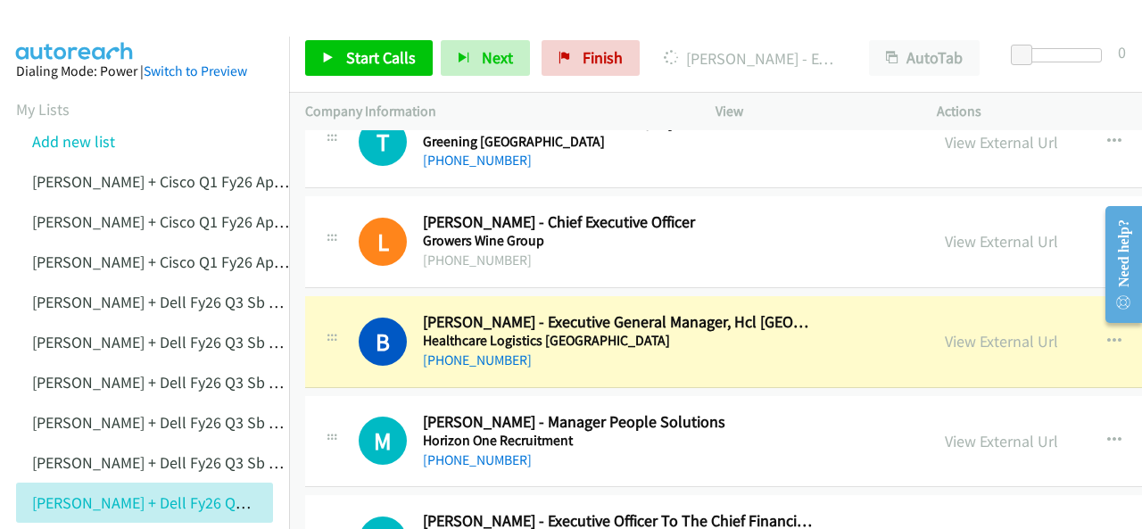
click at [75, 29] on img at bounding box center [75, 31] width 134 height 62
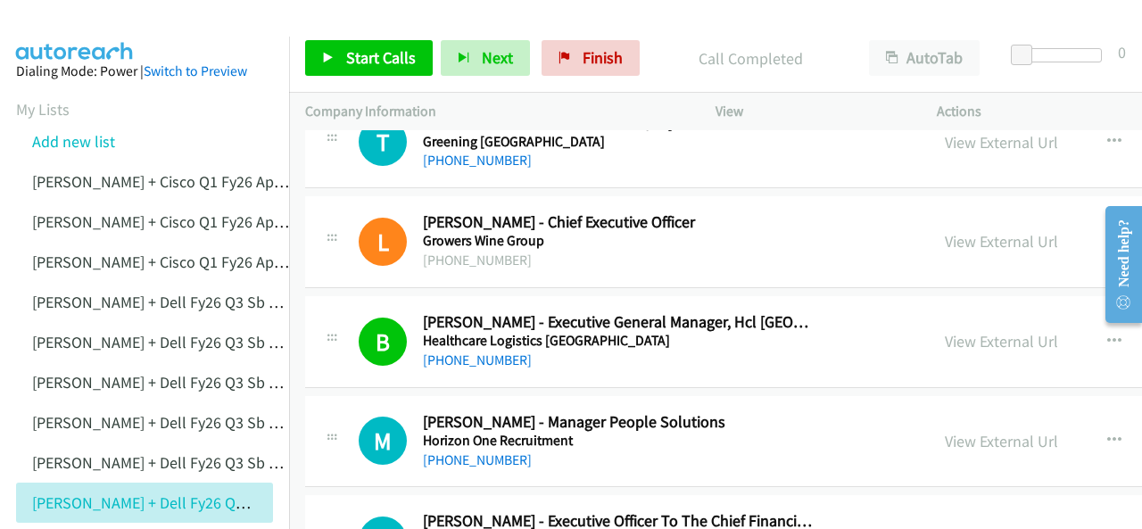
click at [69, 32] on img at bounding box center [75, 31] width 134 height 62
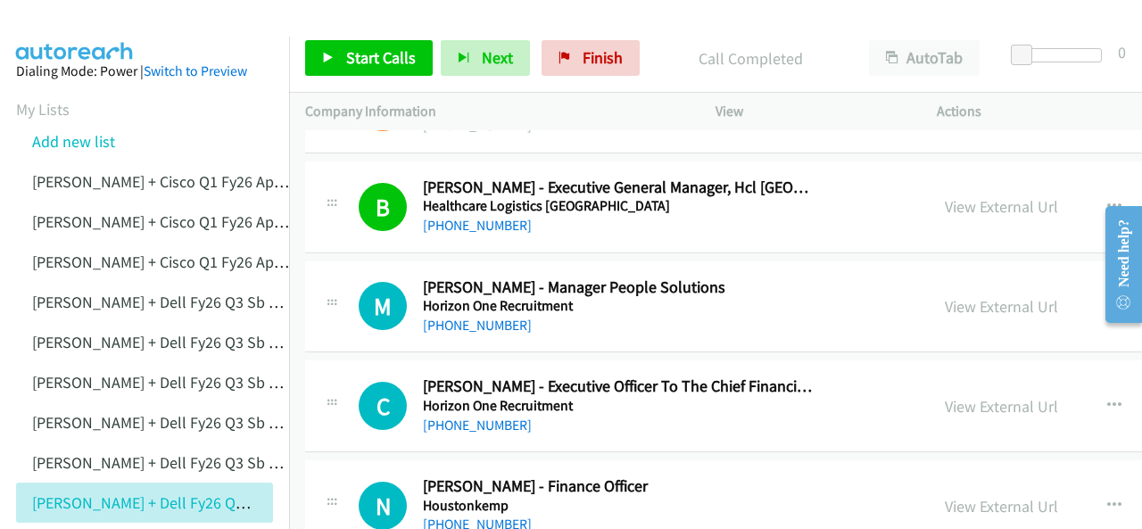
scroll to position [9995, 0]
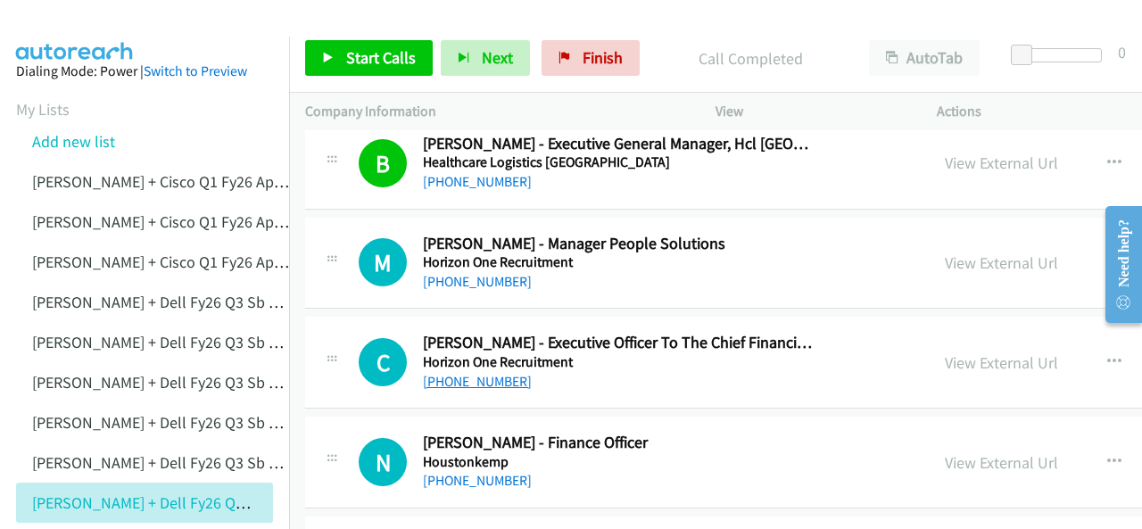
click at [454, 373] on link "+61 490 682 938" at bounding box center [477, 381] width 109 height 17
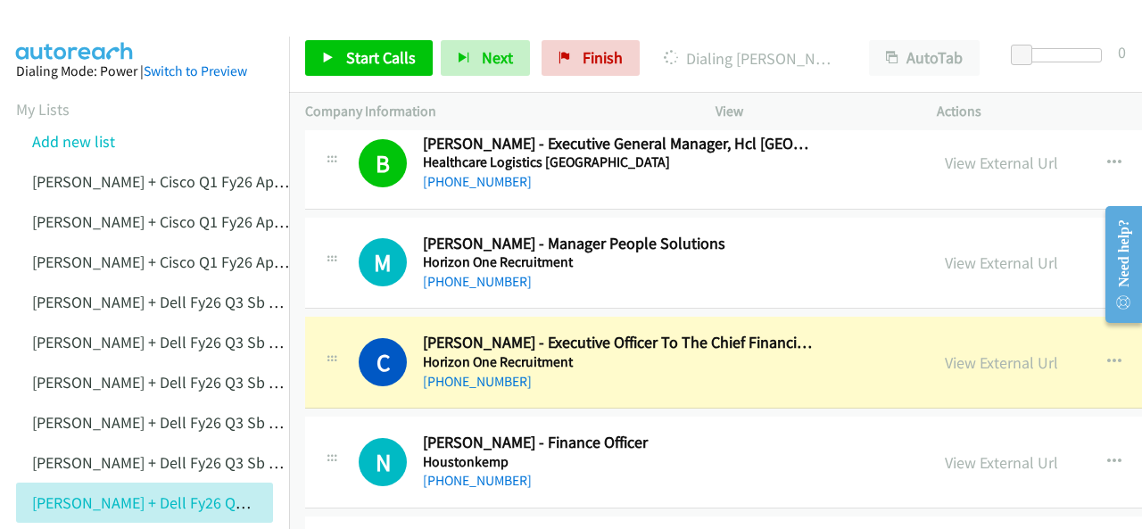
click at [62, 16] on img at bounding box center [75, 31] width 134 height 62
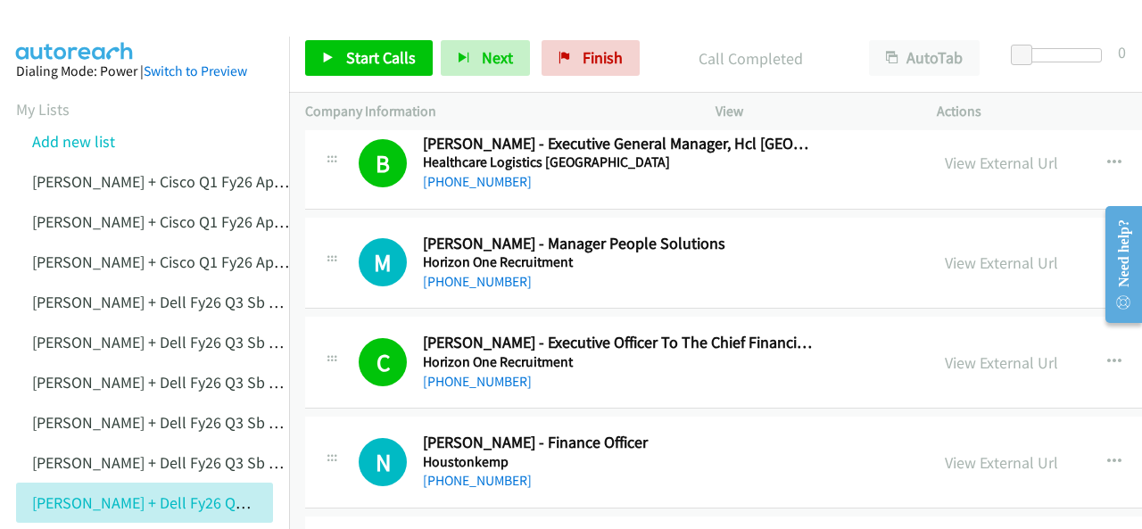
drag, startPoint x: 89, startPoint y: 24, endPoint x: 88, endPoint y: 3, distance: 21.4
click at [89, 24] on img at bounding box center [75, 31] width 134 height 62
click at [945, 253] on link "View External Url" at bounding box center [1001, 263] width 113 height 21
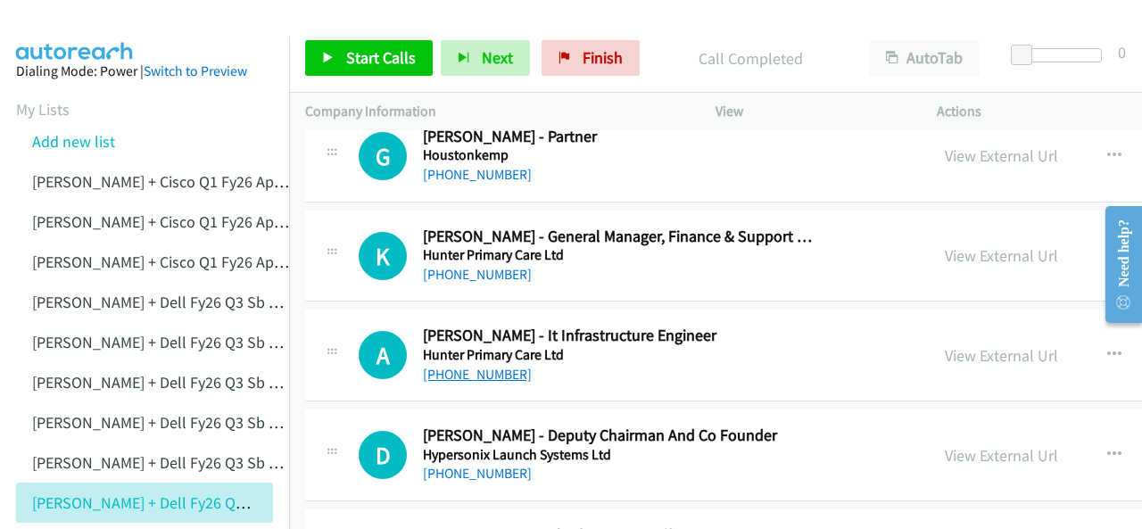
scroll to position [10531, 0]
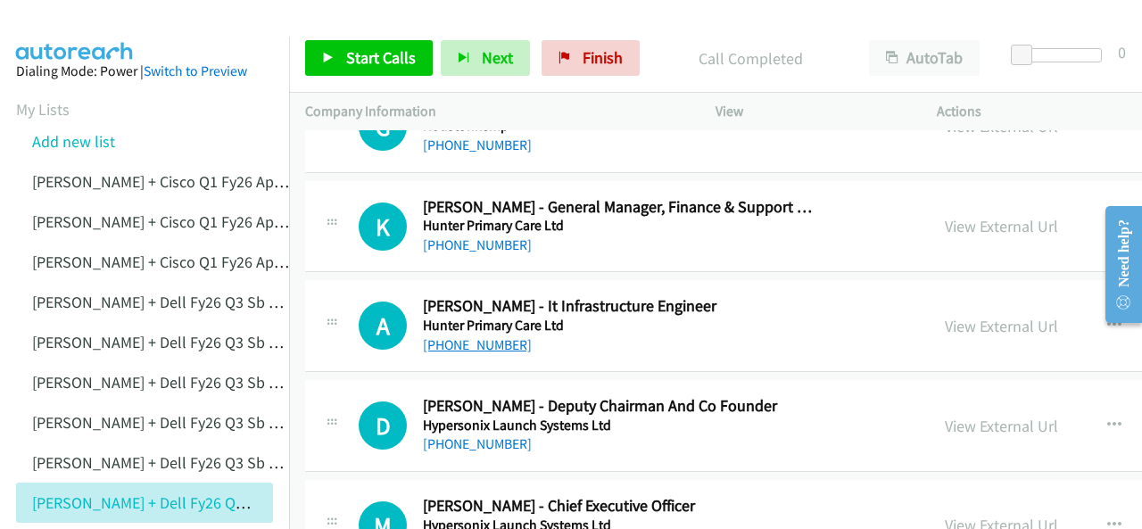
click at [465, 336] on link "+61 417 589 566" at bounding box center [477, 344] width 109 height 17
click at [64, 31] on img at bounding box center [75, 31] width 134 height 62
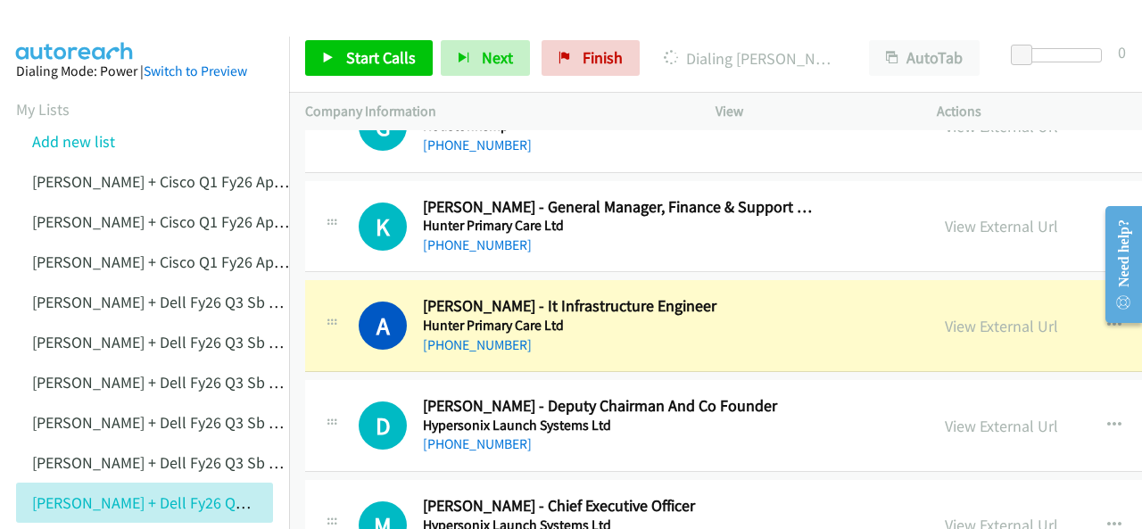
click at [89, 29] on img at bounding box center [75, 31] width 134 height 62
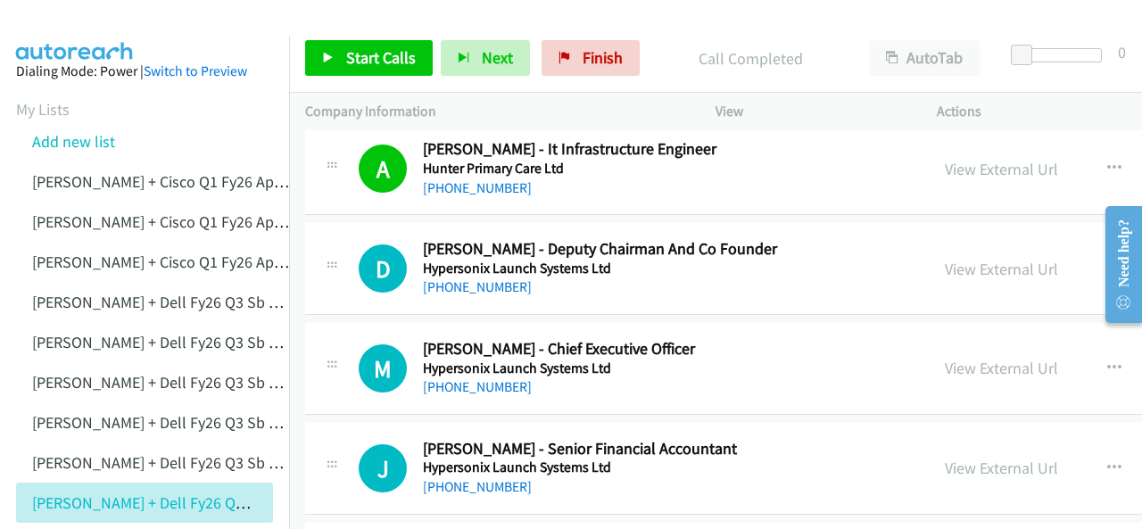
scroll to position [10709, 0]
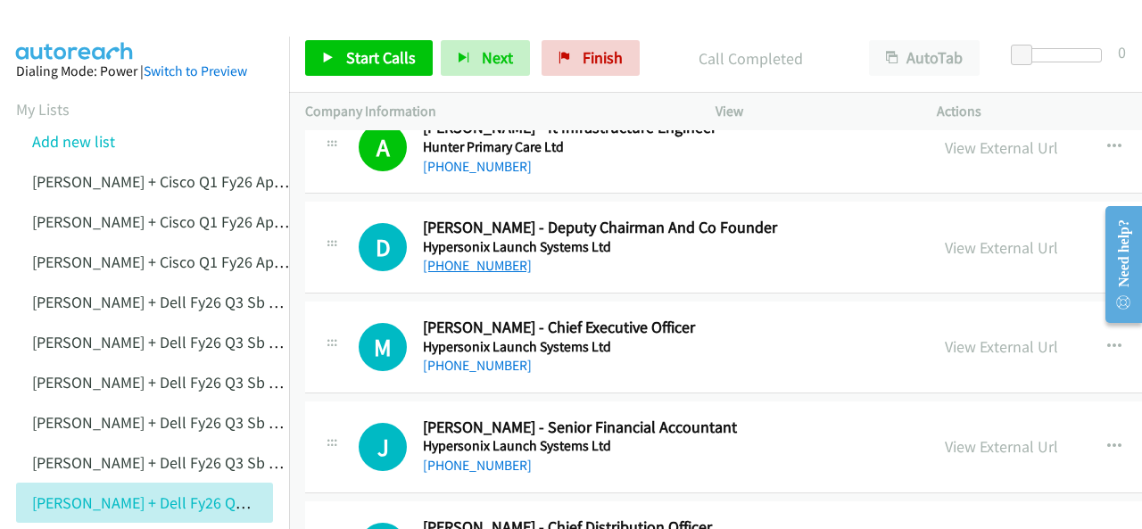
click at [480, 257] on link "+61 409 845 154" at bounding box center [477, 265] width 109 height 17
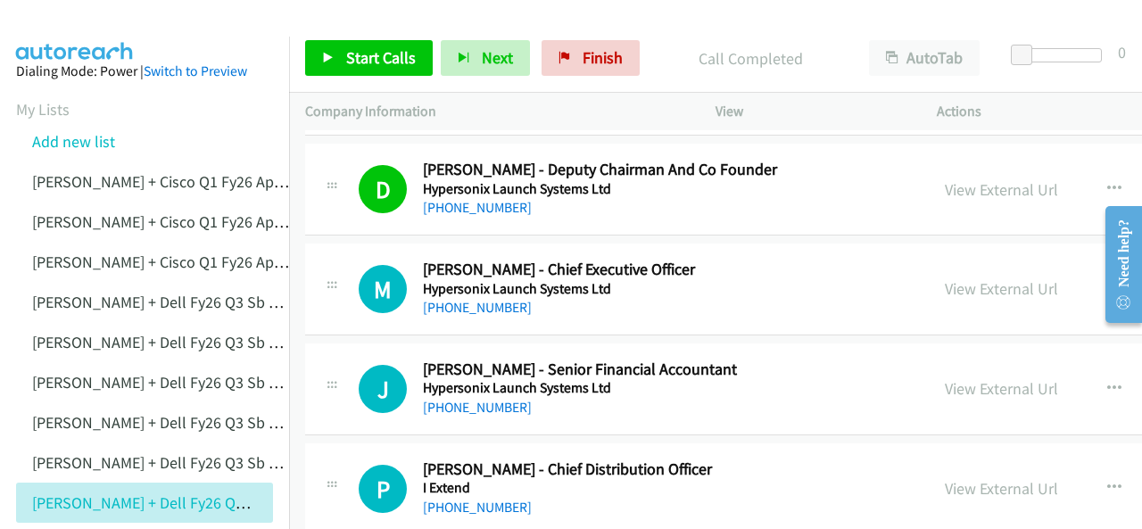
scroll to position [10799, 0]
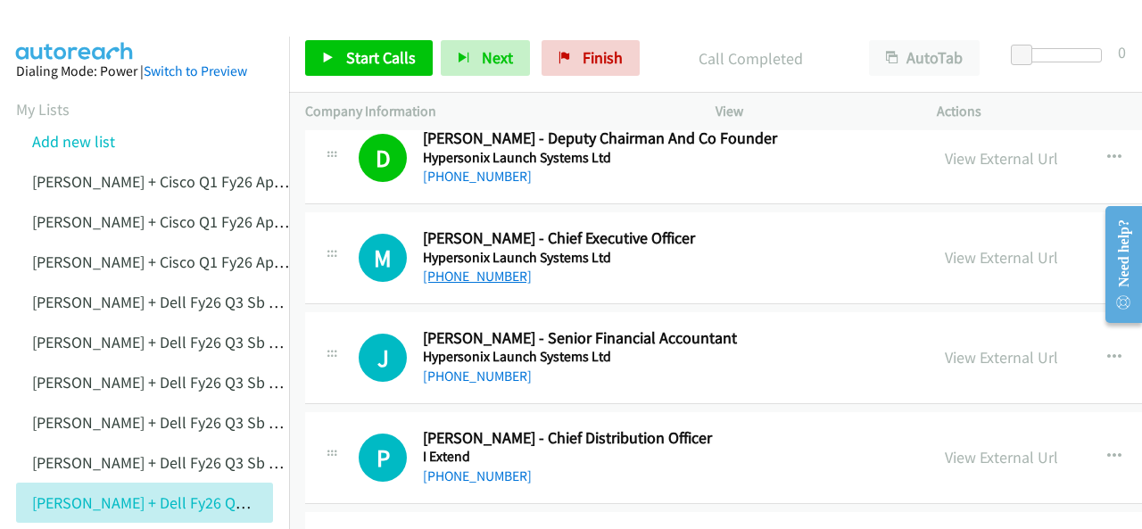
click at [455, 268] on link "+61 2 9743 1408" at bounding box center [477, 276] width 109 height 17
click at [73, 29] on img at bounding box center [75, 31] width 134 height 62
drag, startPoint x: 75, startPoint y: 13, endPoint x: 517, endPoint y: 213, distance: 484.9
click at [73, 13] on img at bounding box center [75, 31] width 134 height 62
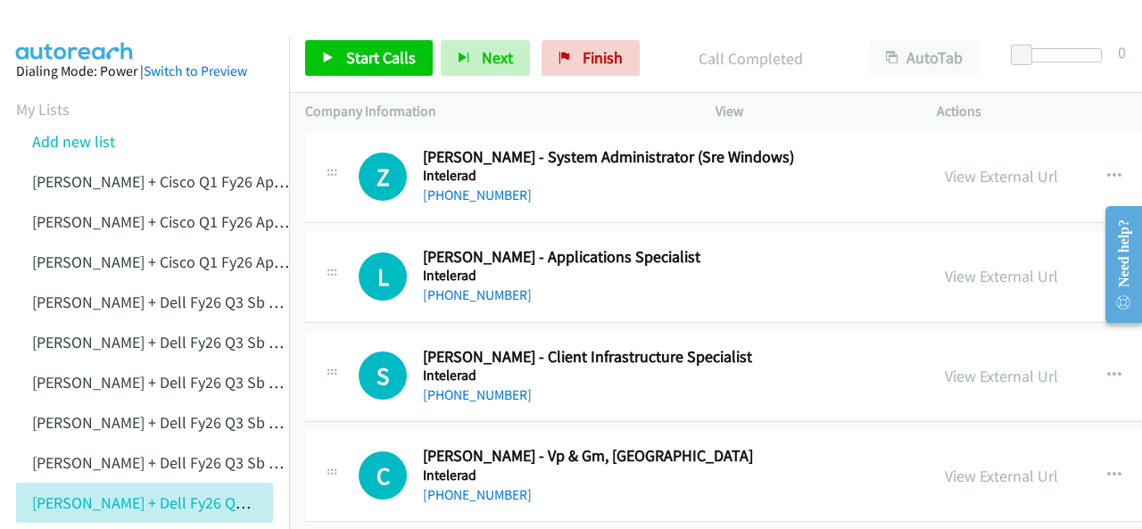
scroll to position [11512, 0]
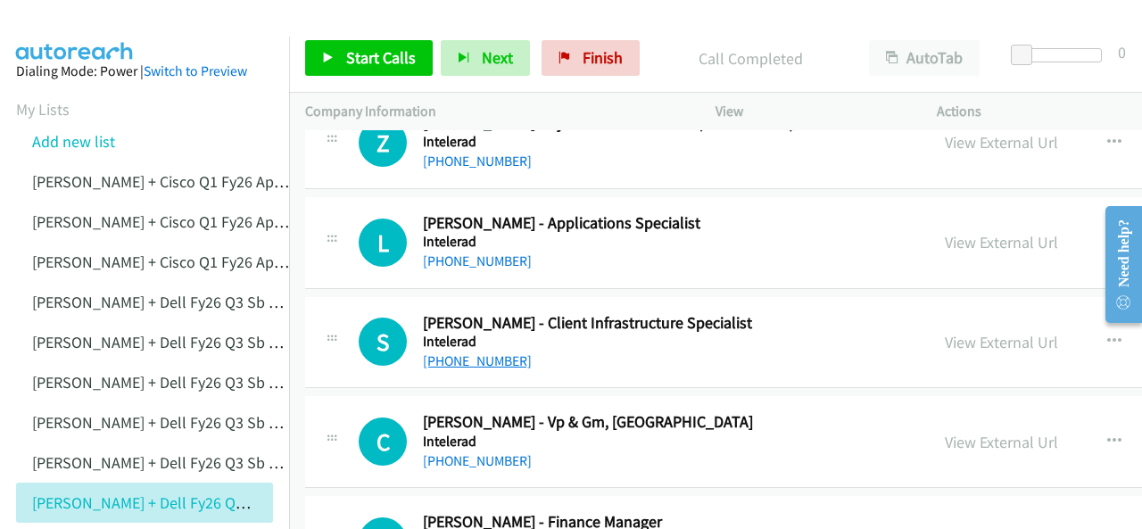
click at [470, 353] on link "+61 433 253 788" at bounding box center [477, 361] width 109 height 17
click at [78, 32] on img at bounding box center [75, 31] width 134 height 62
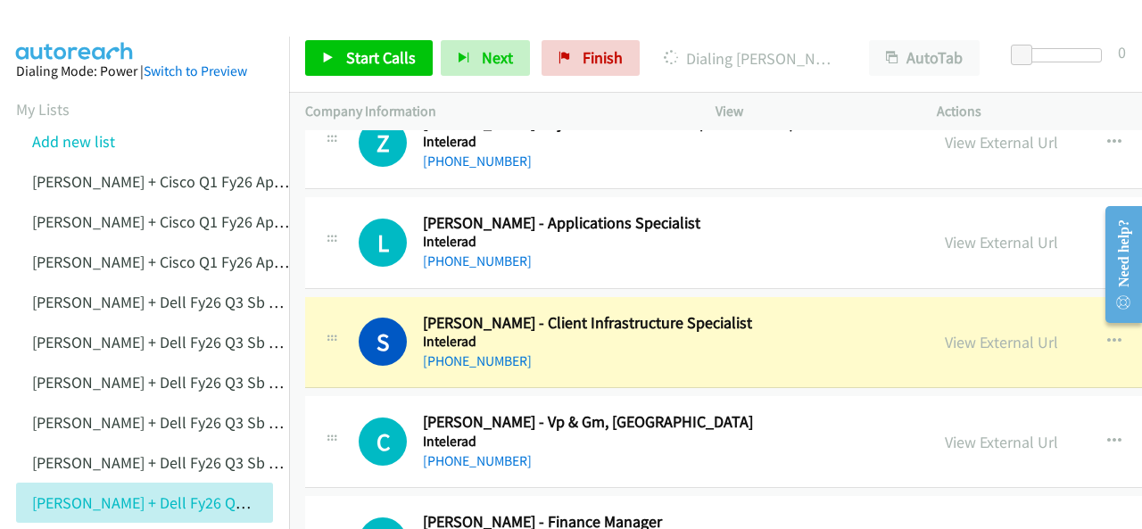
click at [53, 21] on img at bounding box center [75, 31] width 134 height 62
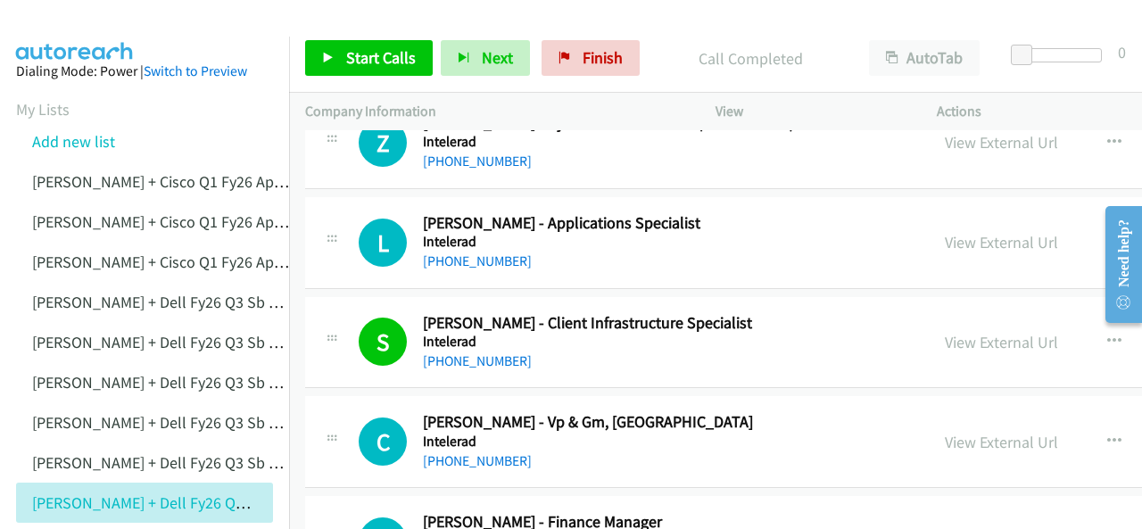
scroll to position [11602, 0]
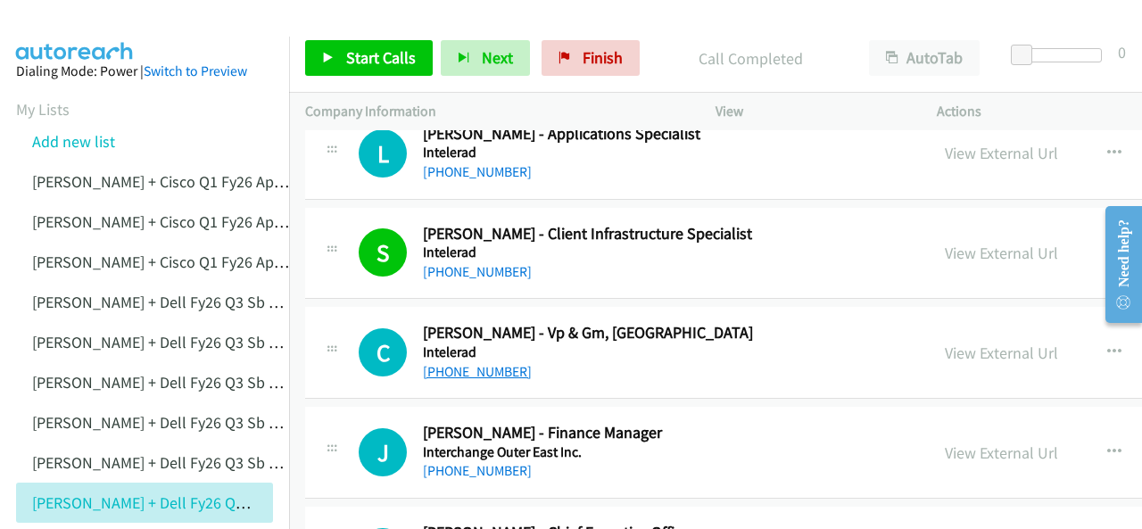
click at [469, 363] on link "+61 415 678 878" at bounding box center [477, 371] width 109 height 17
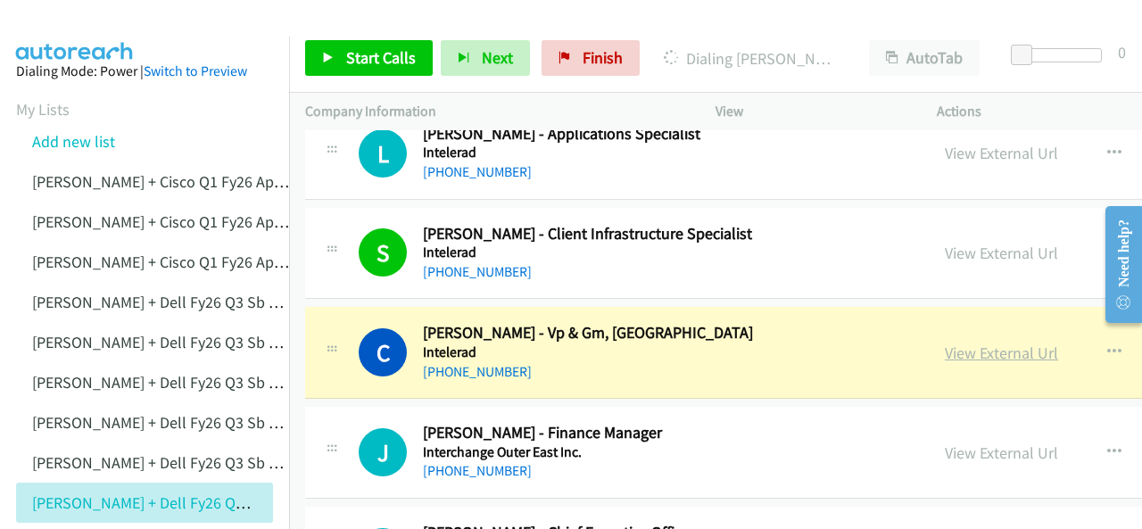
click at [945, 343] on link "View External Url" at bounding box center [1001, 353] width 113 height 21
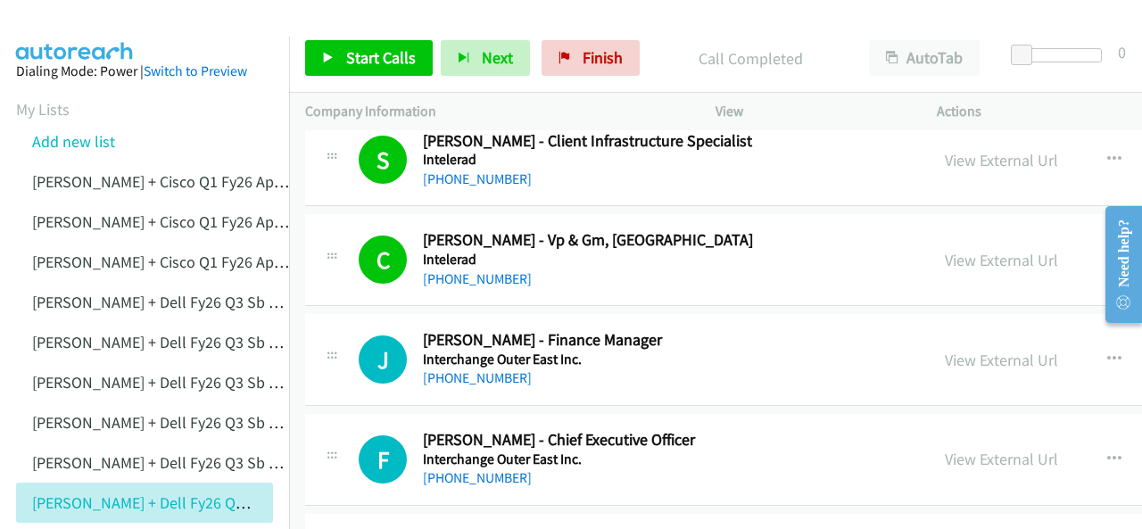
scroll to position [11691, 0]
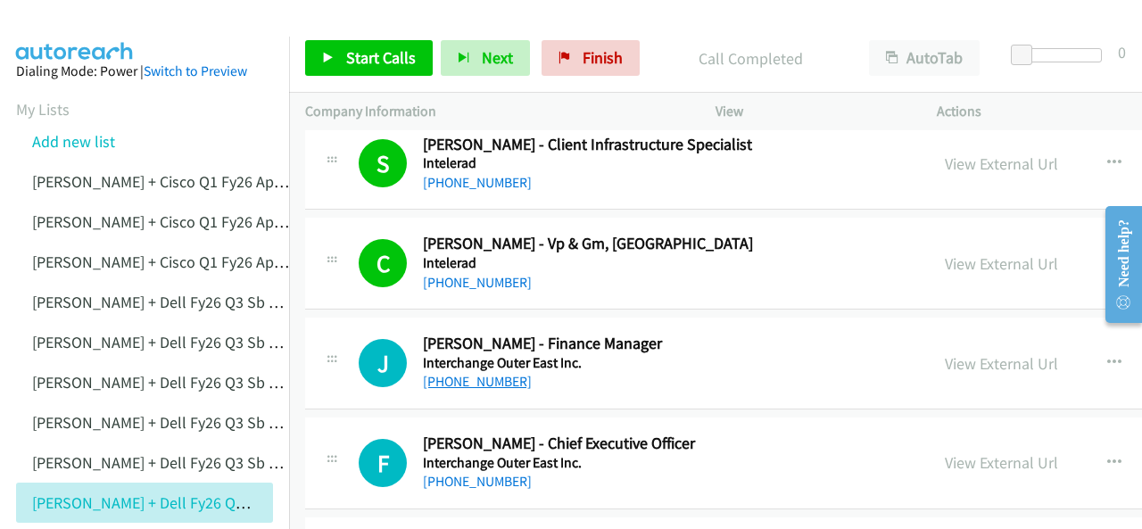
click at [460, 373] on link "+61 3 9757 6706" at bounding box center [477, 381] width 109 height 17
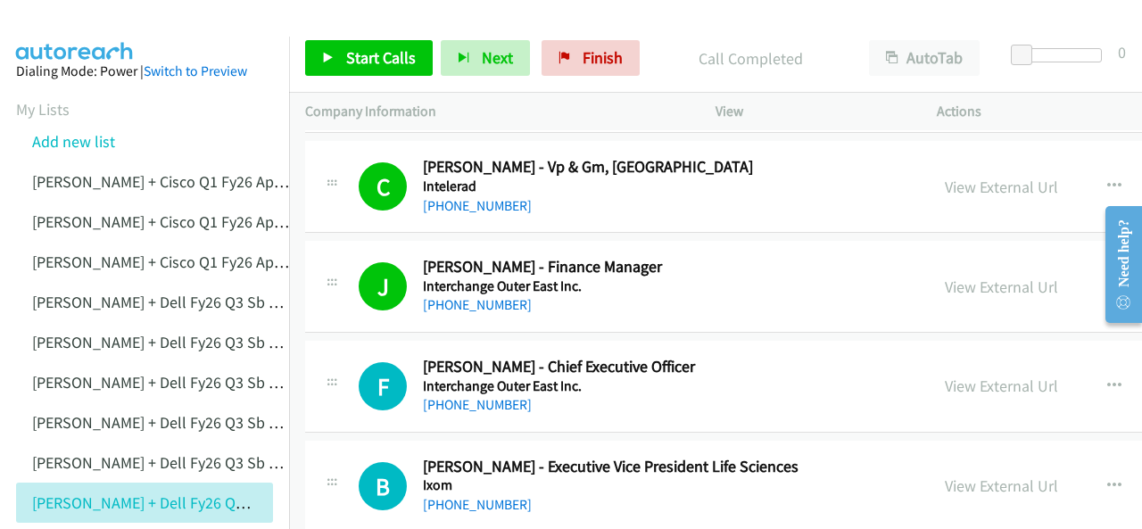
scroll to position [11780, 0]
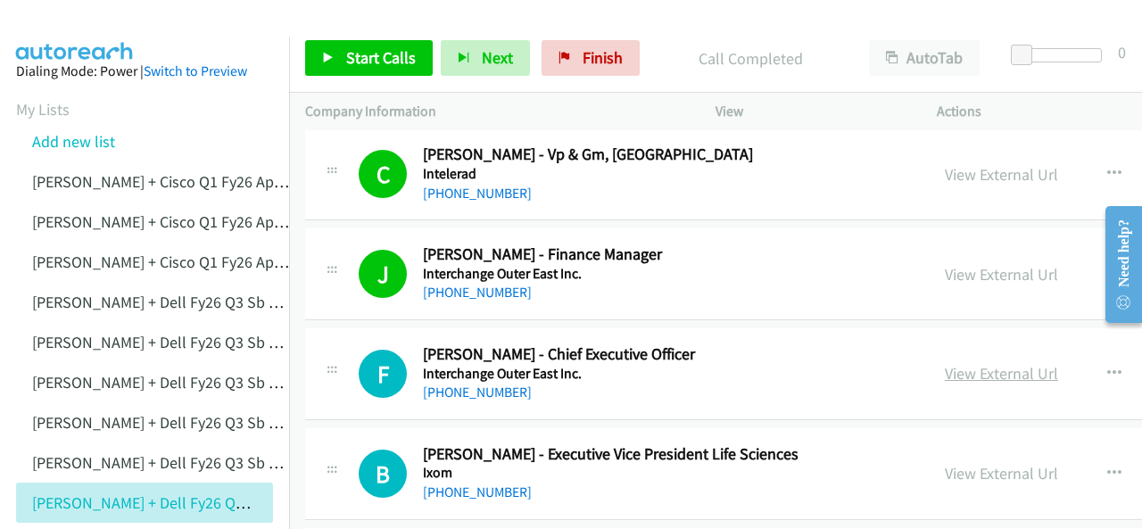
click at [945, 363] on link "View External Url" at bounding box center [1001, 373] width 113 height 21
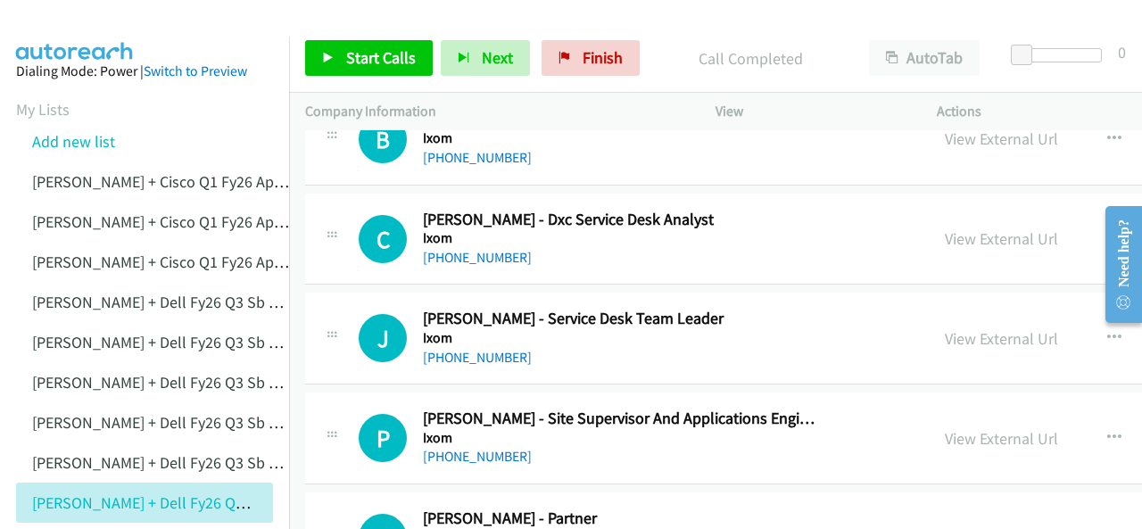
scroll to position [12137, 0]
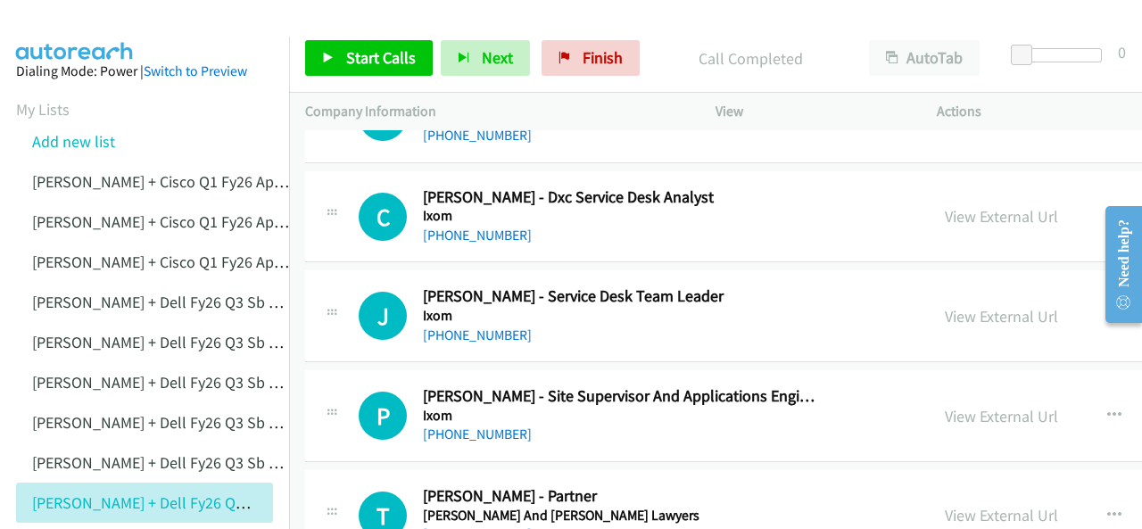
click at [45, 33] on img at bounding box center [75, 31] width 134 height 62
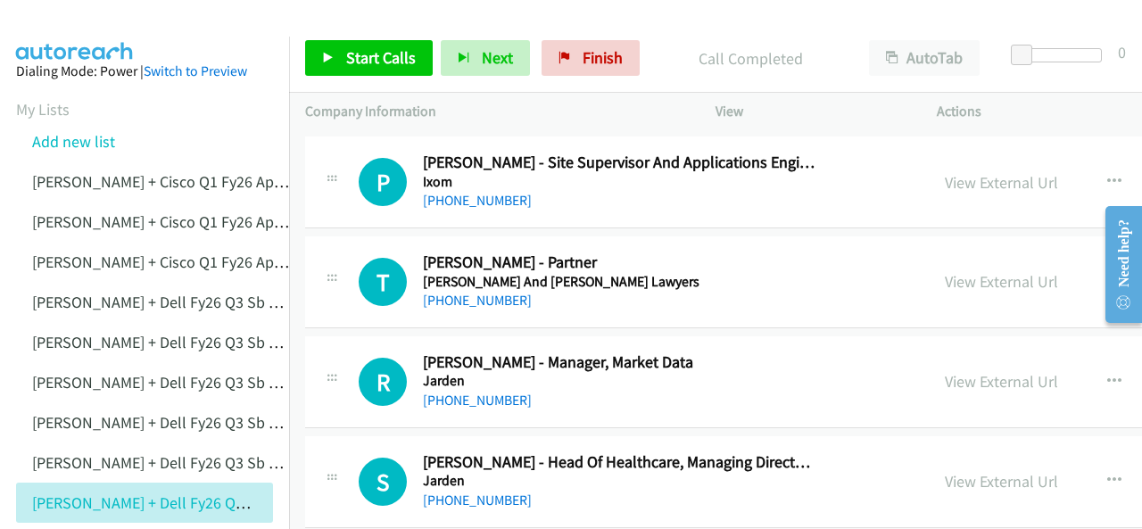
scroll to position [12405, 0]
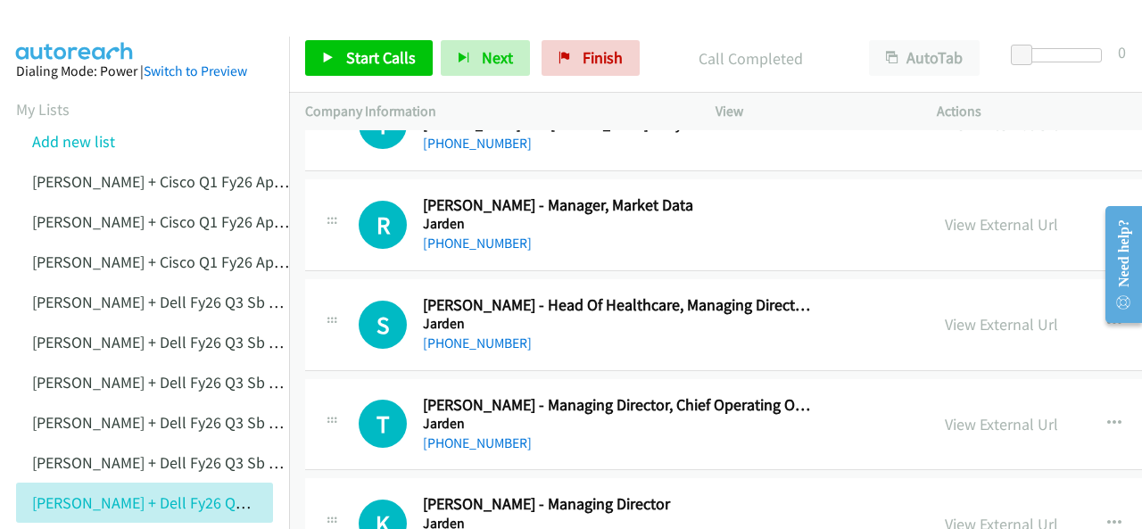
scroll to position [12583, 0]
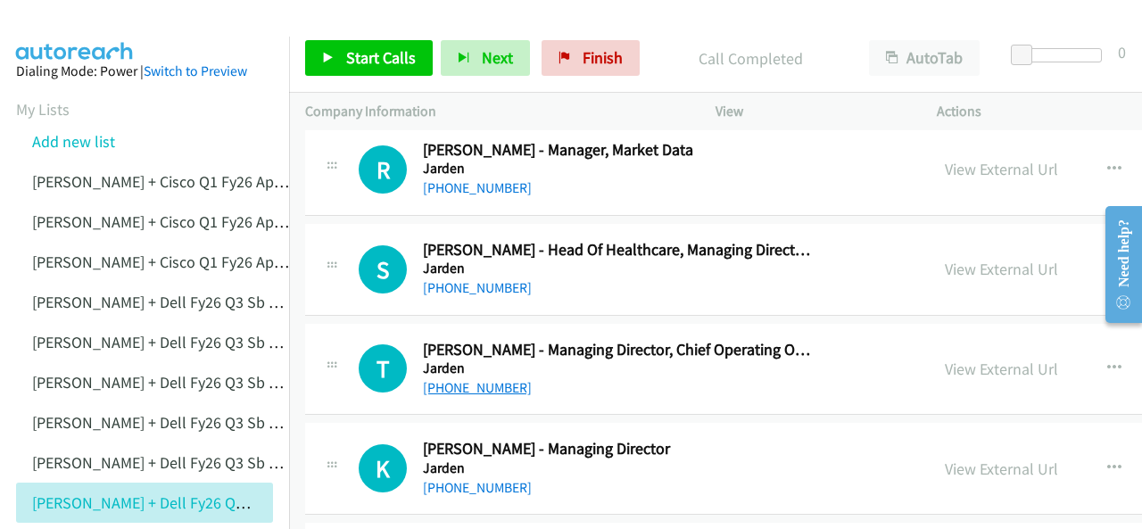
click at [453, 379] on link "+61 481 013 578" at bounding box center [477, 387] width 109 height 17
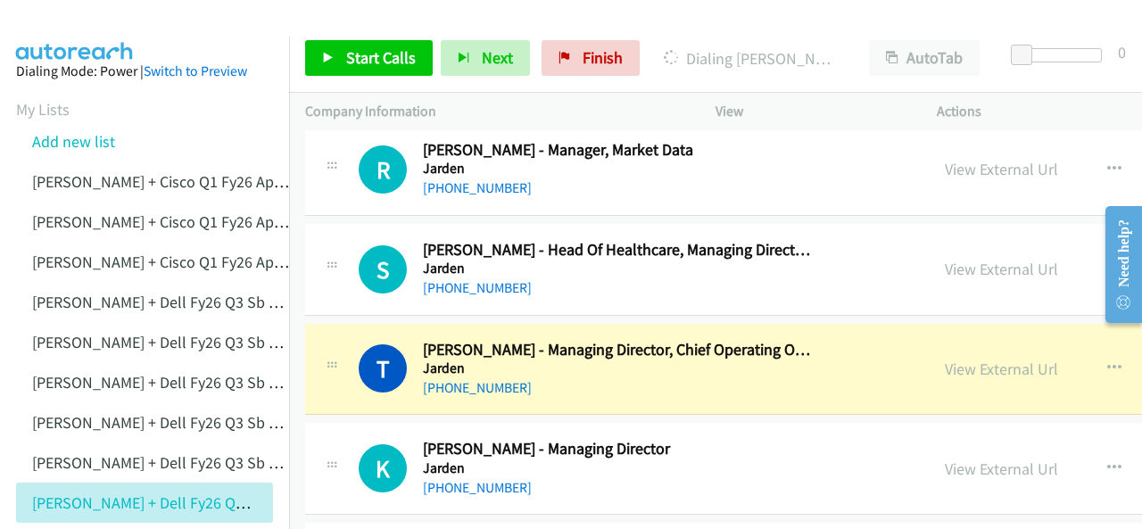
click at [77, 21] on img at bounding box center [75, 31] width 134 height 62
click at [73, 32] on img at bounding box center [75, 31] width 134 height 62
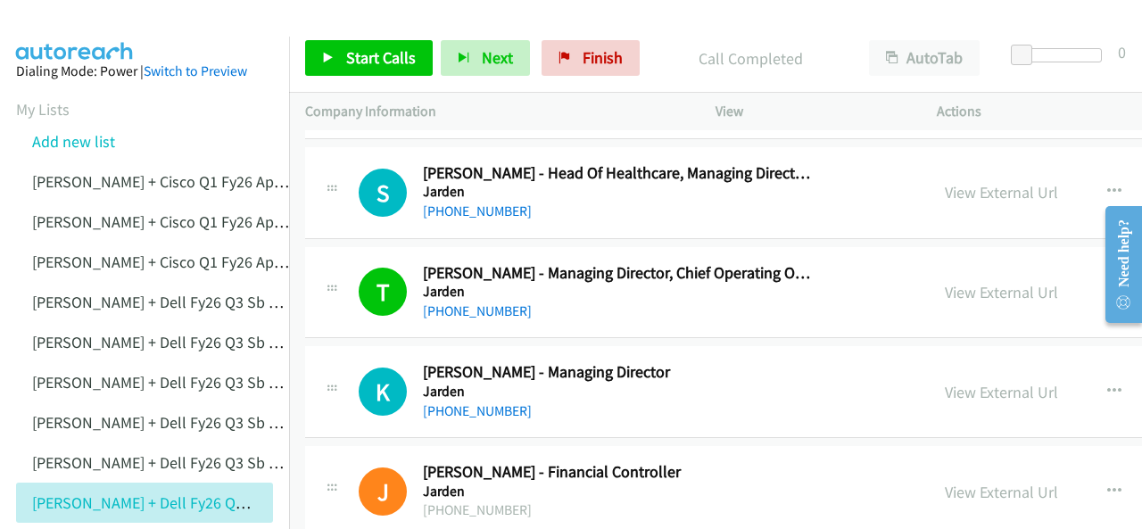
scroll to position [12673, 0]
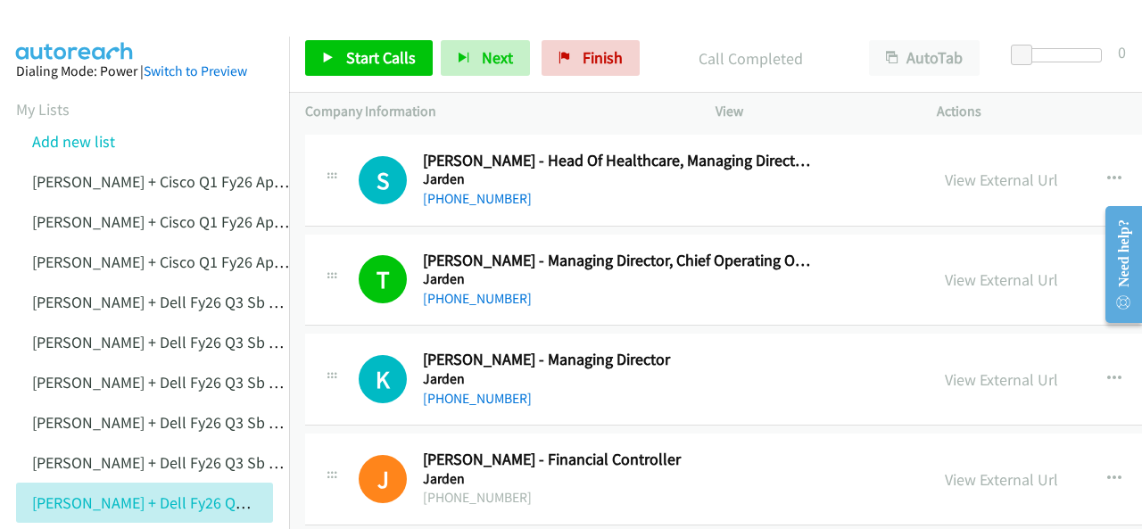
click at [467, 373] on div "K Callback Scheduled Kieren Chidgey - Managing Director Jarden Australia/Sydney…" at bounding box center [896, 380] width 1183 height 92
click at [464, 390] on link "+61 438 263 845" at bounding box center [477, 398] width 109 height 17
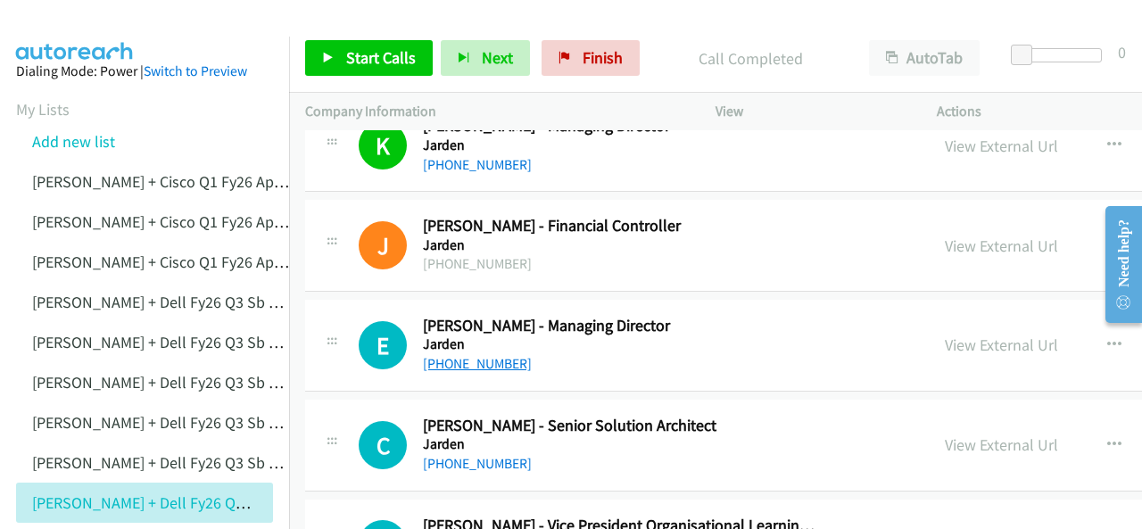
scroll to position [12940, 0]
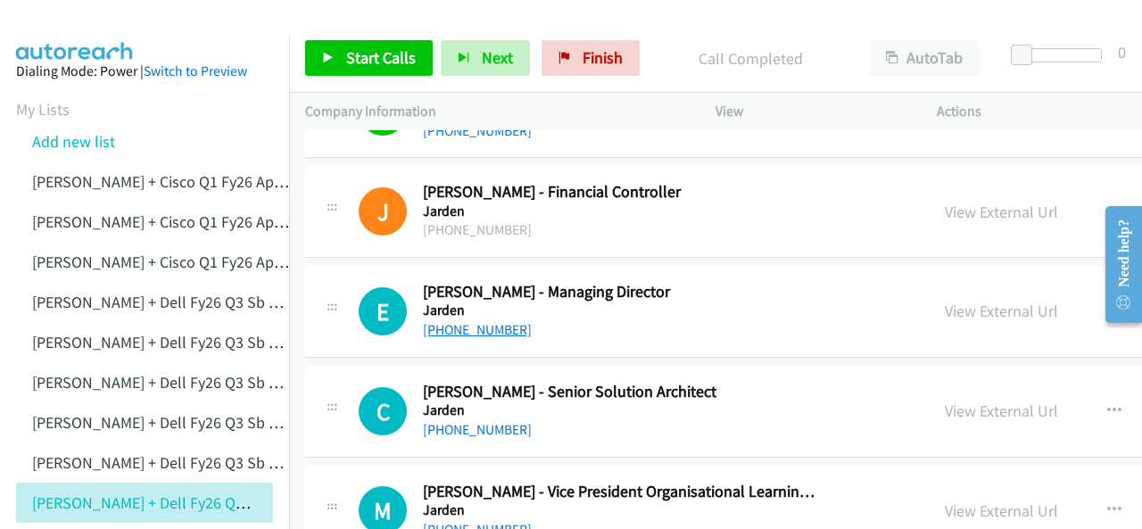
click at [450, 321] on link "+61 457 746 501" at bounding box center [477, 329] width 109 height 17
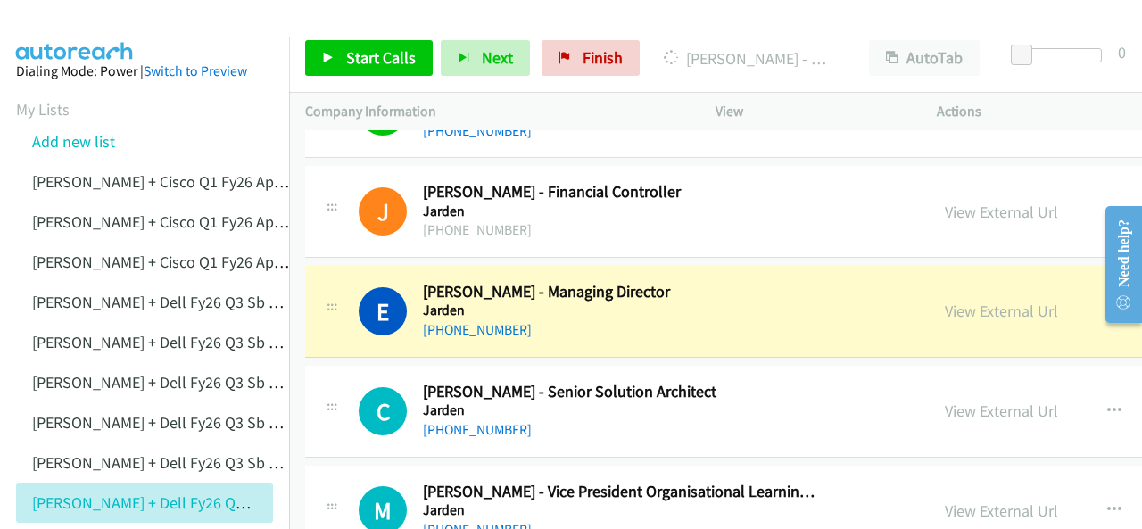
click at [77, 33] on img at bounding box center [75, 31] width 134 height 62
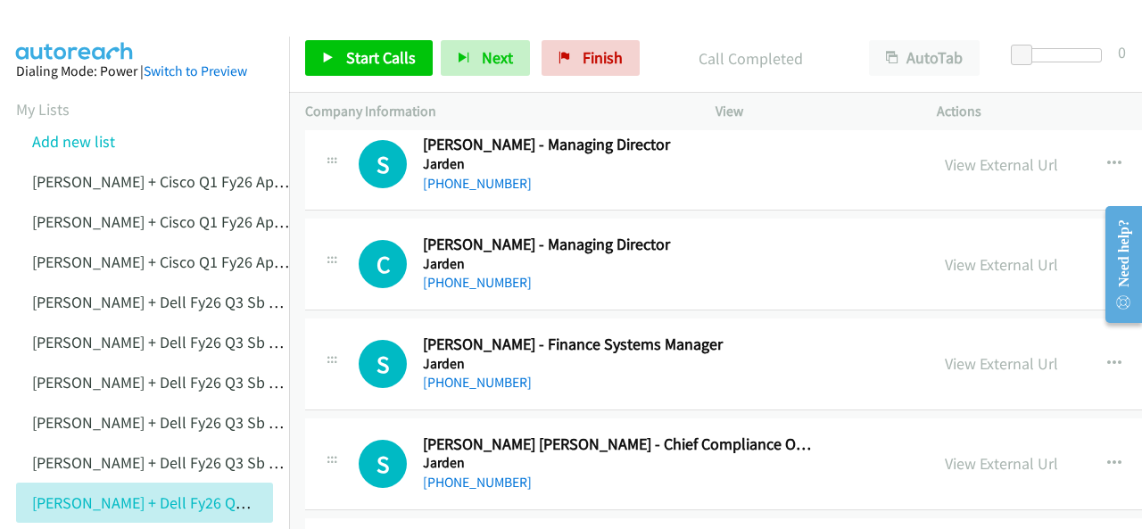
scroll to position [13476, 0]
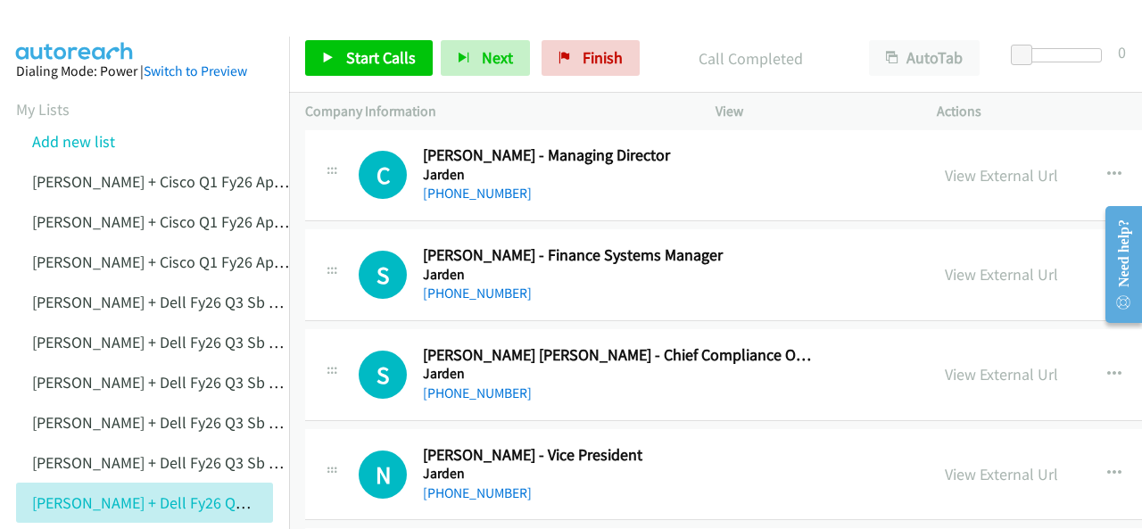
click at [50, 21] on img at bounding box center [75, 31] width 134 height 62
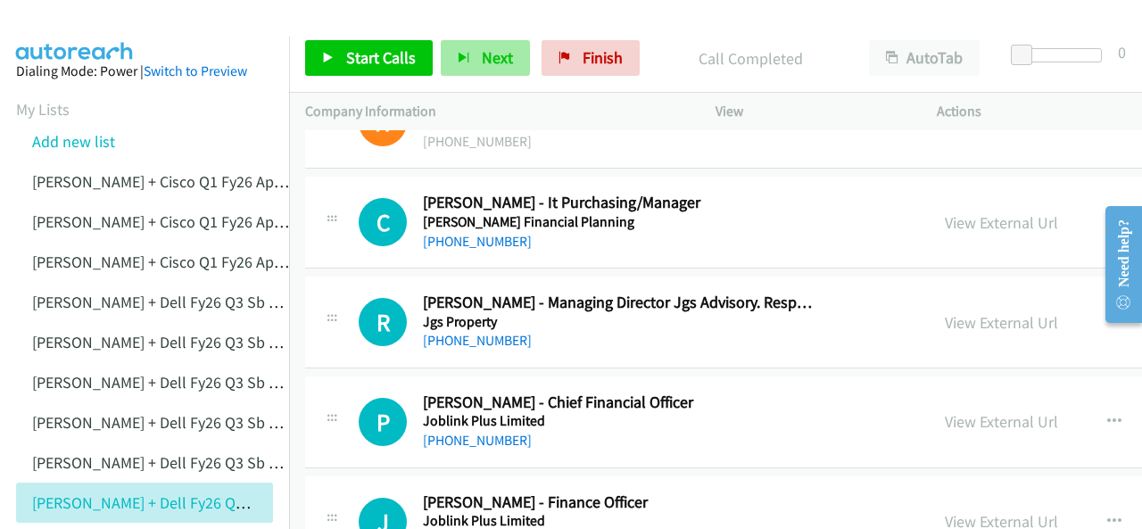
scroll to position [14458, 0]
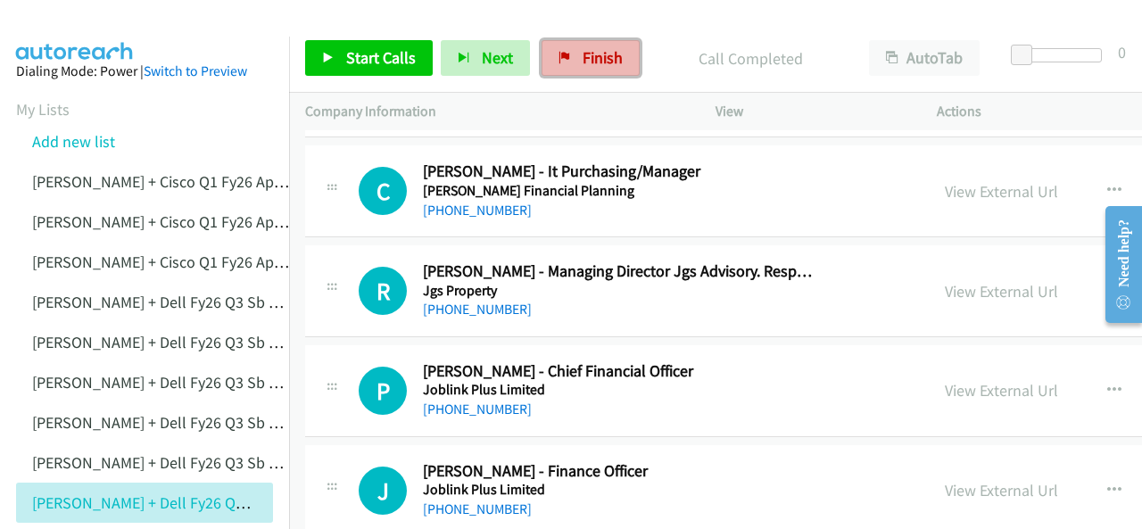
click at [585, 54] on span "Finish" at bounding box center [603, 57] width 40 height 21
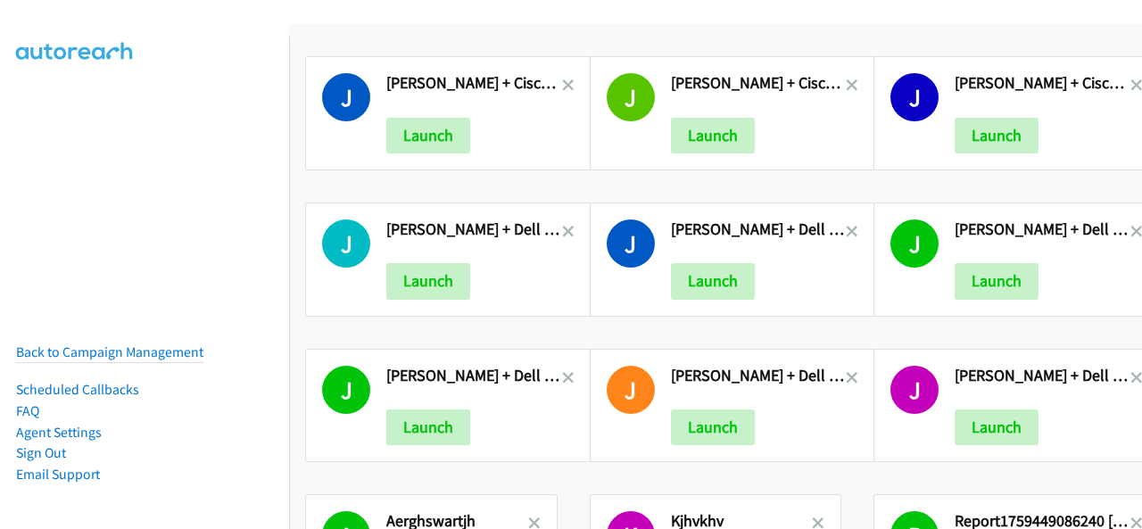
scroll to position [602, 0]
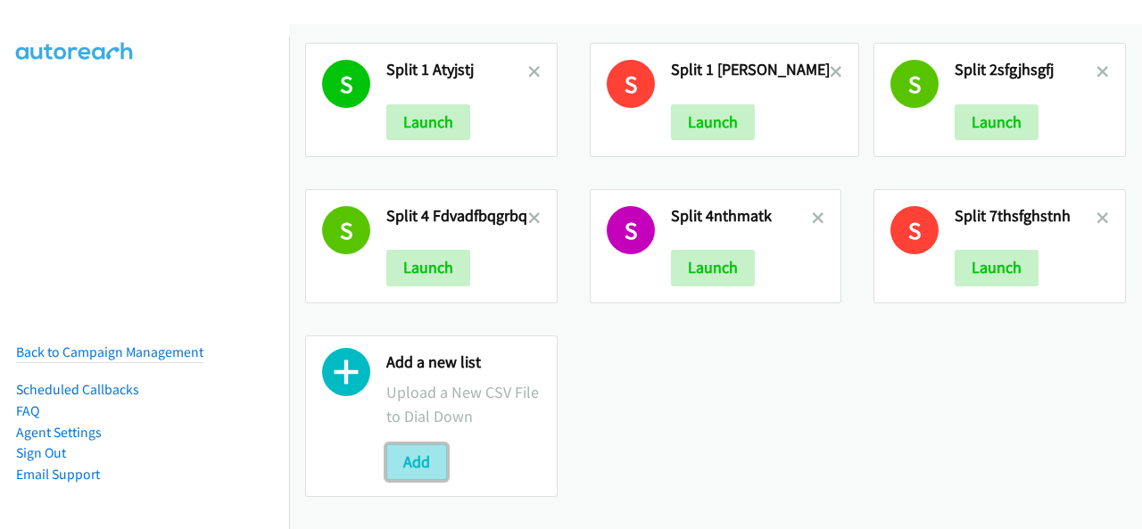
click at [400, 452] on button "Add" at bounding box center [416, 462] width 61 height 36
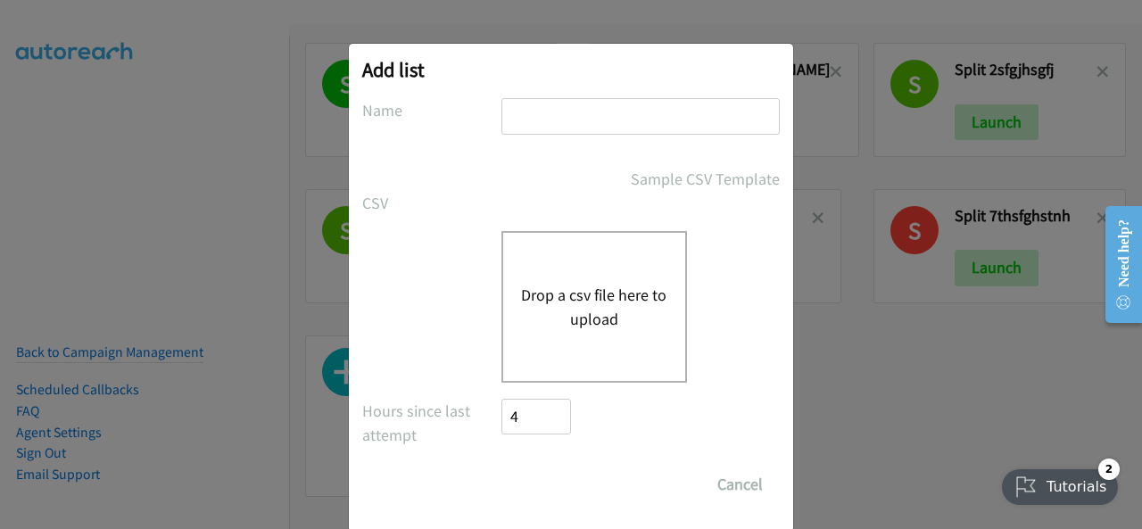
click at [514, 119] on input "text" at bounding box center [641, 116] width 278 height 37
paste input "Justin Lennert + Dell FY26Q3 SB CSG - AUkirthERG"
type input "Justin Lennert + Dell FY26Q3 SB CSG - AUkirthERG"
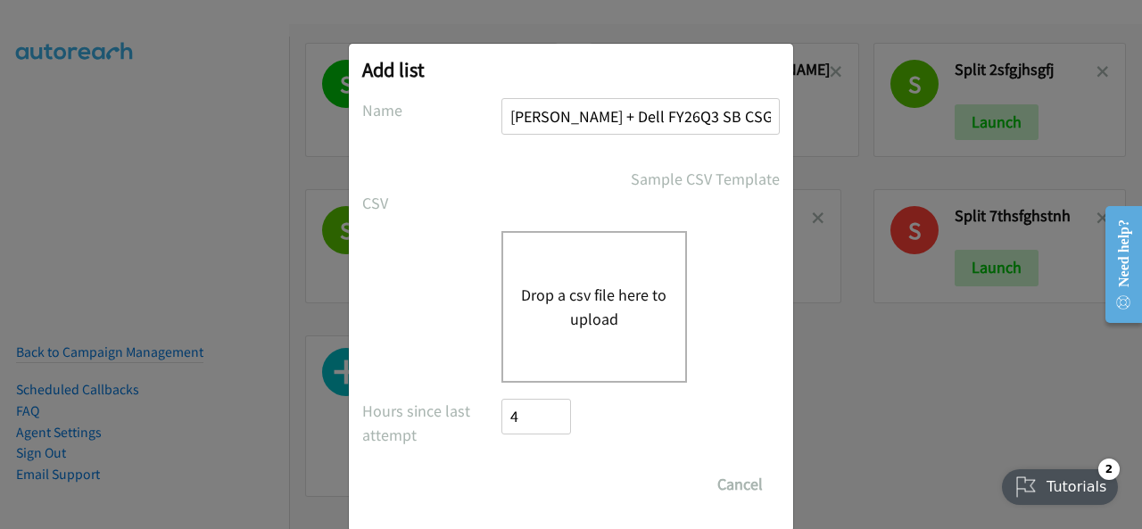
click at [547, 317] on button "Drop a csv file here to upload" at bounding box center [594, 307] width 146 height 48
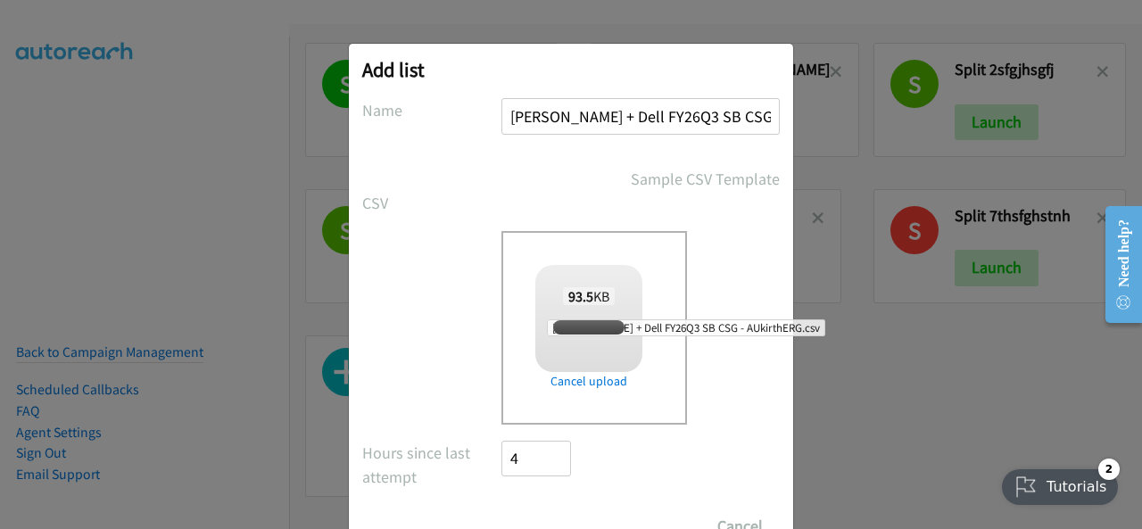
scroll to position [71, 0]
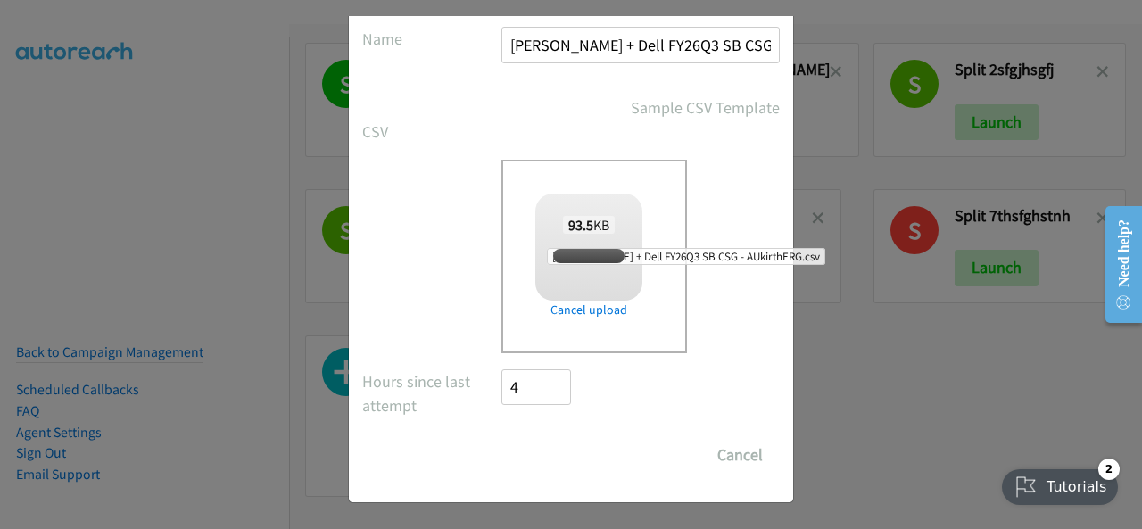
checkbox input "true"
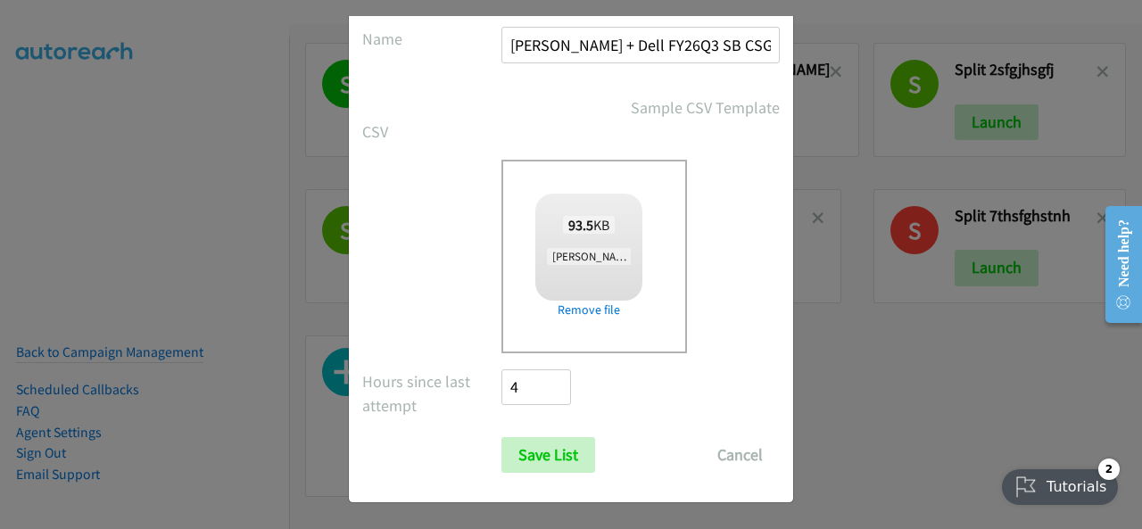
click at [557, 246] on div "93.5 KB Justin Lennert + Dell FY26Q3 SB CSG - AUkirthERG.csv" at bounding box center [588, 241] width 107 height 95
click at [538, 454] on input "Save List" at bounding box center [549, 455] width 94 height 36
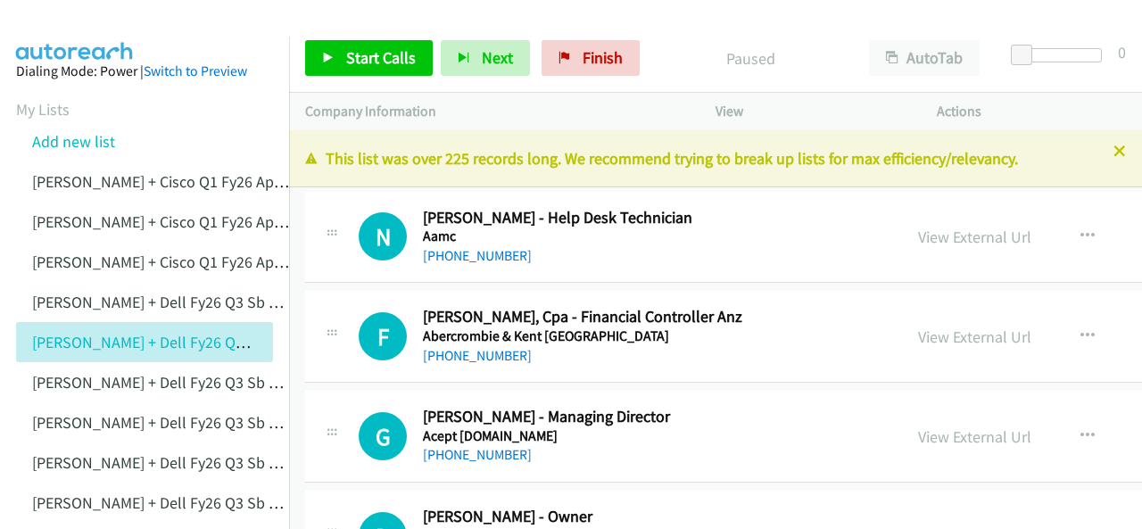
click at [1106, 155] on div "+1 415-964-1034 Call failed - Please reload the list and try again This list wa…" at bounding box center [715, 329] width 853 height 399
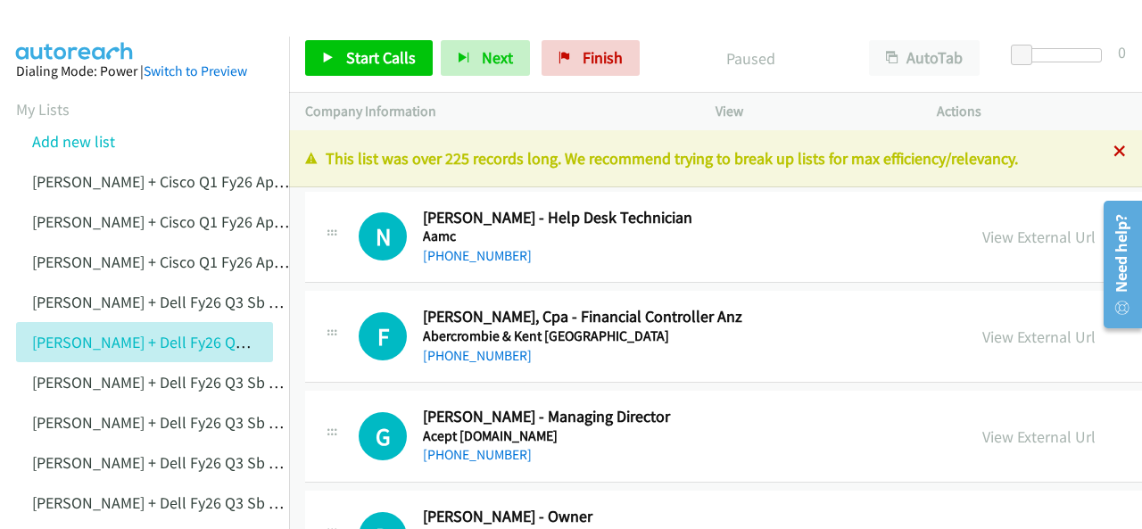
click at [1114, 151] on icon at bounding box center [1120, 152] width 12 height 12
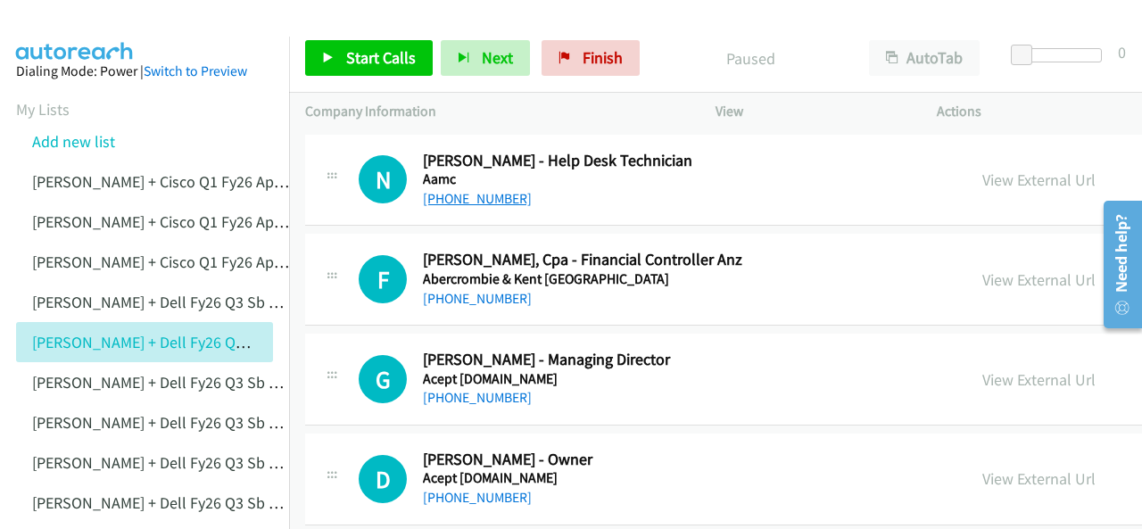
click at [446, 196] on link "[PHONE_NUMBER]" at bounding box center [477, 198] width 109 height 17
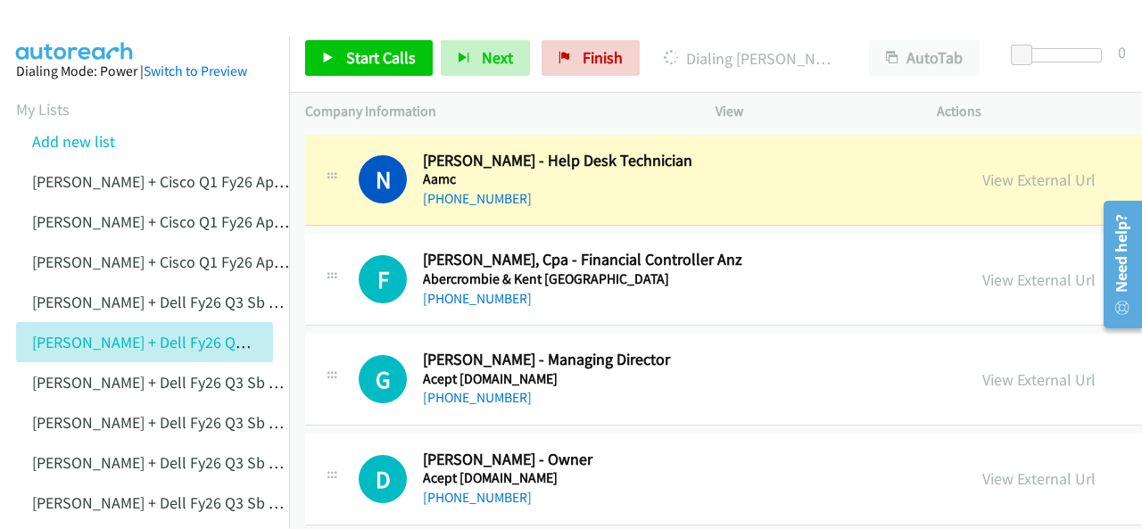
click at [77, 25] on img at bounding box center [75, 31] width 134 height 62
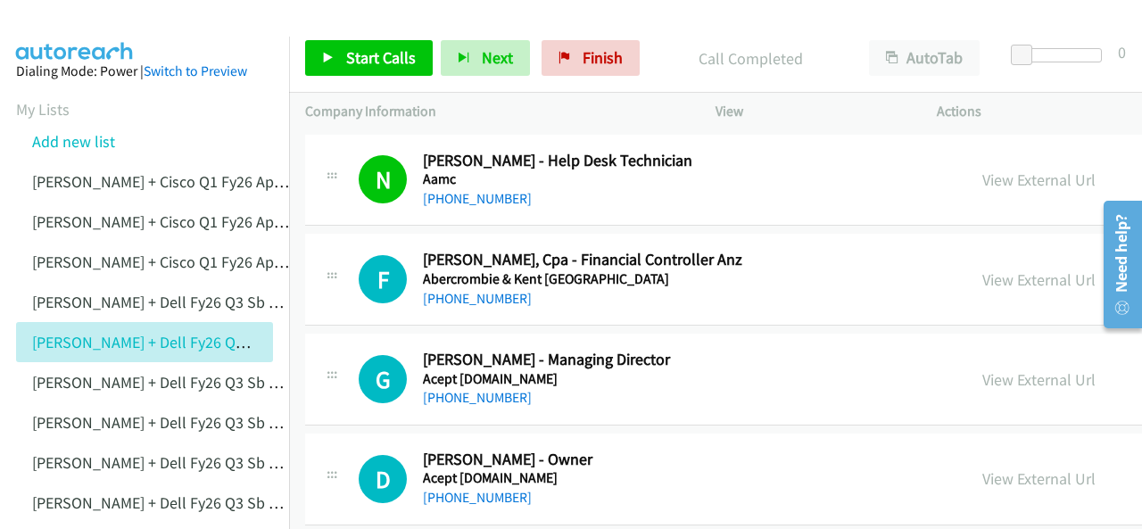
click at [3, 17] on div at bounding box center [563, 34] width 1126 height 69
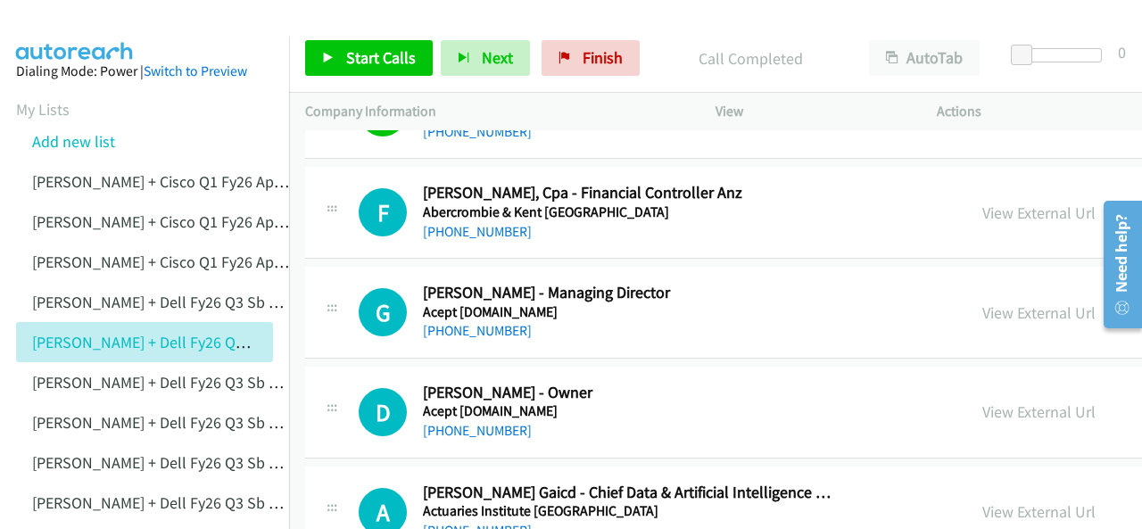
scroll to position [89, 0]
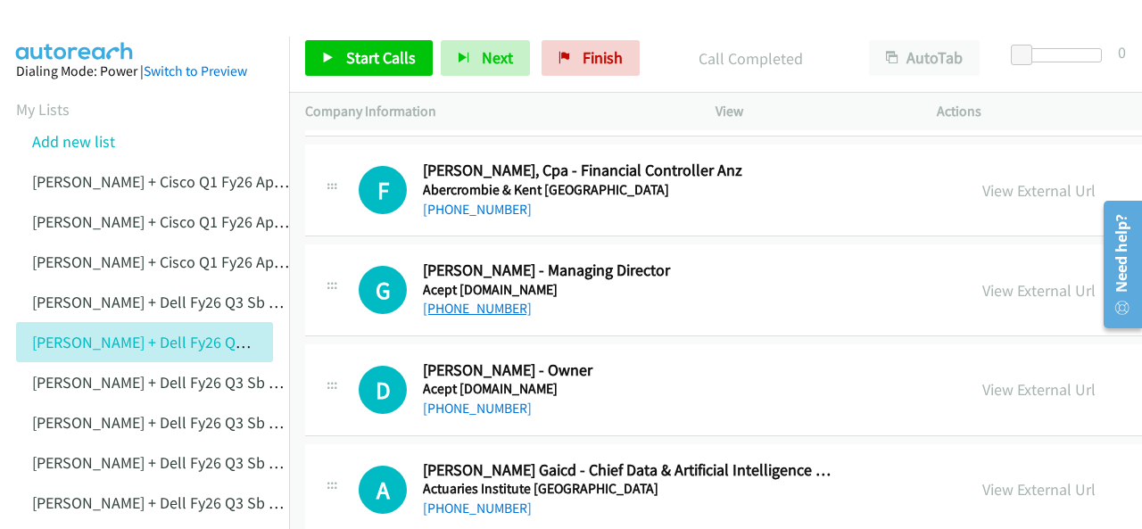
click at [447, 311] on link "[PHONE_NUMBER]" at bounding box center [477, 308] width 109 height 17
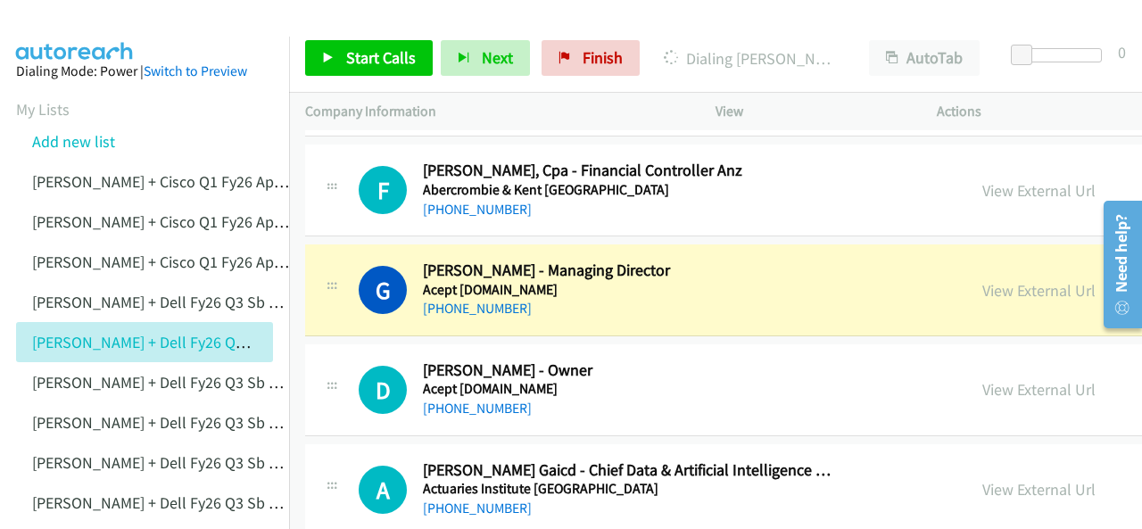
drag, startPoint x: 61, startPoint y: 25, endPoint x: 88, endPoint y: 29, distance: 28.0
click at [61, 26] on img at bounding box center [75, 31] width 134 height 62
click at [983, 286] on link "View External Url" at bounding box center [1039, 290] width 113 height 21
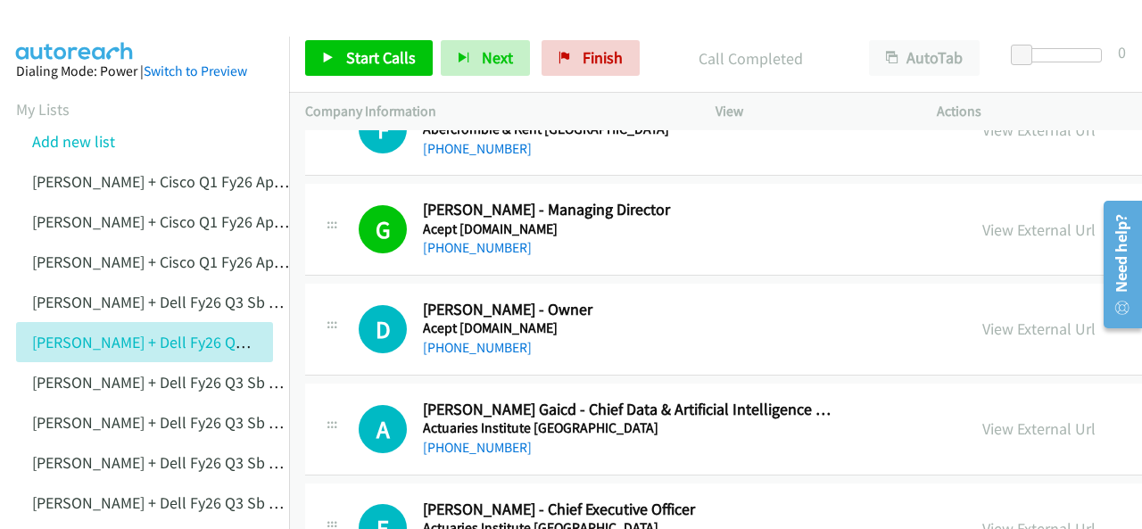
scroll to position [178, 0]
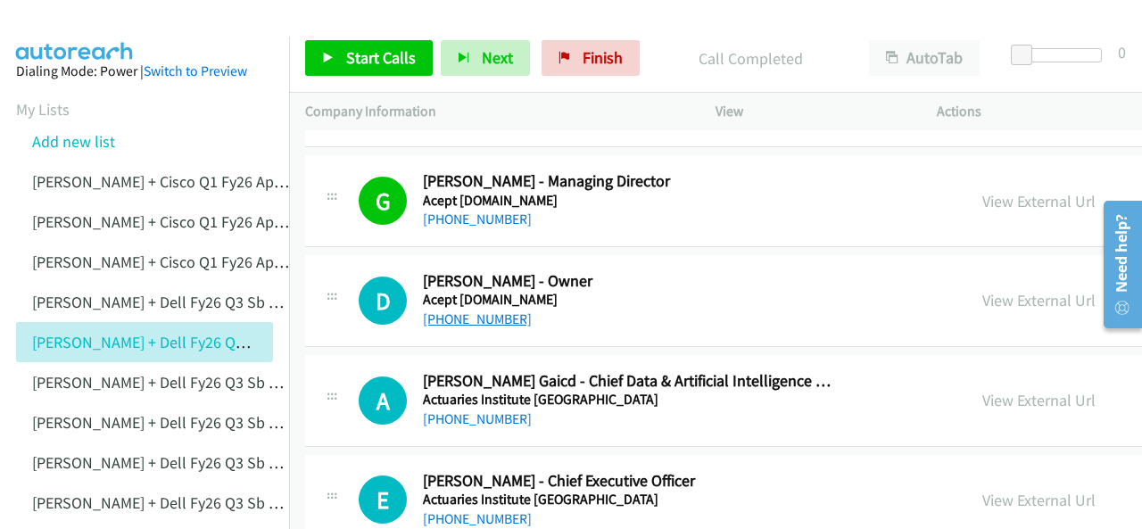
click at [457, 315] on link "[PHONE_NUMBER]" at bounding box center [477, 319] width 109 height 17
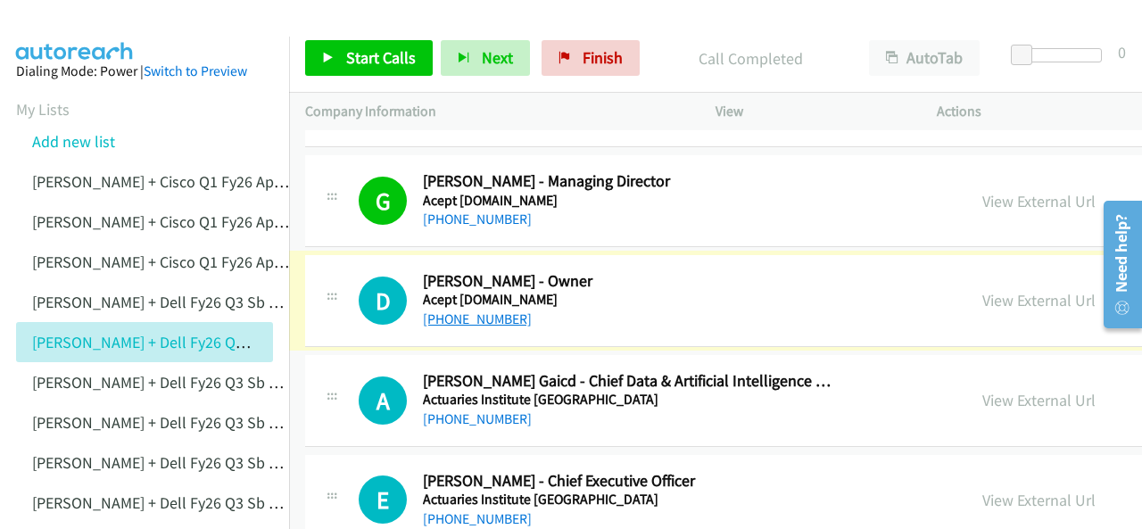
click at [468, 321] on link "[PHONE_NUMBER]" at bounding box center [477, 319] width 109 height 17
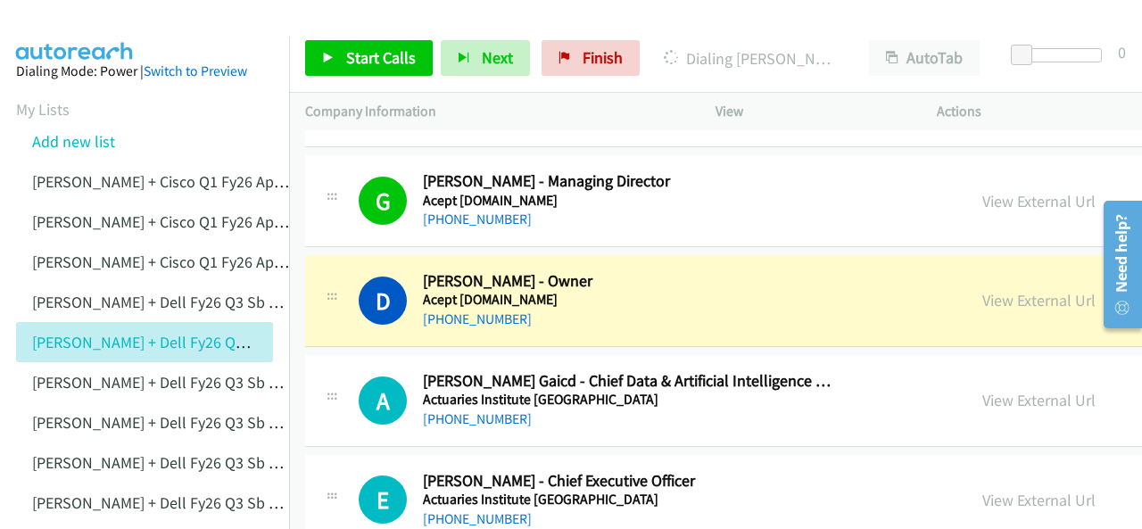
click at [98, 17] on img at bounding box center [75, 31] width 134 height 62
drag, startPoint x: 78, startPoint y: 19, endPoint x: 97, endPoint y: 18, distance: 19.7
click at [78, 19] on img at bounding box center [75, 31] width 134 height 62
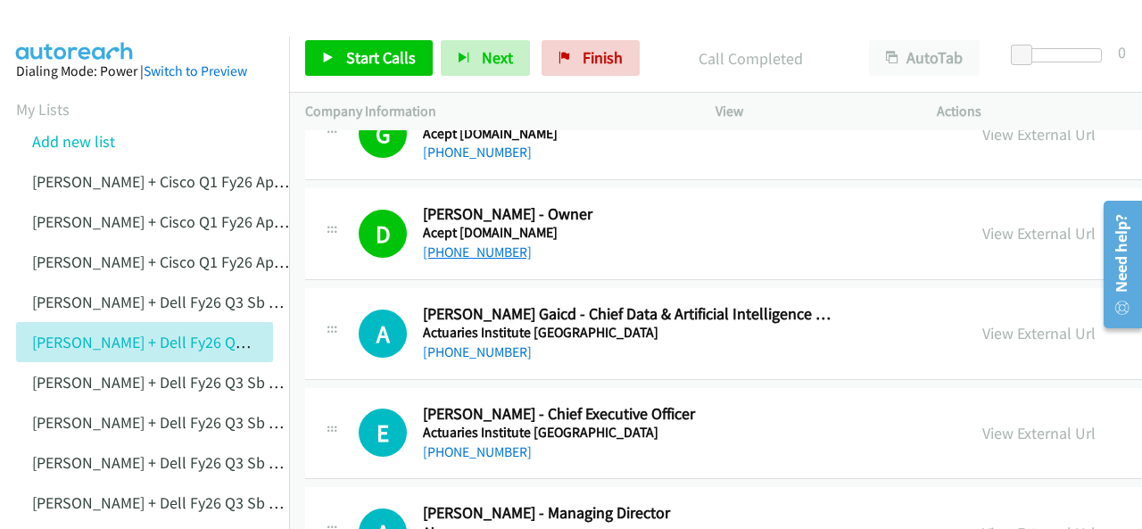
scroll to position [268, 0]
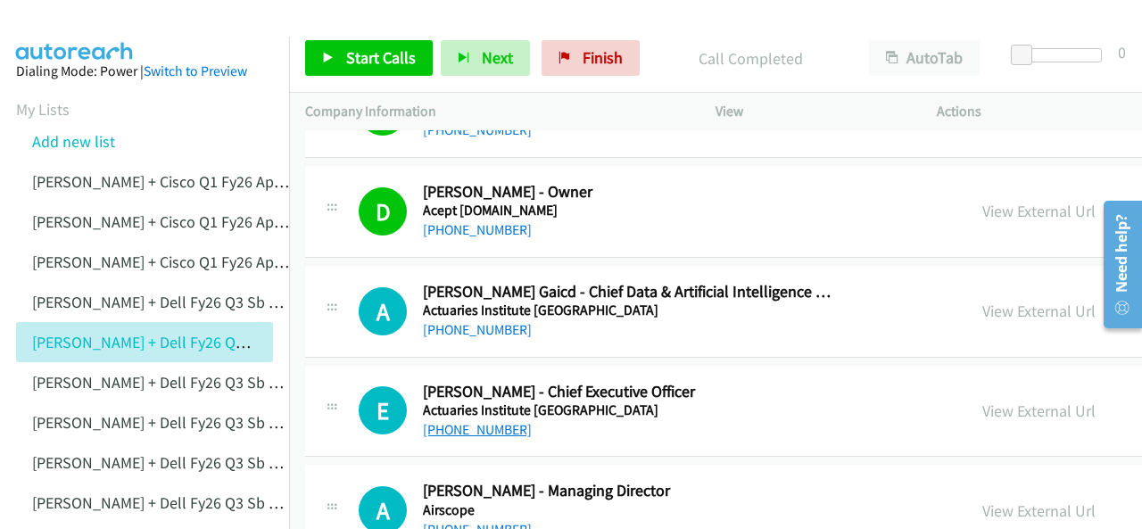
click at [484, 429] on link "[PHONE_NUMBER]" at bounding box center [477, 429] width 109 height 17
click at [62, 30] on img at bounding box center [75, 31] width 134 height 62
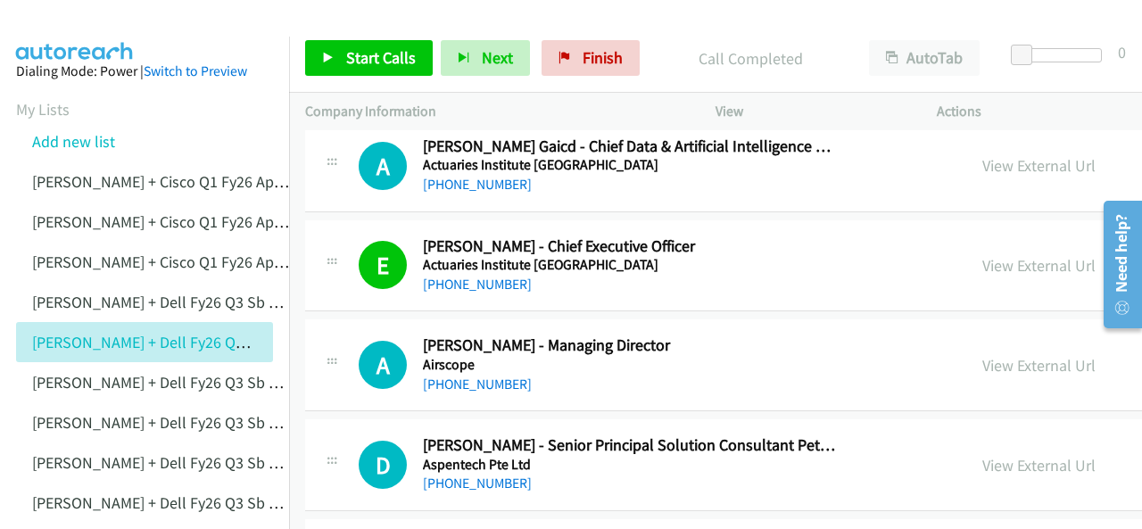
scroll to position [446, 0]
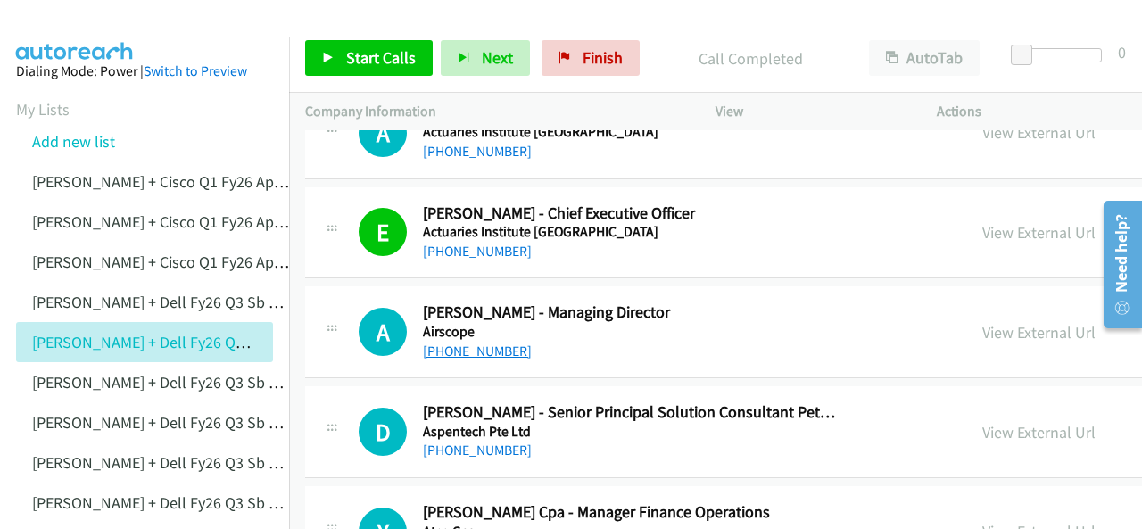
click at [477, 349] on link "[PHONE_NUMBER]" at bounding box center [477, 351] width 109 height 17
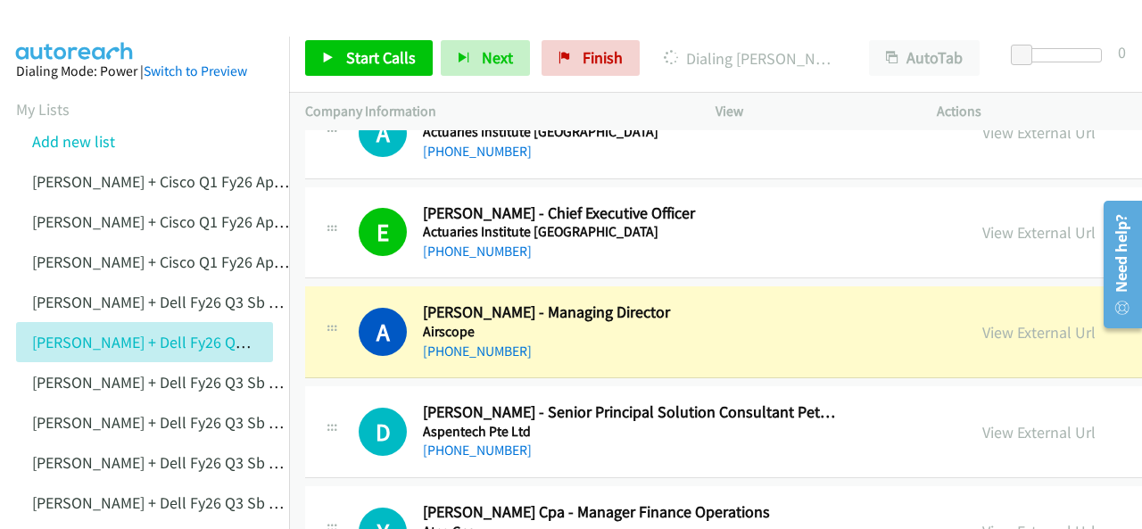
drag, startPoint x: 73, startPoint y: 21, endPoint x: 164, endPoint y: 23, distance: 91.1
click at [73, 21] on img at bounding box center [75, 31] width 134 height 62
click at [66, 19] on img at bounding box center [75, 31] width 134 height 62
click at [983, 336] on link "View External Url" at bounding box center [1039, 332] width 113 height 21
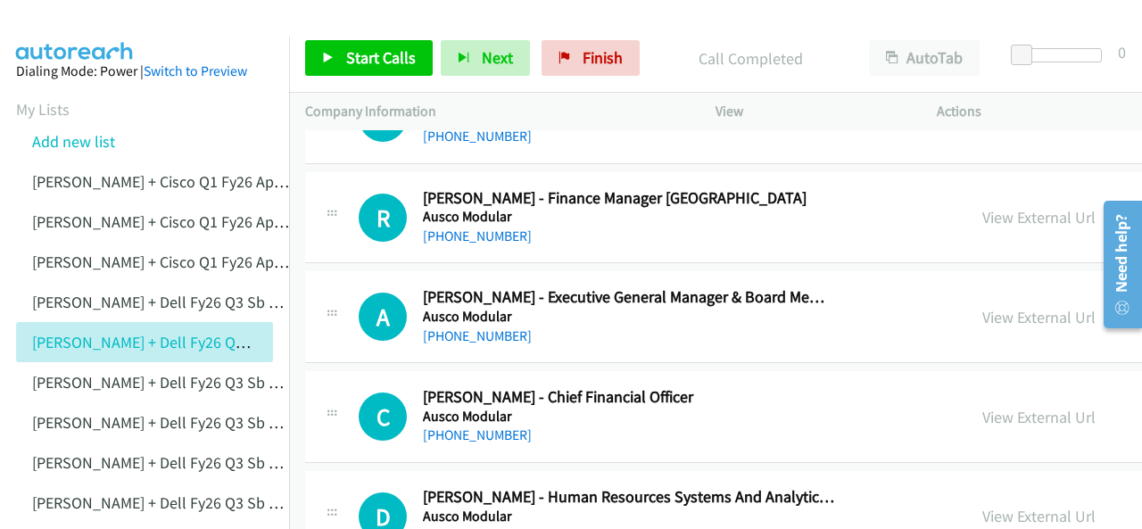
scroll to position [982, 0]
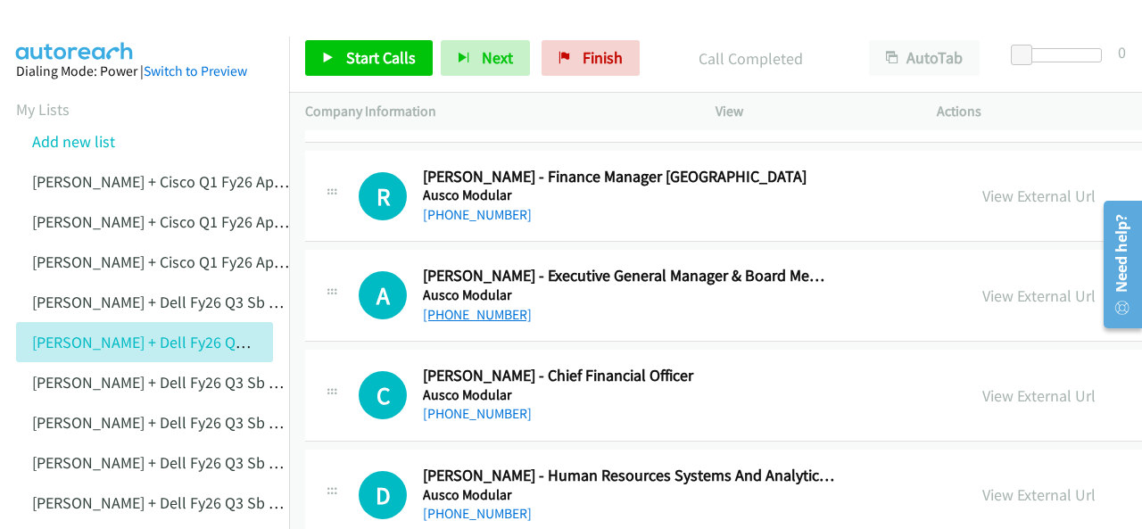
click at [460, 311] on link "[PHONE_NUMBER]" at bounding box center [477, 314] width 109 height 17
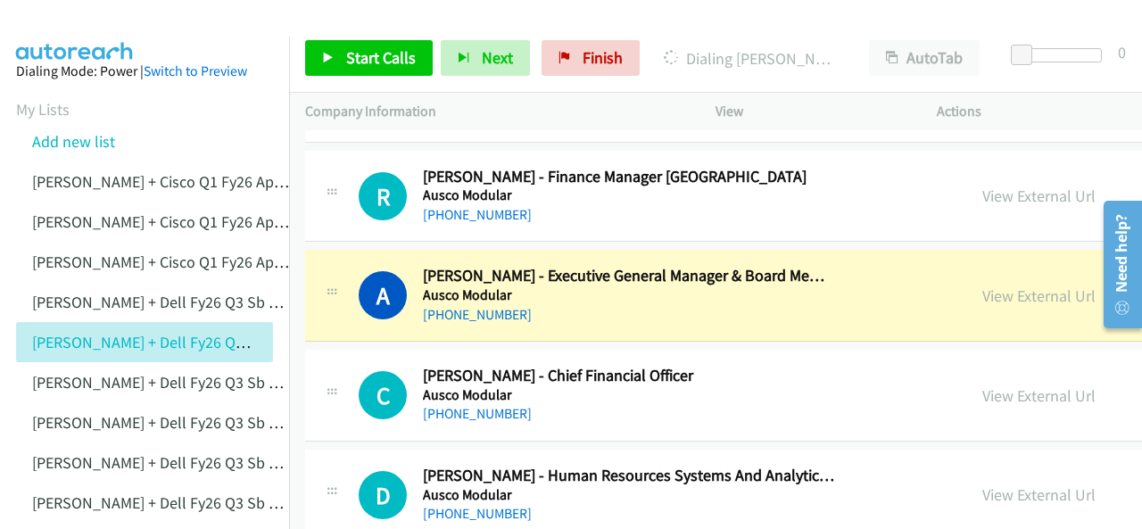
click at [64, 20] on img at bounding box center [75, 31] width 134 height 62
click at [983, 292] on link "View External Url" at bounding box center [1039, 296] width 113 height 21
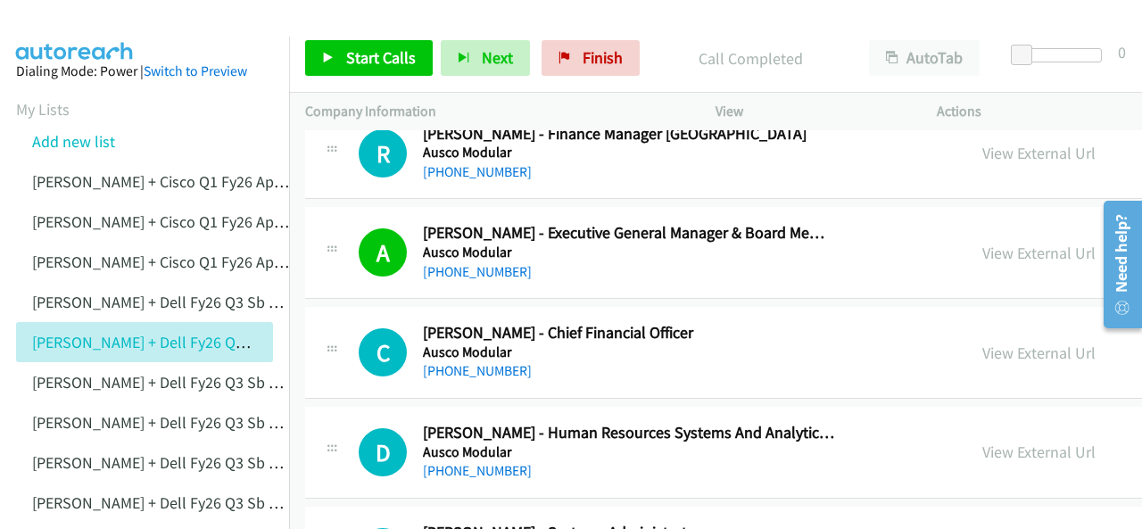
scroll to position [1071, 0]
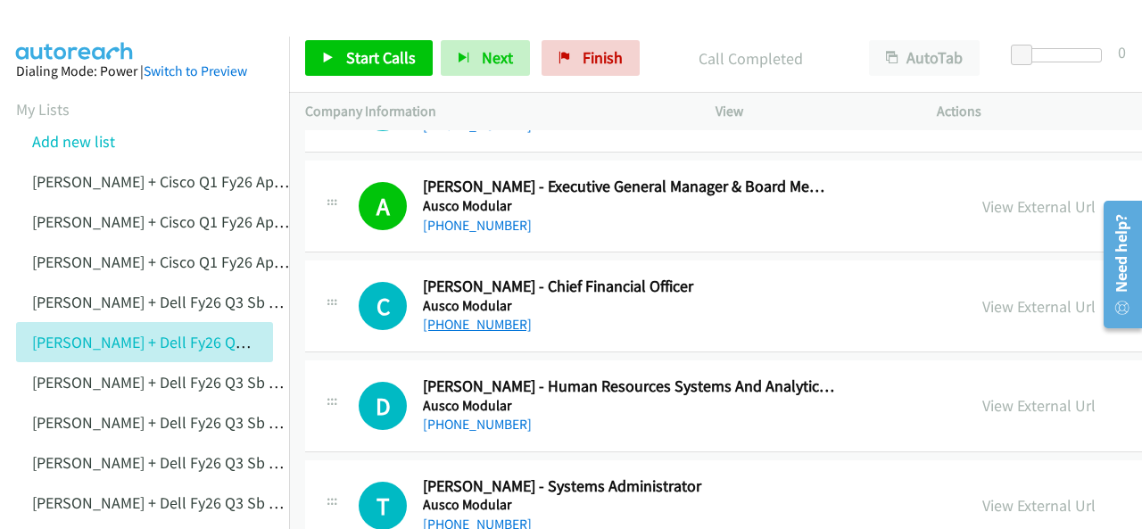
click at [456, 326] on link "[PHONE_NUMBER]" at bounding box center [477, 324] width 109 height 17
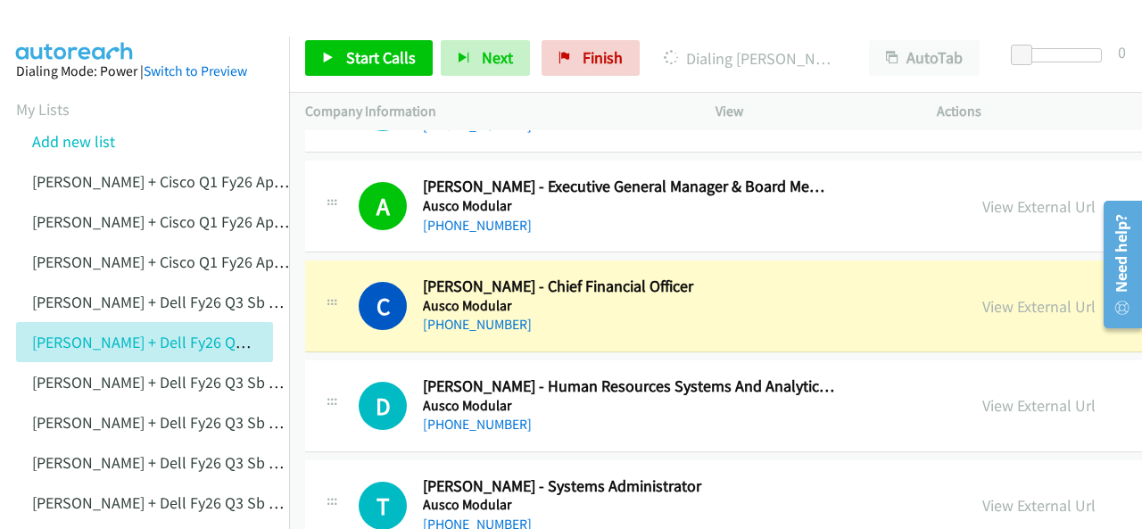
click at [61, 26] on img at bounding box center [75, 31] width 134 height 62
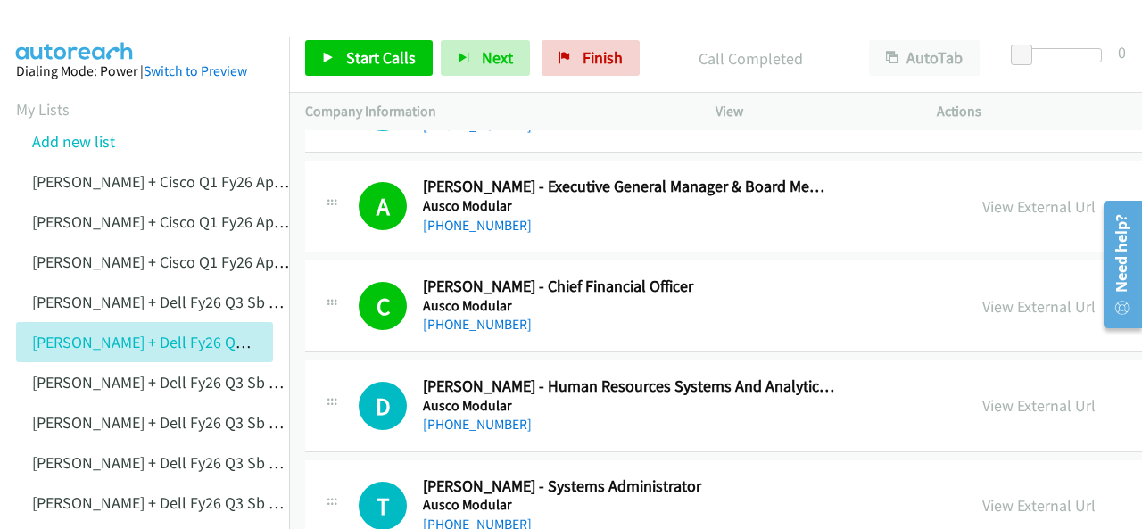
click at [66, 35] on img at bounding box center [75, 31] width 134 height 62
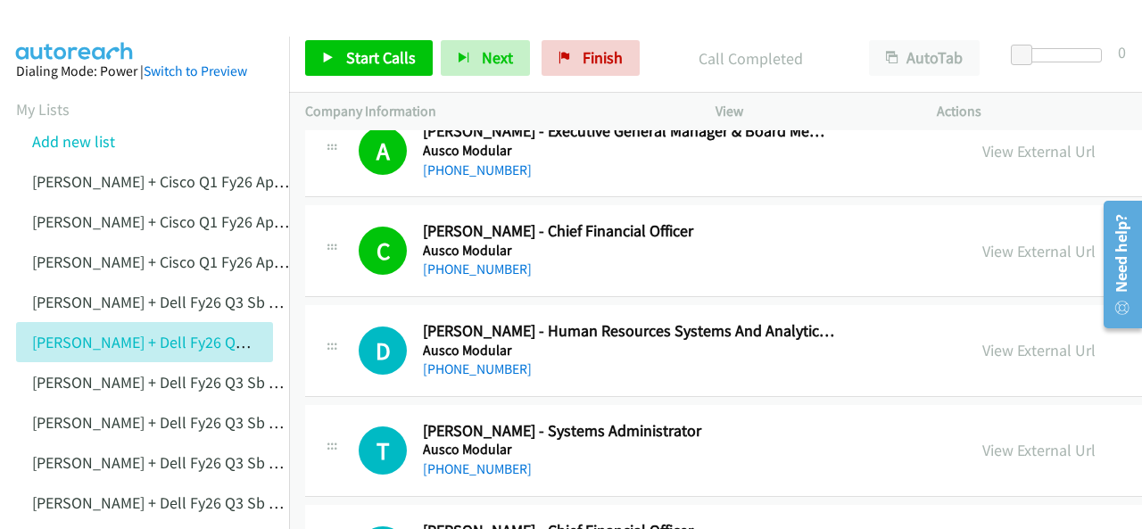
scroll to position [1249, 0]
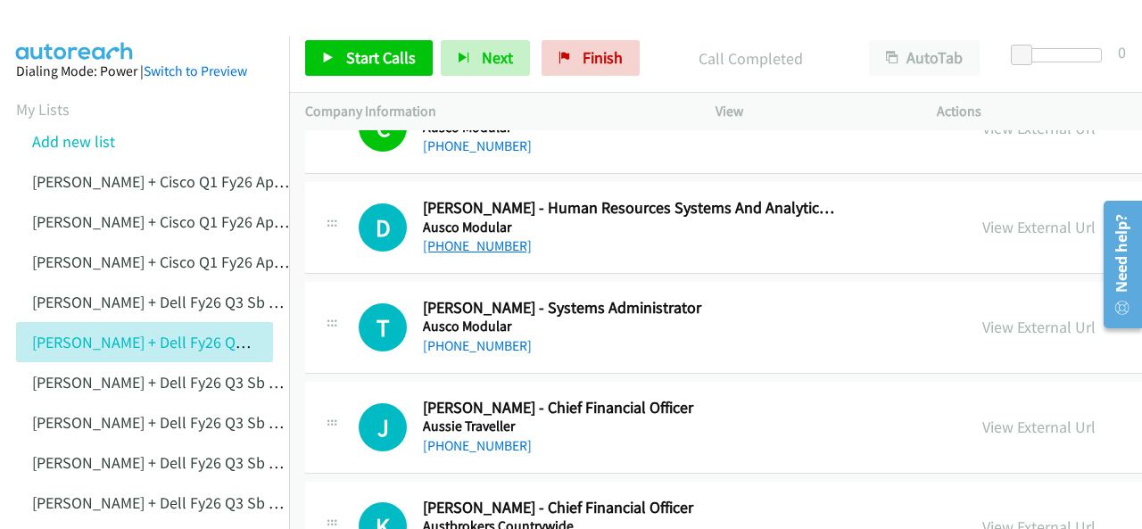
click at [470, 244] on link "[PHONE_NUMBER]" at bounding box center [477, 245] width 109 height 17
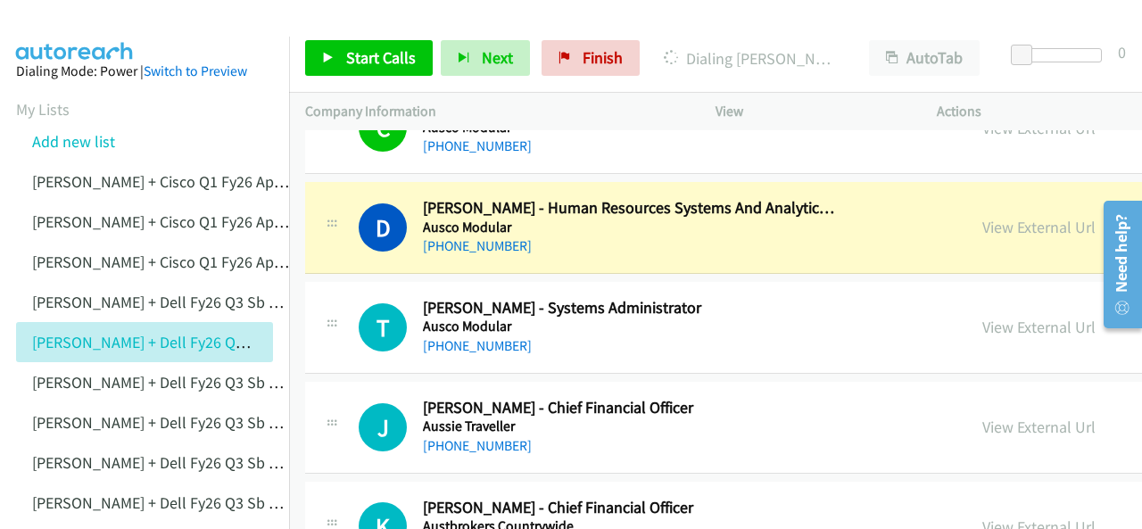
click at [81, 29] on img at bounding box center [75, 31] width 134 height 62
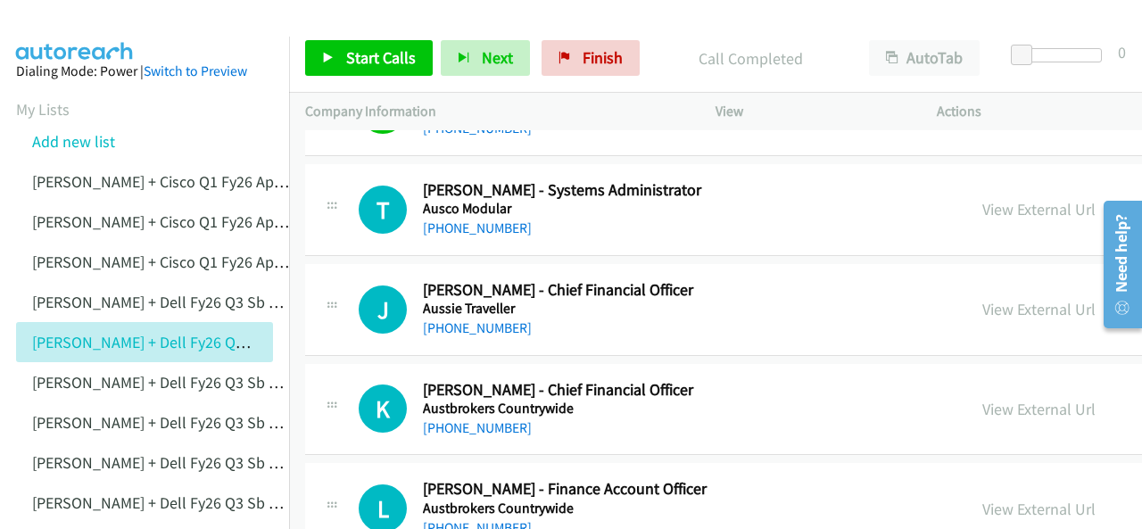
scroll to position [1339, 0]
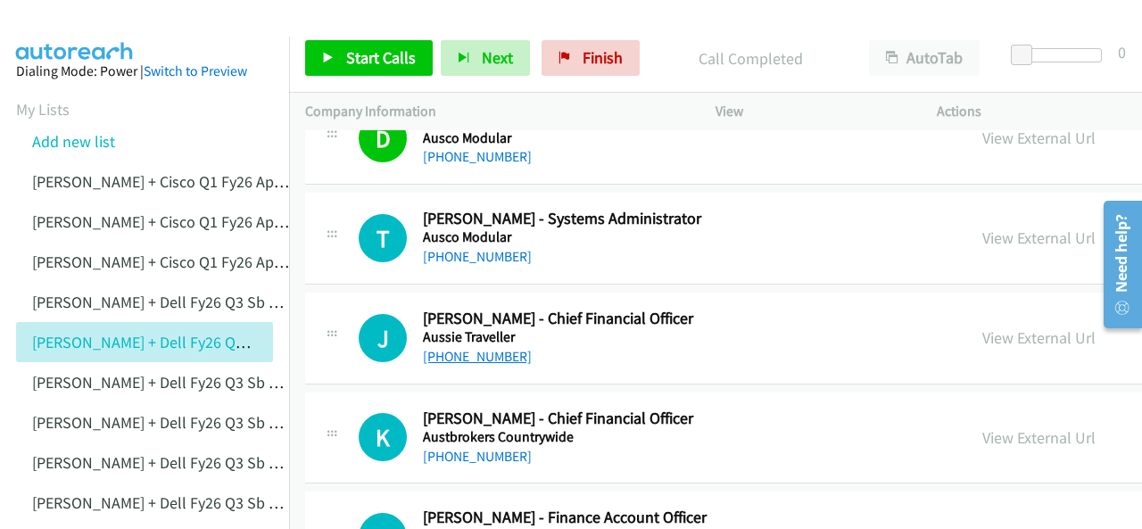
click at [478, 348] on link "[PHONE_NUMBER]" at bounding box center [477, 356] width 109 height 17
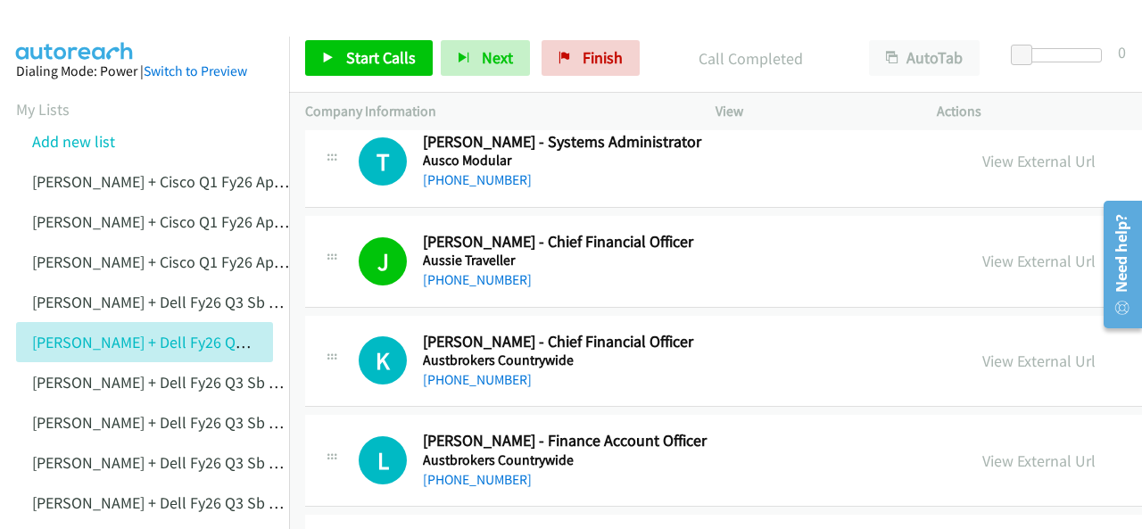
scroll to position [1428, 0]
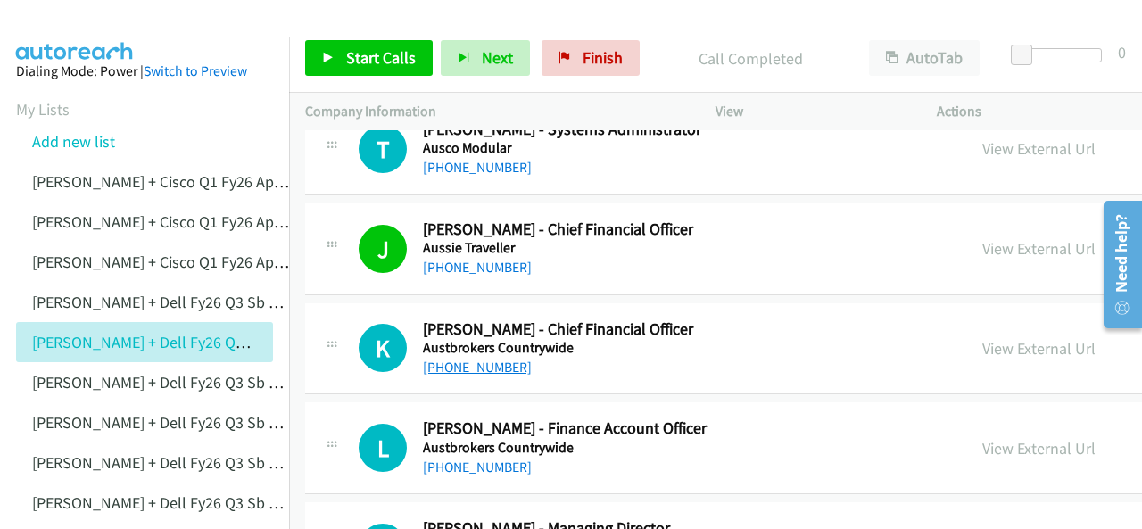
click at [478, 366] on link "[PHONE_NUMBER]" at bounding box center [477, 367] width 109 height 17
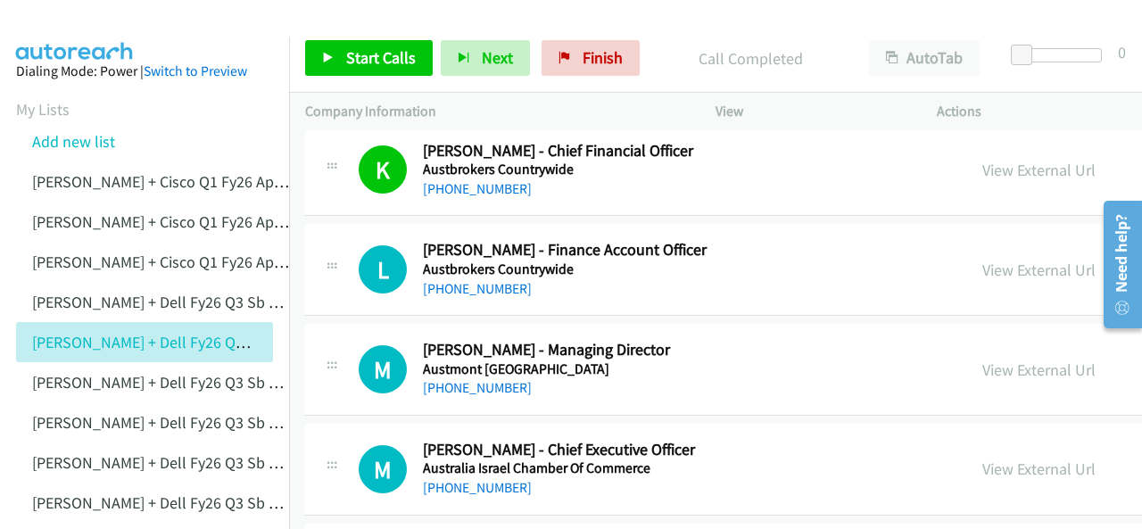
scroll to position [1696, 0]
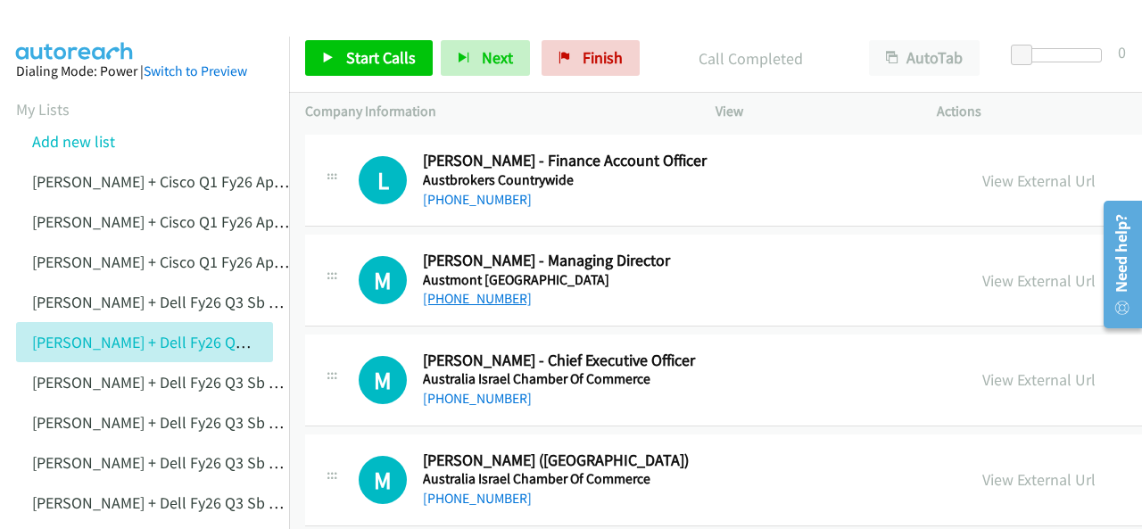
click at [469, 295] on link "[PHONE_NUMBER]" at bounding box center [477, 298] width 109 height 17
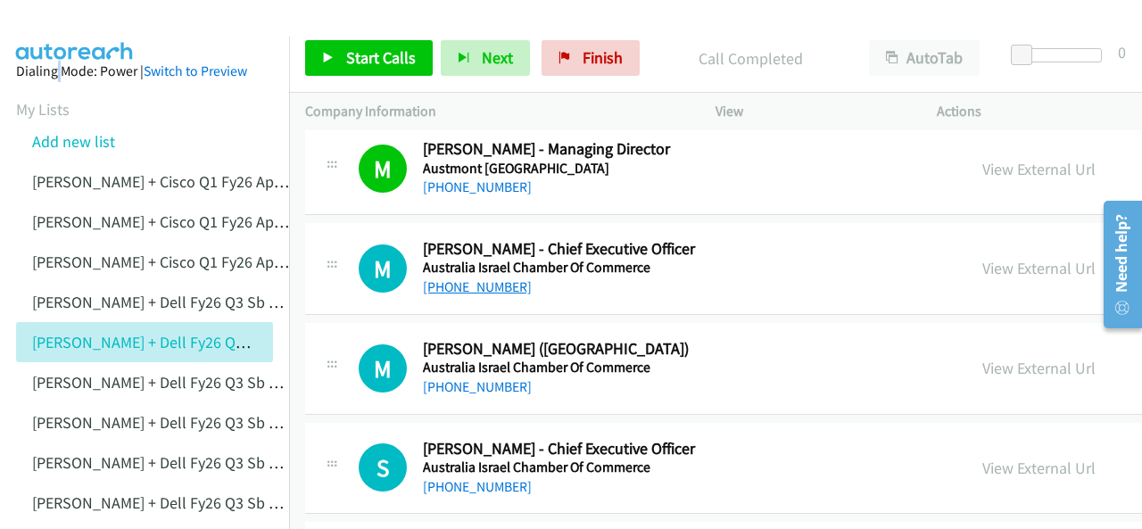
scroll to position [1785, 0]
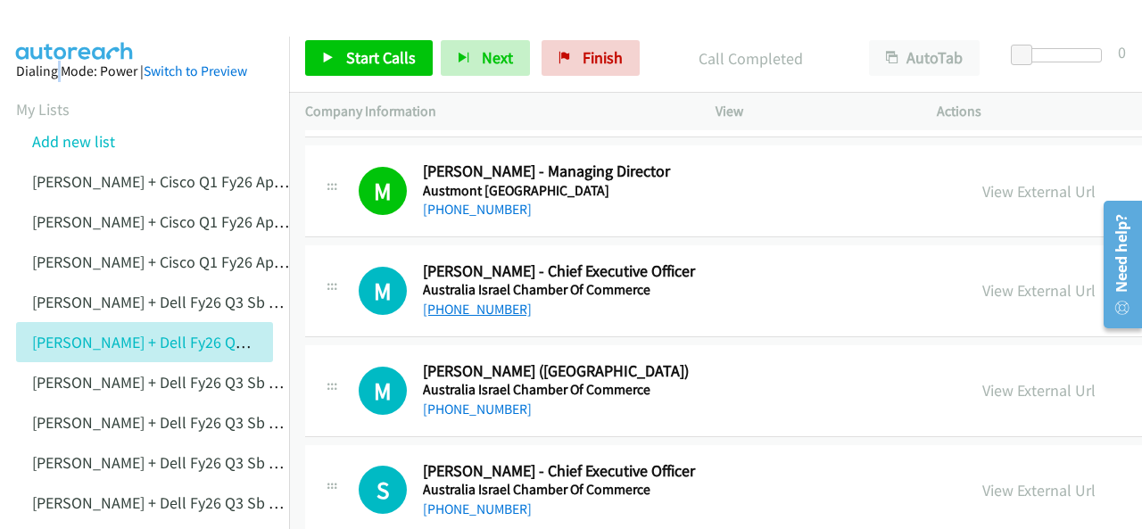
click at [466, 304] on link "[PHONE_NUMBER]" at bounding box center [477, 309] width 109 height 17
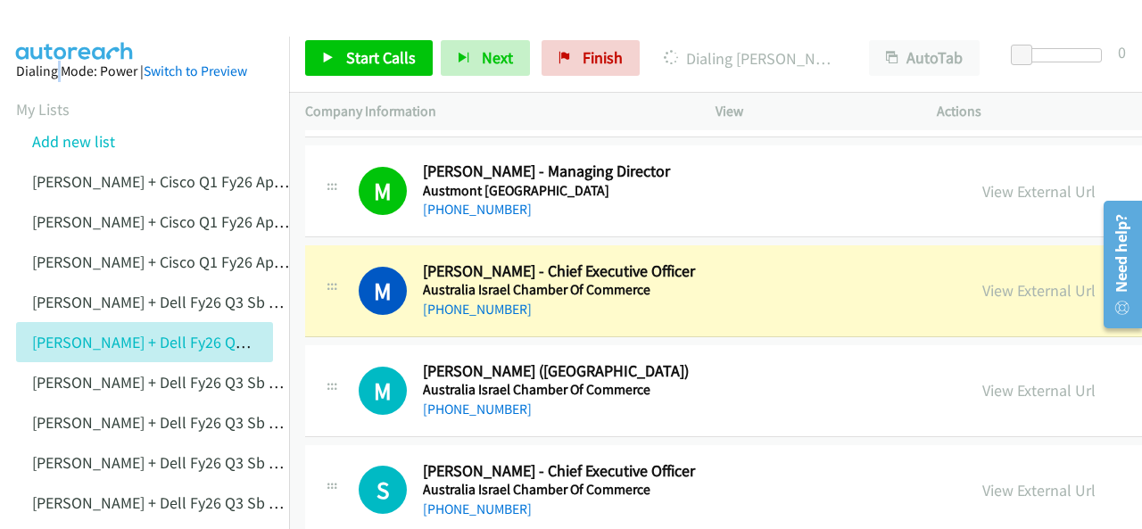
click at [64, 31] on img at bounding box center [75, 31] width 134 height 62
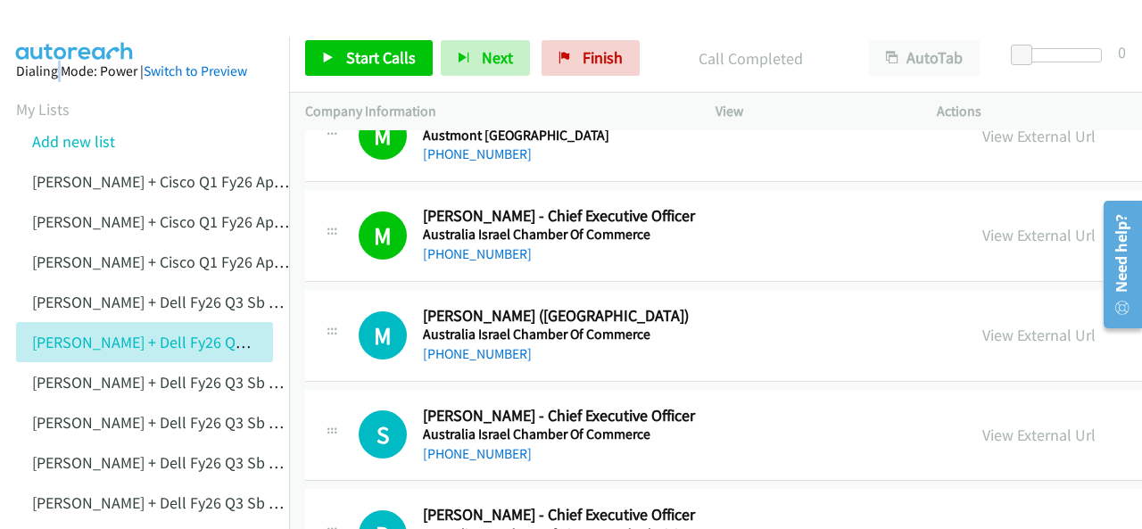
scroll to position [1874, 0]
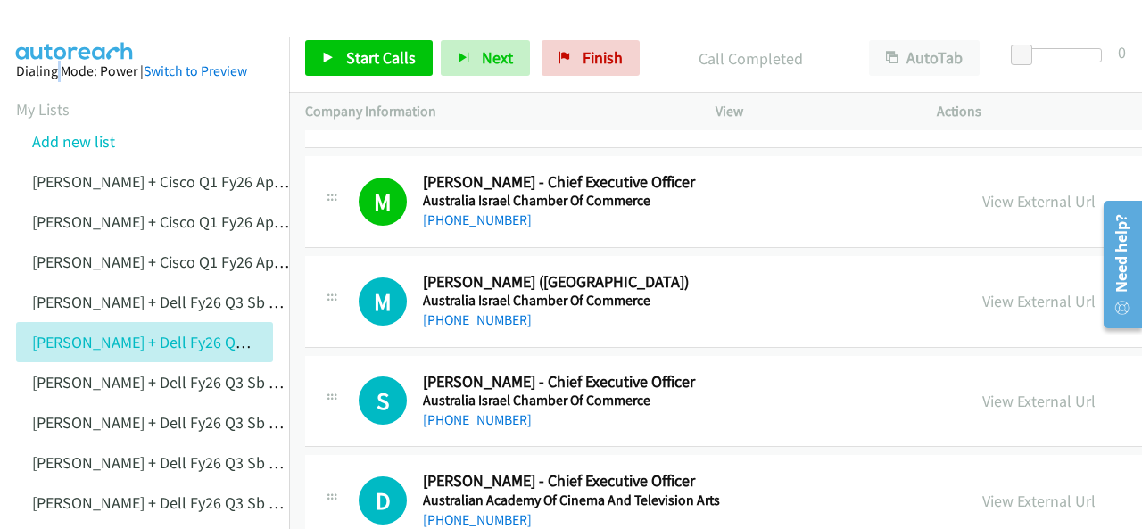
click at [469, 314] on link "[PHONE_NUMBER]" at bounding box center [477, 319] width 109 height 17
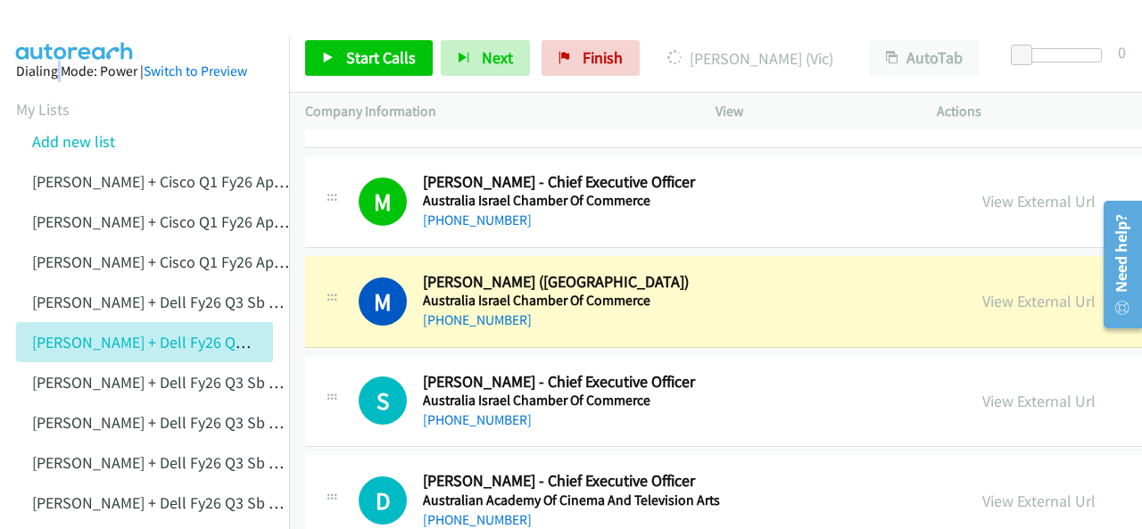
click at [57, 15] on img at bounding box center [75, 31] width 134 height 62
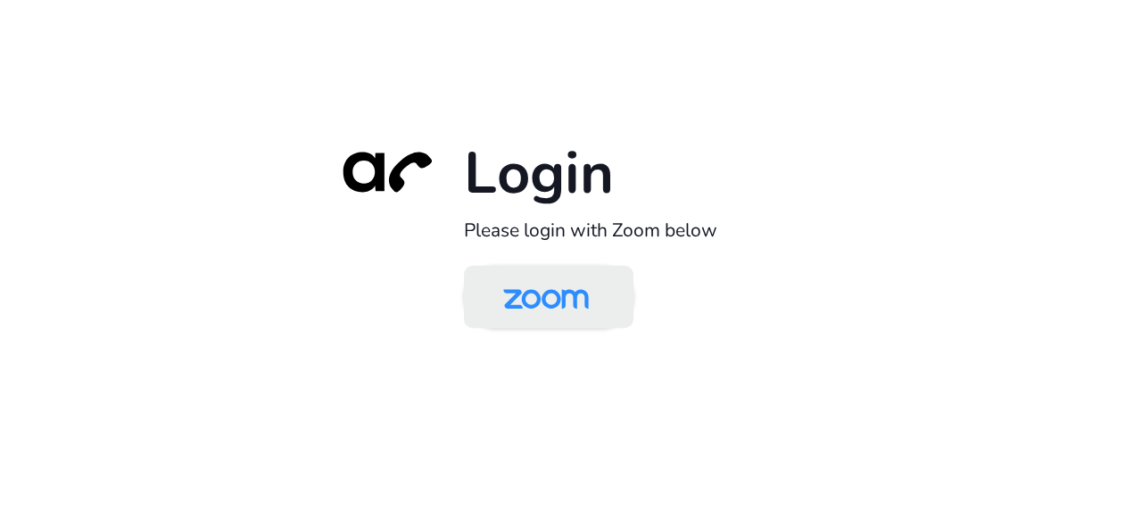
click at [554, 307] on img at bounding box center [546, 299] width 123 height 58
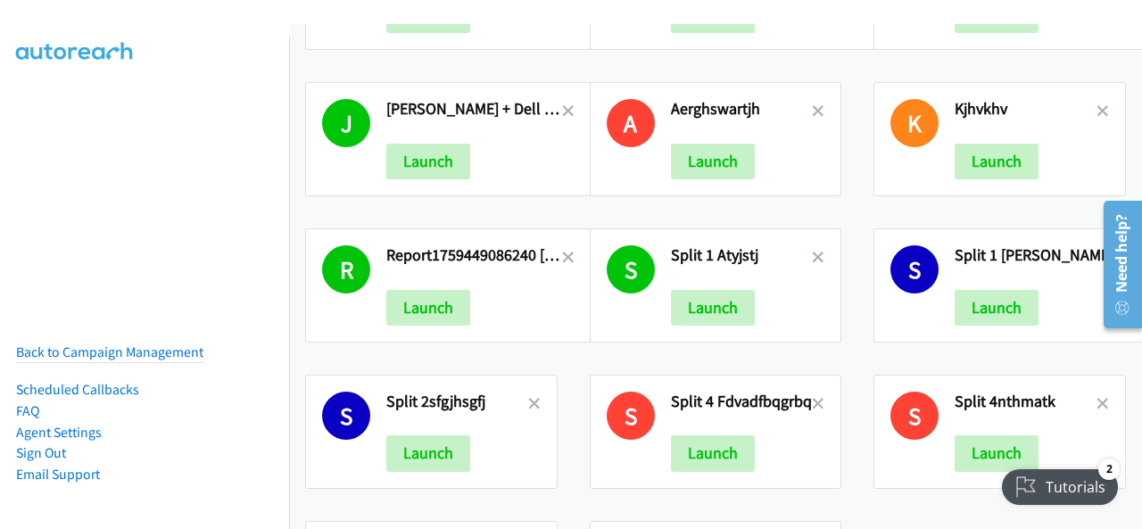
scroll to position [602, 0]
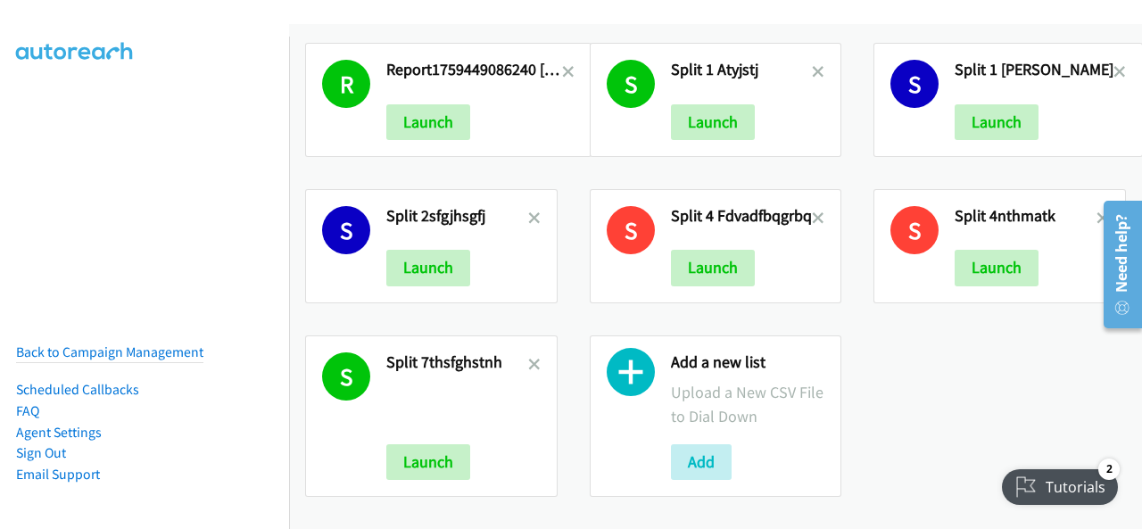
click at [35, 163] on nav "Back to Campaign Management Scheduled Callbacks FAQ Agent Settings Sign Out Com…" at bounding box center [145, 301] width 290 height 529
click at [700, 451] on button "Add" at bounding box center [701, 462] width 61 height 36
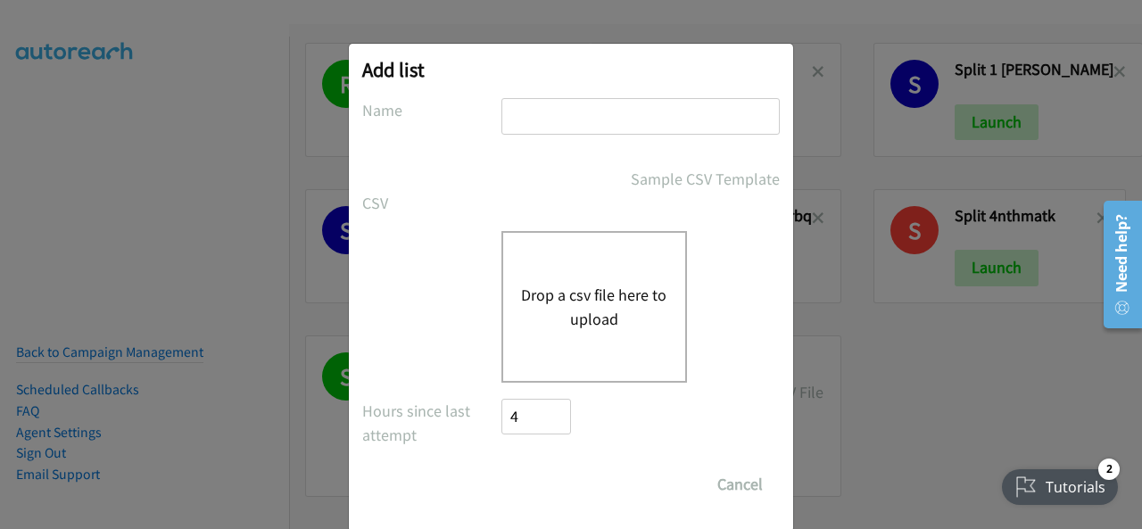
click at [547, 108] on input "text" at bounding box center [641, 116] width 278 height 37
paste input "[PERSON_NAME] + Dell FY26Q3 SB CSG - AUjkhfikhfy"
type input "[PERSON_NAME] + Dell FY26Q3 SB CSG - AUjkhfikhfy"
click at [548, 331] on div "Drop a csv file here to upload" at bounding box center [595, 307] width 186 height 152
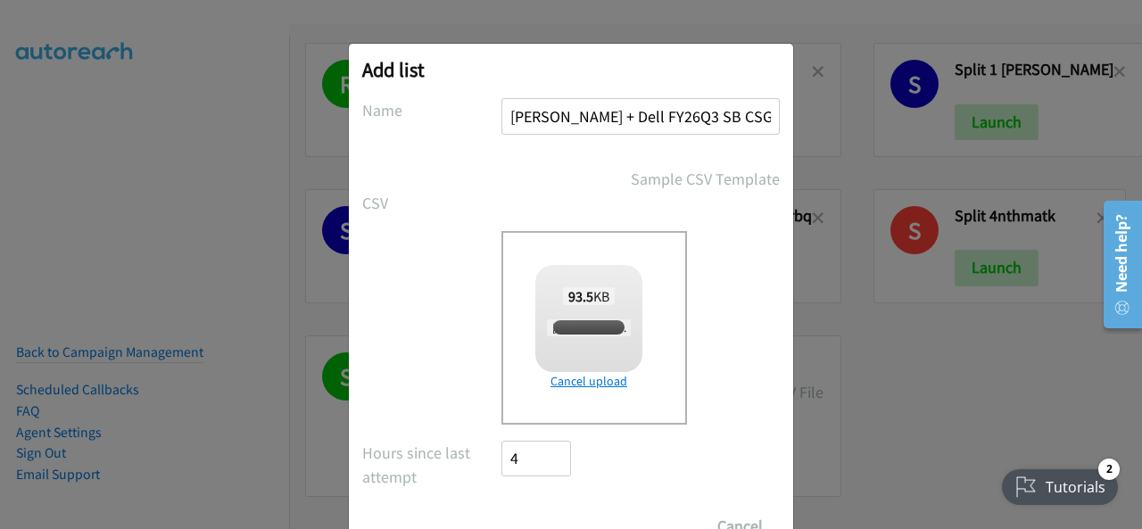
scroll to position [71, 0]
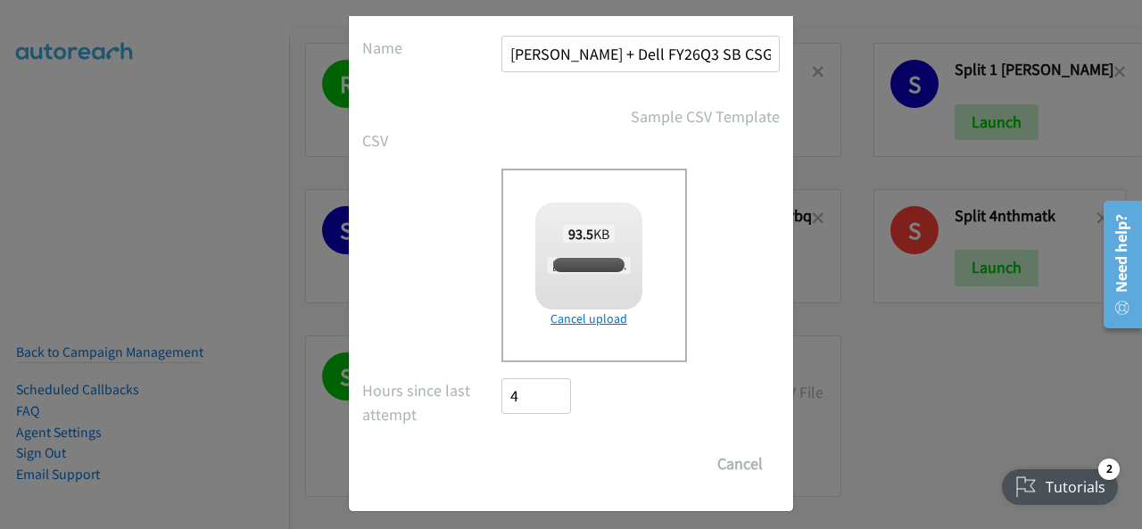
checkbox input "true"
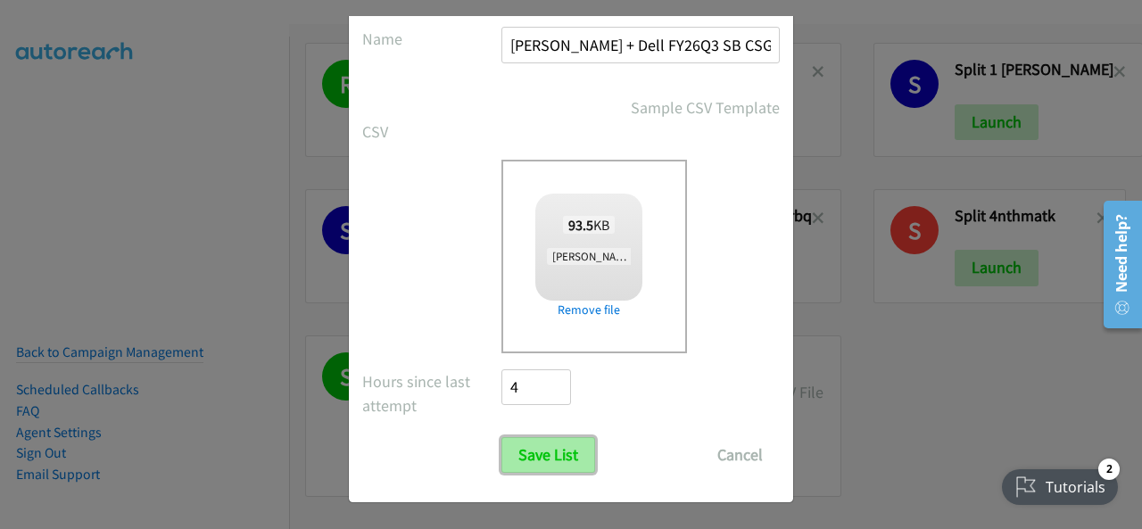
click at [537, 445] on input "Save List" at bounding box center [549, 455] width 94 height 36
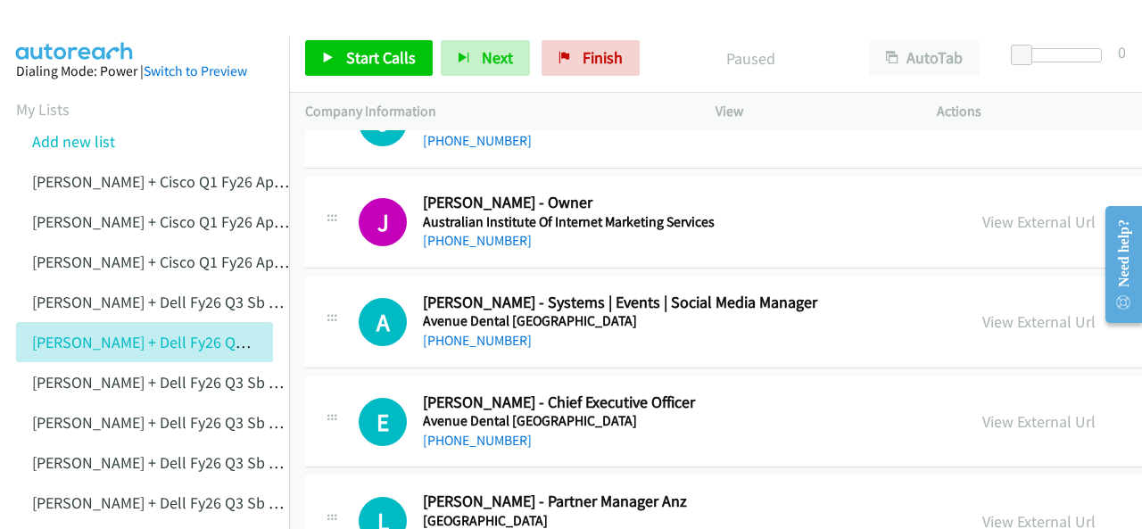
scroll to position [2499, 0]
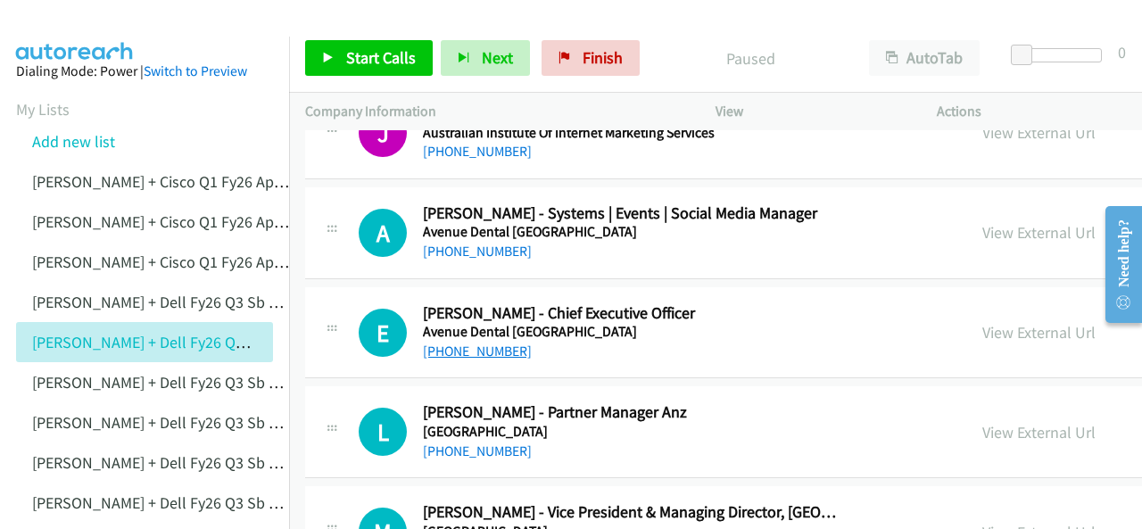
click at [462, 344] on link "[PHONE_NUMBER]" at bounding box center [477, 351] width 109 height 17
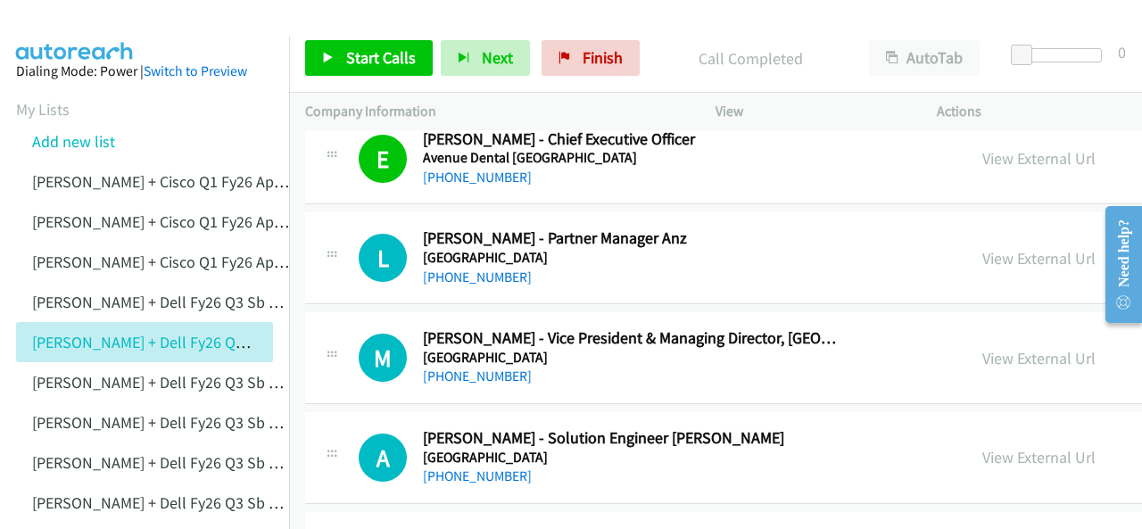
scroll to position [2677, 0]
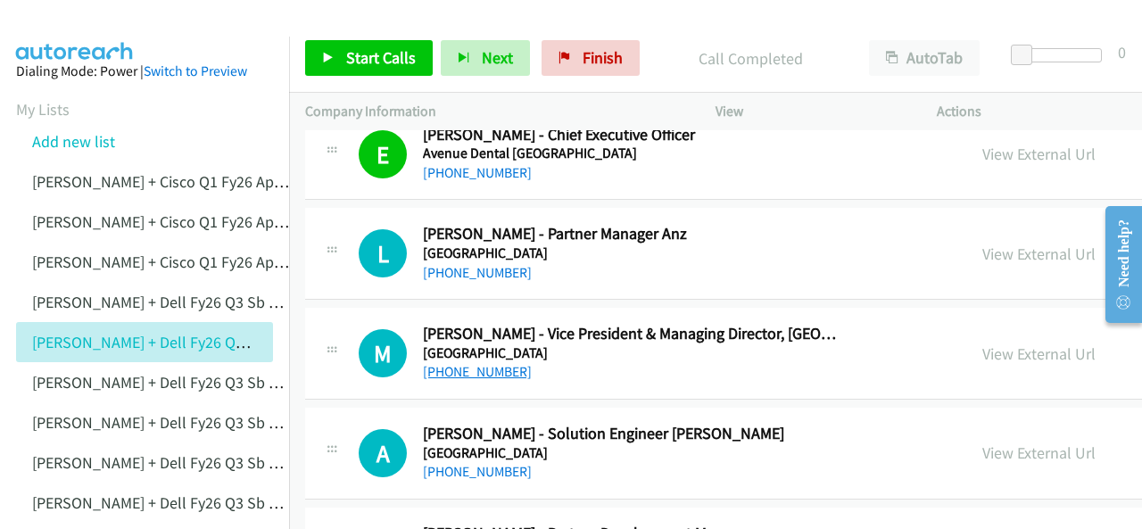
click at [468, 367] on link "[PHONE_NUMBER]" at bounding box center [477, 371] width 109 height 17
click at [69, 26] on img at bounding box center [75, 31] width 134 height 62
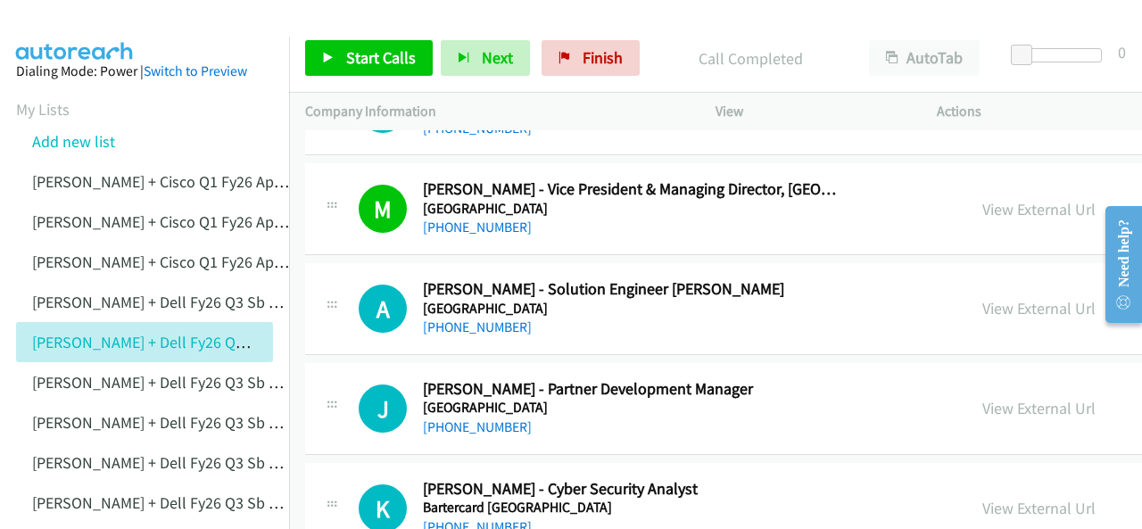
scroll to position [3034, 0]
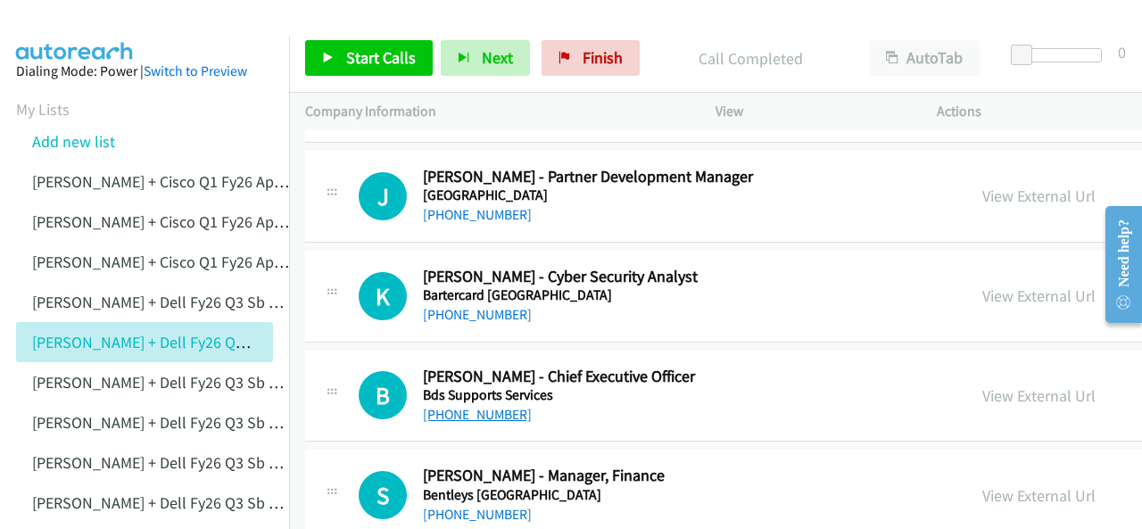
click at [471, 406] on link "[PHONE_NUMBER]" at bounding box center [477, 414] width 109 height 17
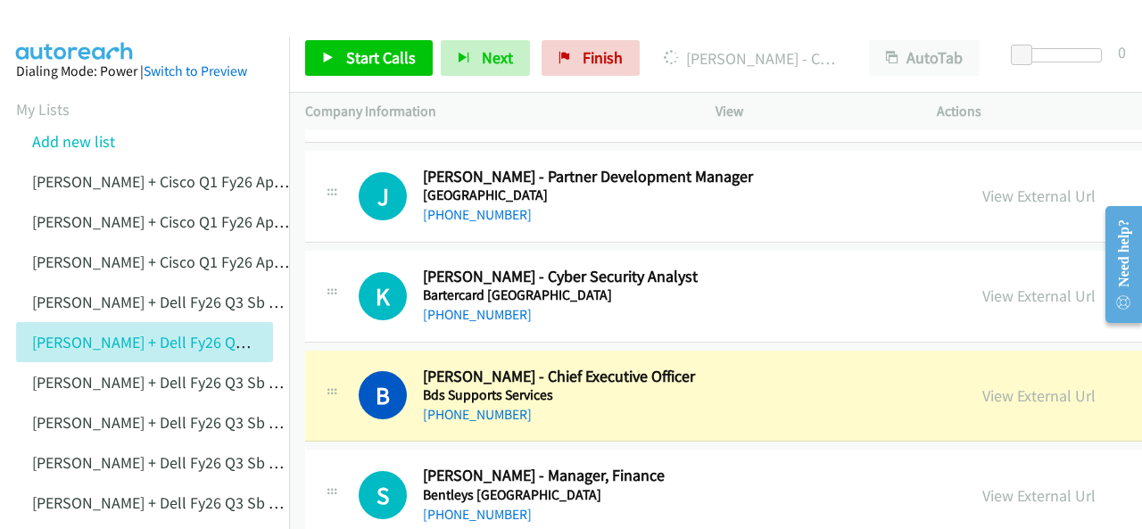
click at [102, 31] on img at bounding box center [75, 31] width 134 height 62
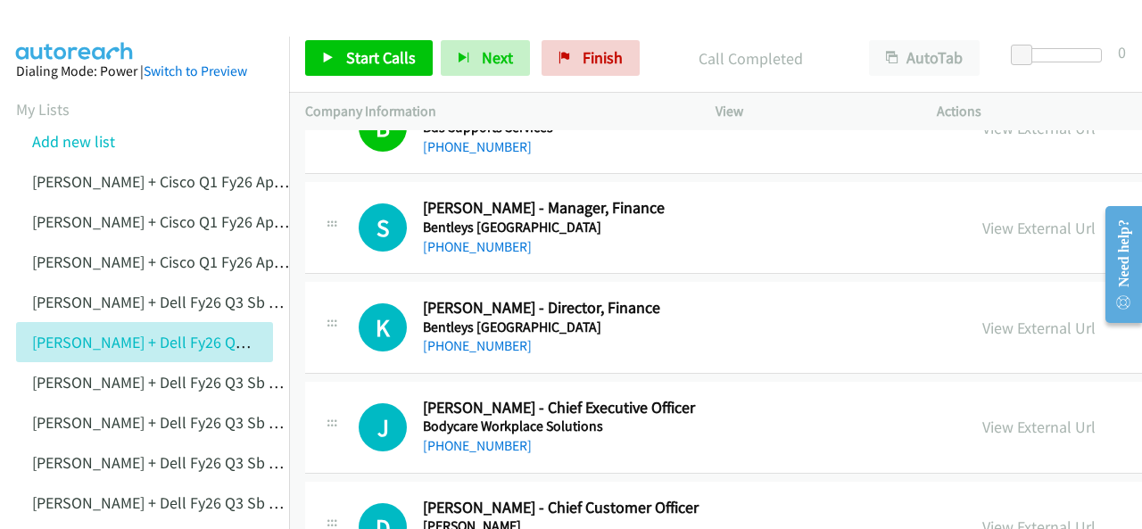
scroll to position [3391, 0]
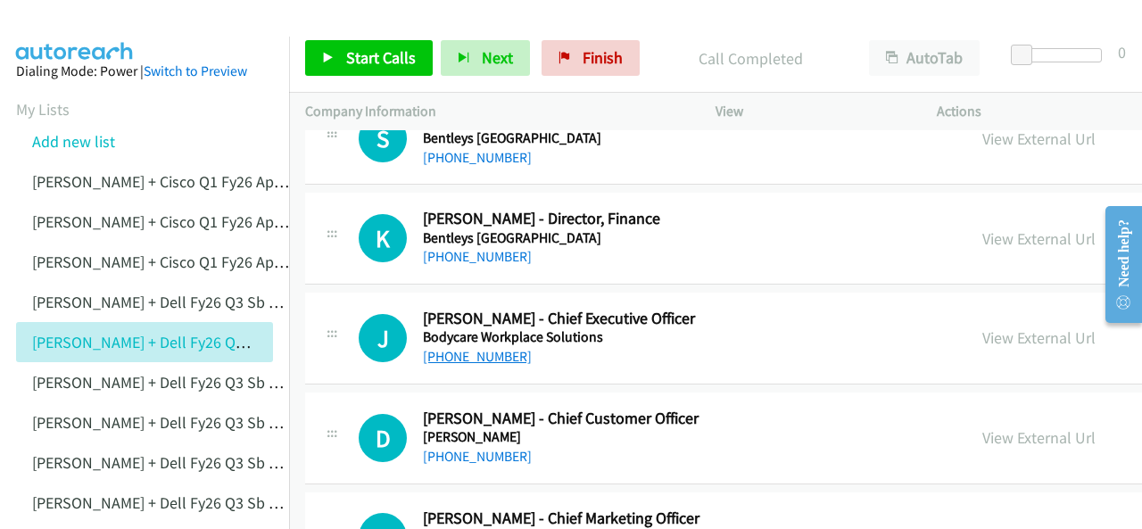
click at [482, 348] on link "[PHONE_NUMBER]" at bounding box center [477, 356] width 109 height 17
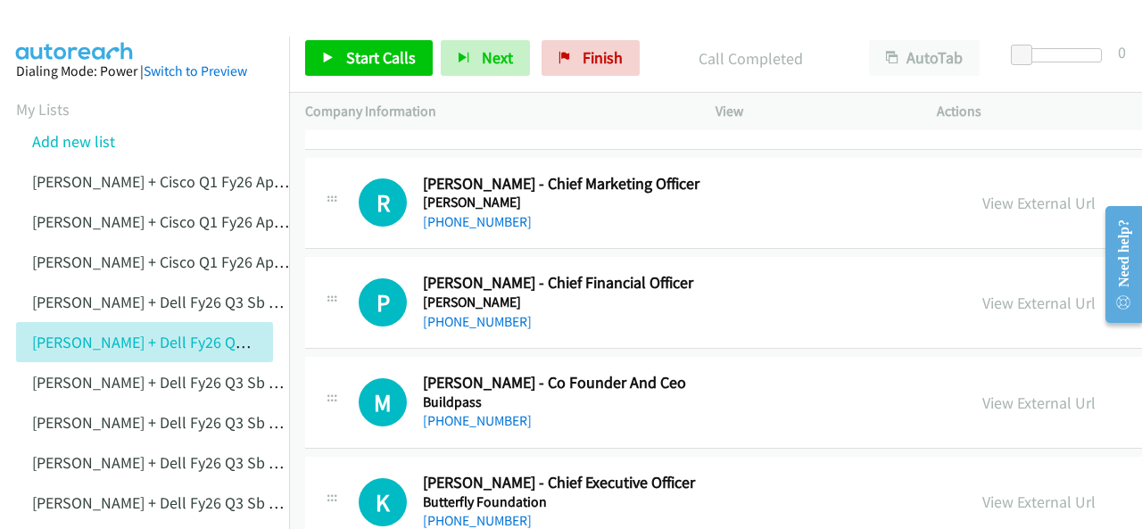
scroll to position [3748, 0]
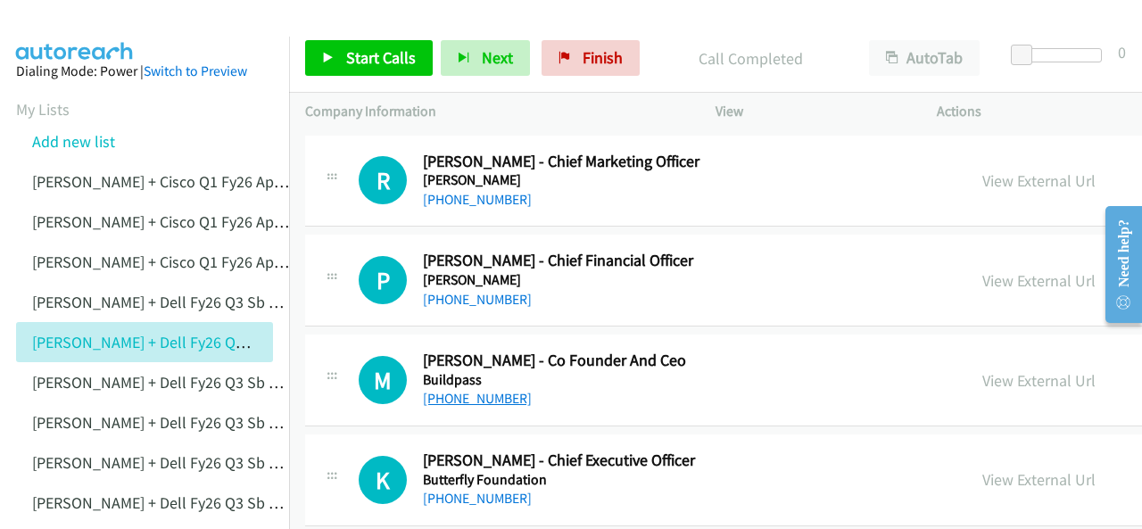
click at [464, 390] on link "[PHONE_NUMBER]" at bounding box center [477, 398] width 109 height 17
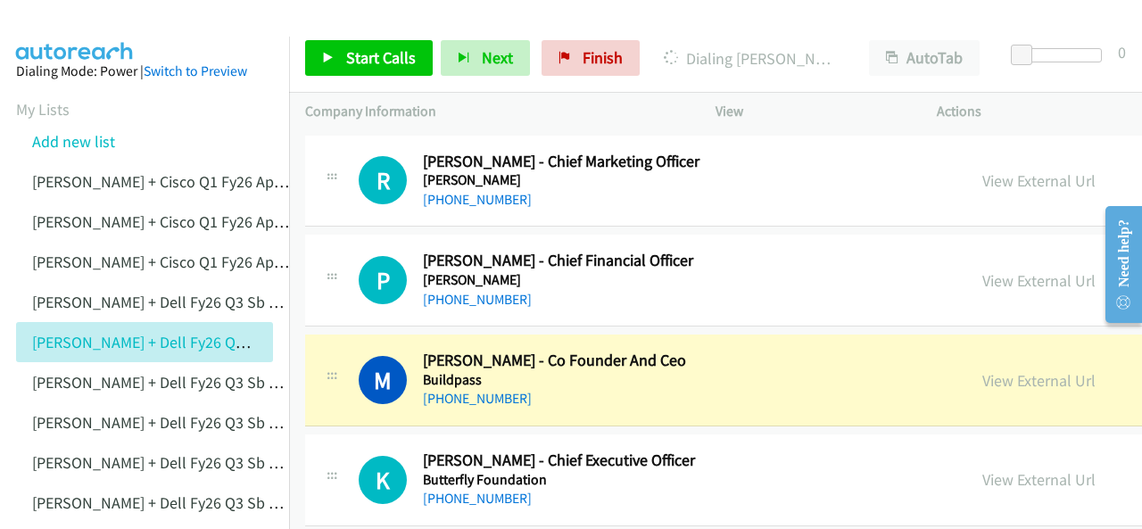
click at [57, 33] on img at bounding box center [75, 31] width 134 height 62
click at [64, 28] on img at bounding box center [75, 31] width 134 height 62
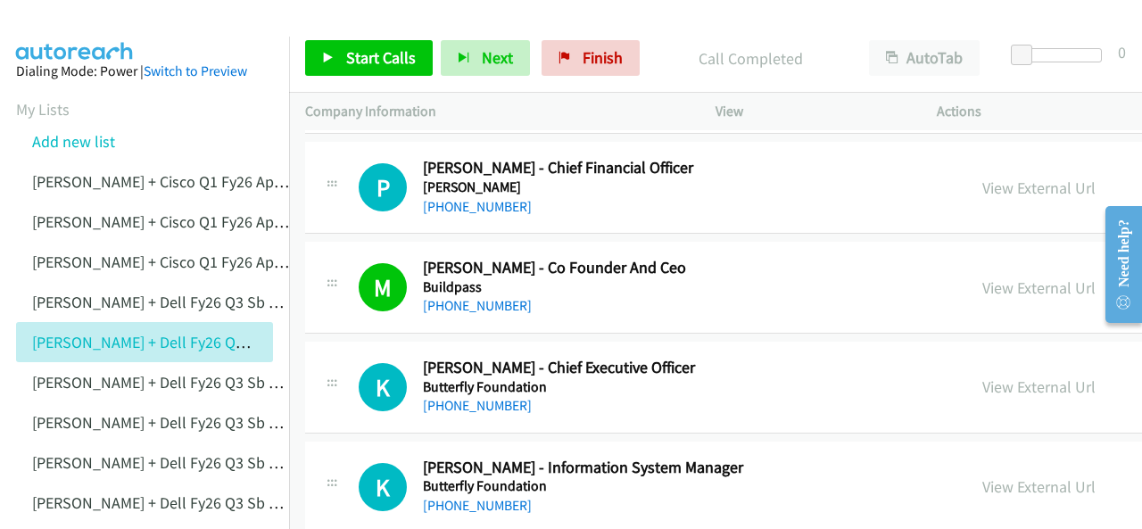
scroll to position [3927, 0]
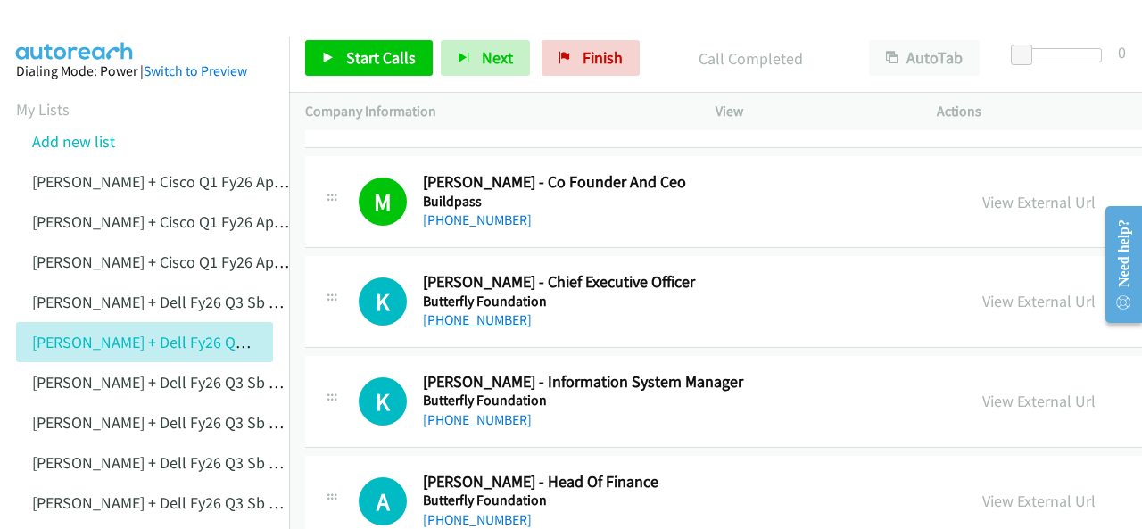
click at [465, 311] on link "[PHONE_NUMBER]" at bounding box center [477, 319] width 109 height 17
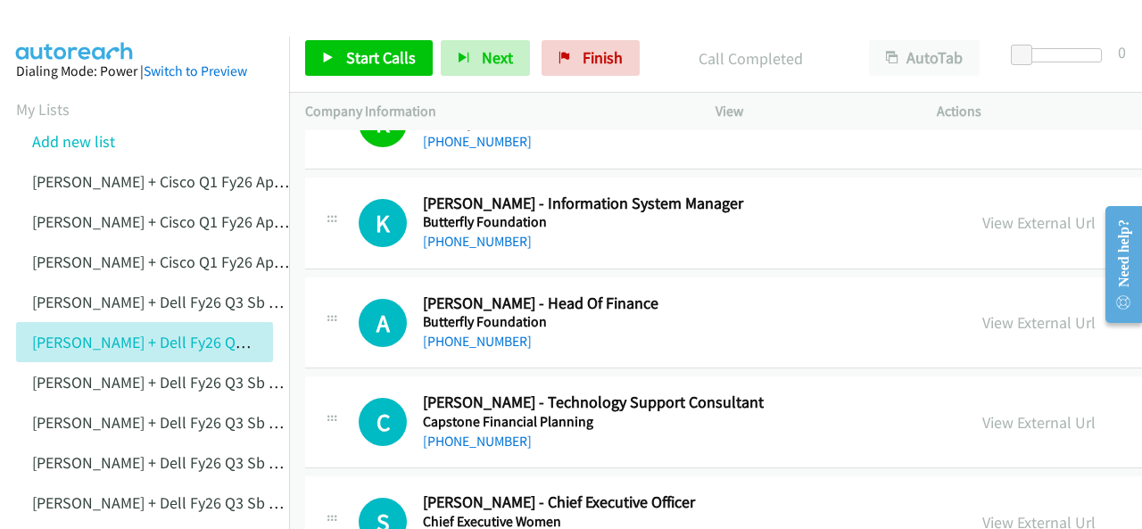
scroll to position [4194, 0]
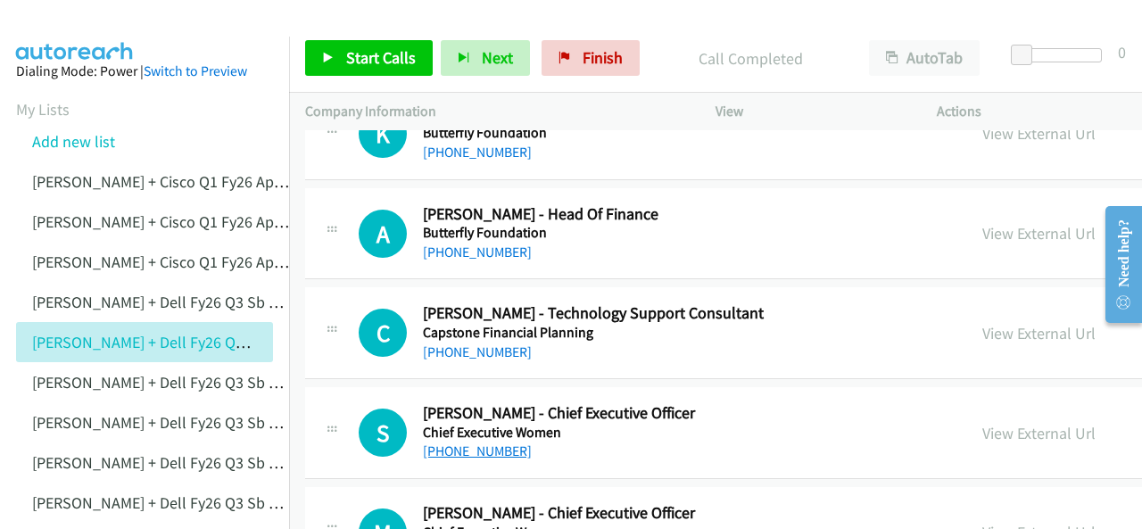
click at [464, 443] on link "[PHONE_NUMBER]" at bounding box center [477, 451] width 109 height 17
click at [68, 24] on img at bounding box center [75, 31] width 134 height 62
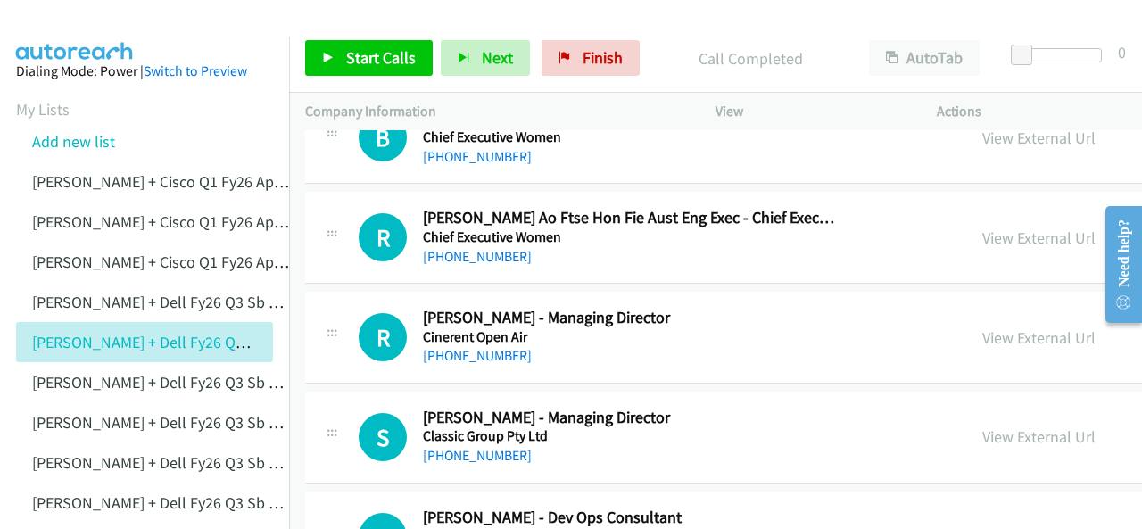
scroll to position [4908, 0]
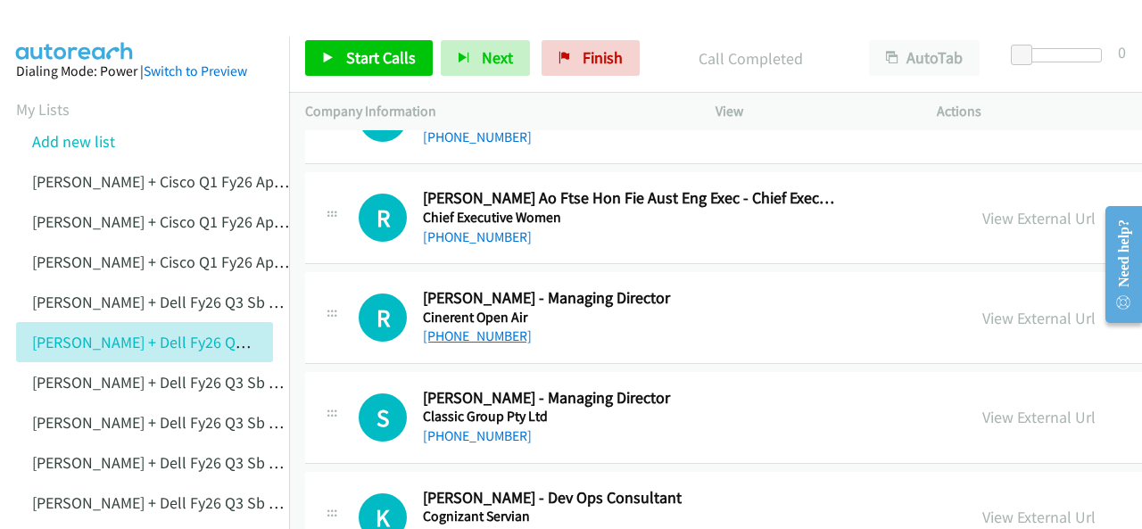
click at [461, 328] on link "[PHONE_NUMBER]" at bounding box center [477, 336] width 109 height 17
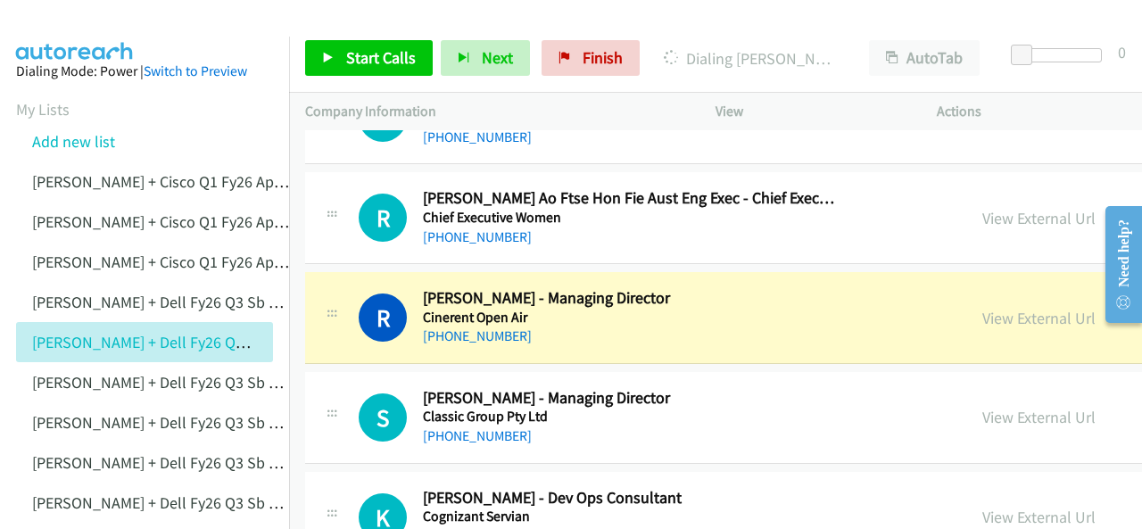
click at [69, 35] on img at bounding box center [75, 31] width 134 height 62
drag, startPoint x: 95, startPoint y: 24, endPoint x: 275, endPoint y: 71, distance: 186.2
click at [95, 24] on img at bounding box center [75, 31] width 134 height 62
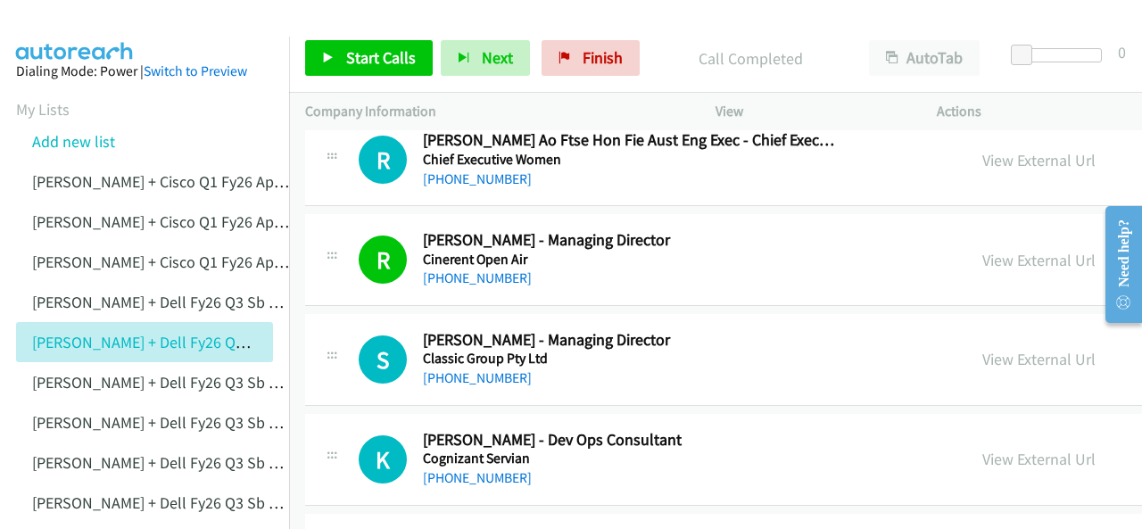
scroll to position [4998, 0]
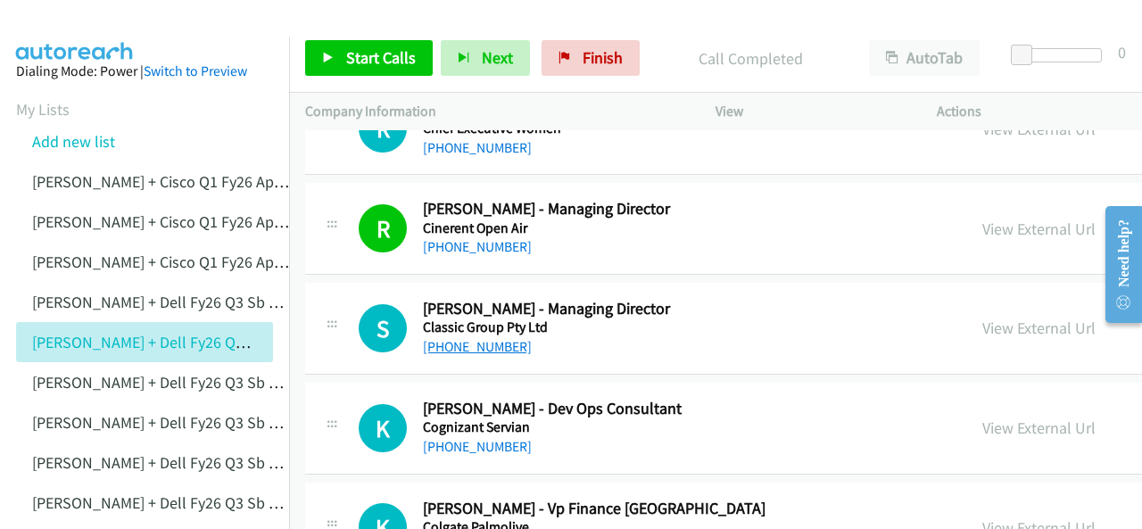
click at [459, 338] on link "[PHONE_NUMBER]" at bounding box center [477, 346] width 109 height 17
click at [79, 28] on img at bounding box center [75, 31] width 134 height 62
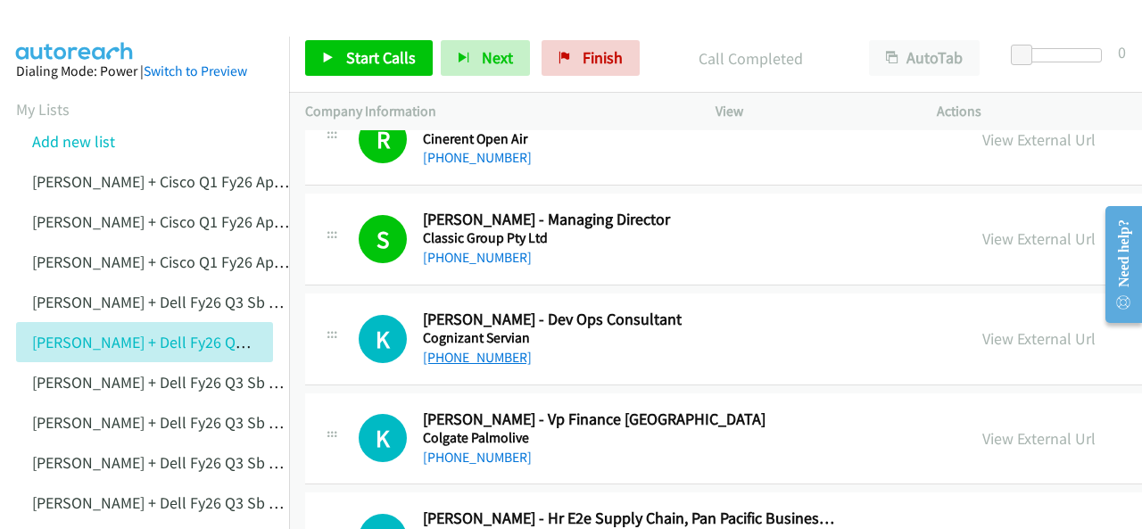
click at [456, 349] on link "[PHONE_NUMBER]" at bounding box center [477, 357] width 109 height 17
click at [80, 31] on img at bounding box center [75, 31] width 134 height 62
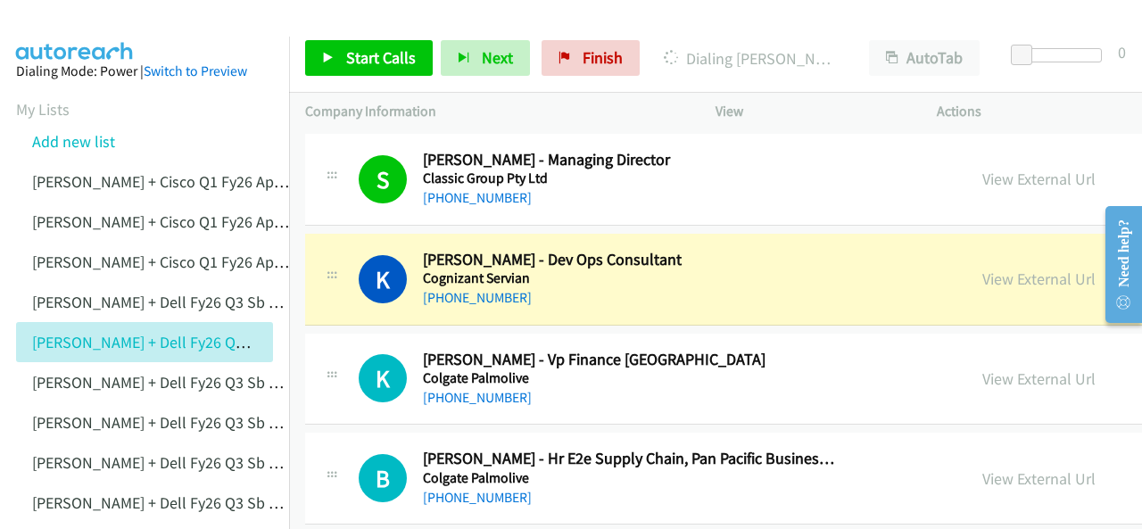
scroll to position [5176, 0]
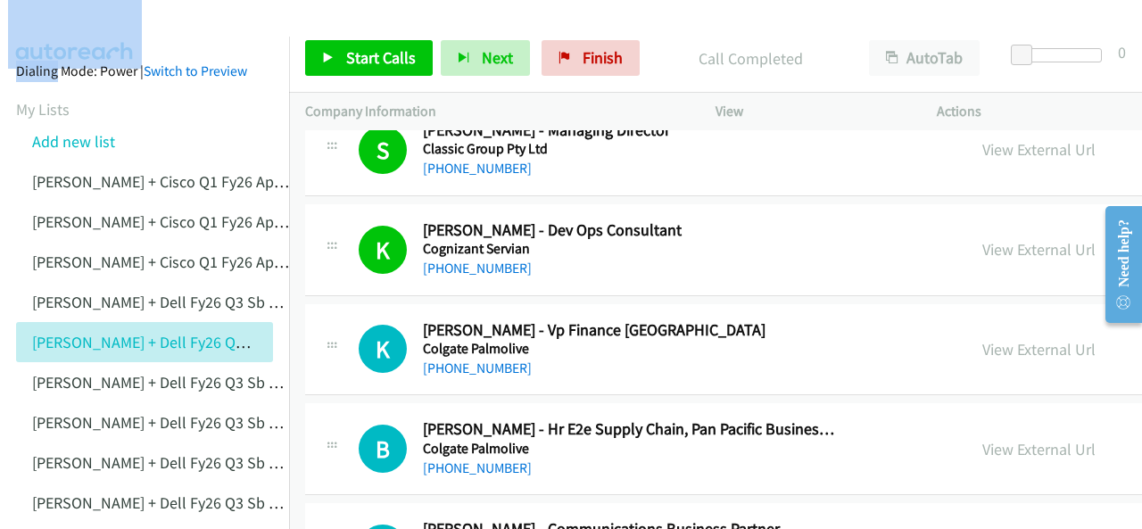
drag, startPoint x: 46, startPoint y: 34, endPoint x: 111, endPoint y: 37, distance: 65.2
click at [40, 30] on main "Start Calls Pause Next Finish Call Completed AutoTab AutoTab 0 Company Informat…" at bounding box center [571, 42] width 1142 height 85
click at [471, 360] on link "[PHONE_NUMBER]" at bounding box center [477, 368] width 109 height 17
click at [64, 13] on img at bounding box center [75, 31] width 134 height 62
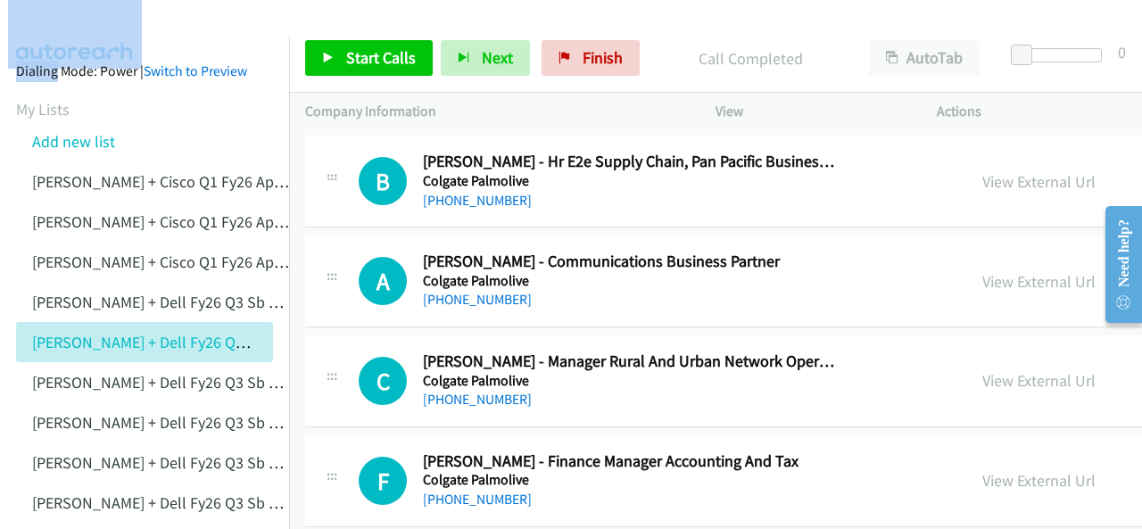
scroll to position [5533, 0]
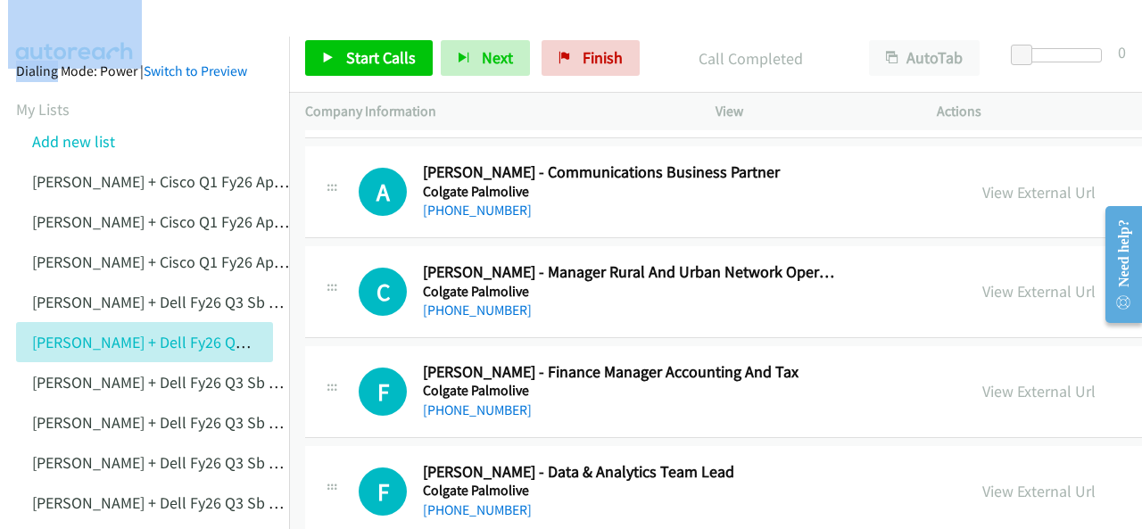
click at [198, 26] on div at bounding box center [563, 34] width 1126 height 69
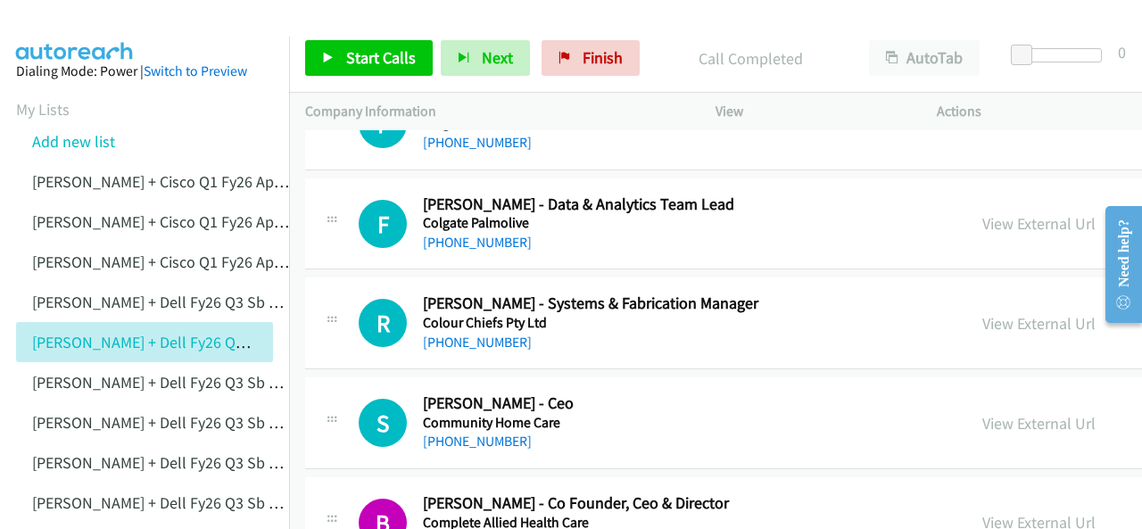
scroll to position [5890, 0]
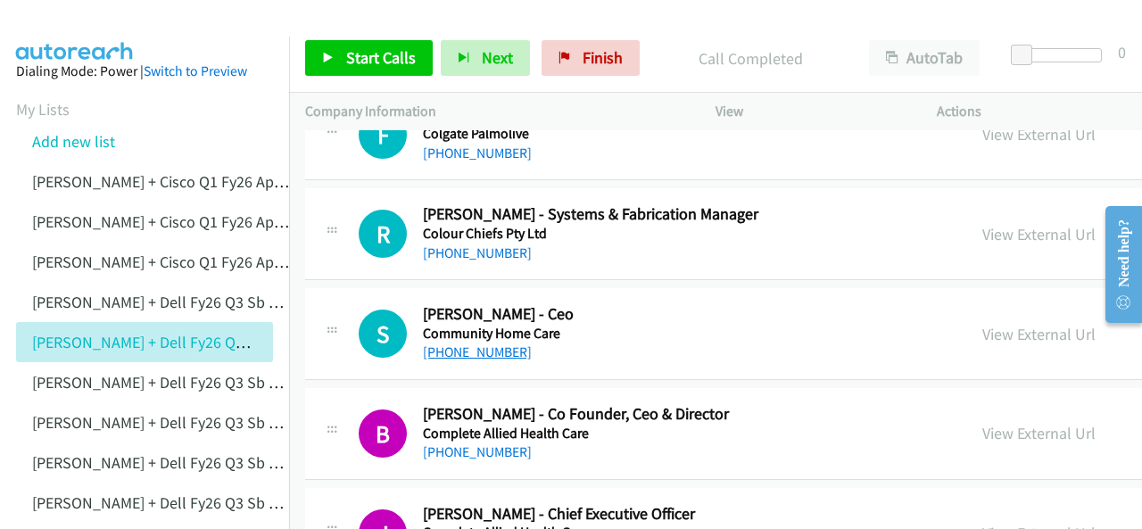
click at [448, 344] on link "[PHONE_NUMBER]" at bounding box center [477, 352] width 109 height 17
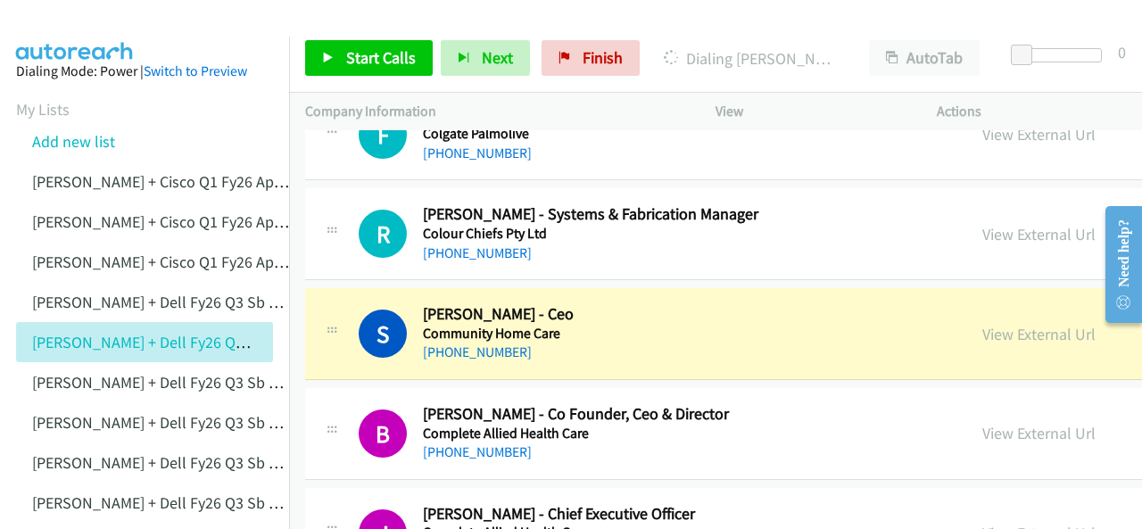
click at [87, 22] on img at bounding box center [75, 31] width 134 height 62
drag, startPoint x: 936, startPoint y: 317, endPoint x: 881, endPoint y: 355, distance: 67.3
click at [983, 324] on link "View External Url" at bounding box center [1039, 334] width 113 height 21
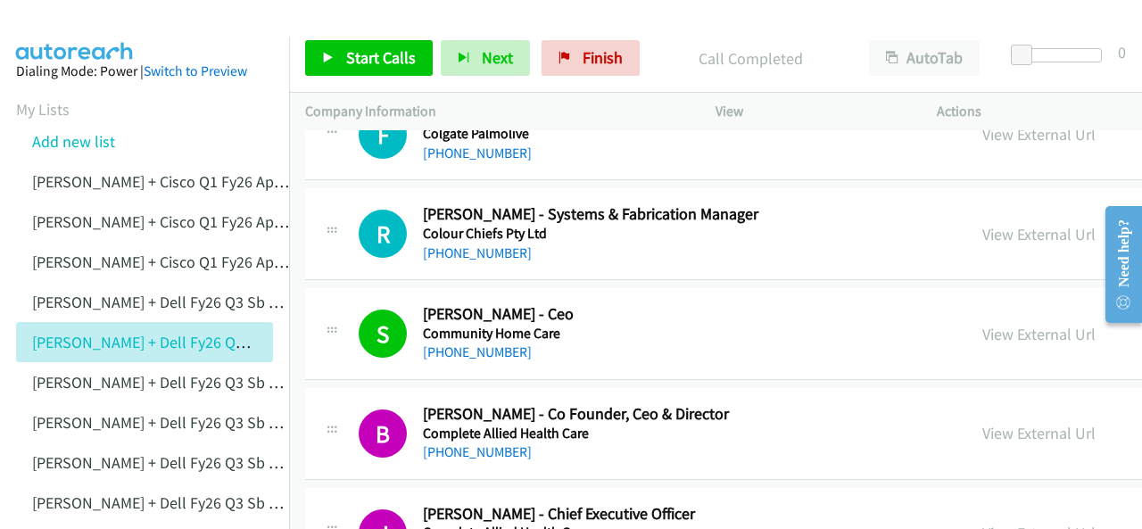
click at [51, 26] on img at bounding box center [75, 31] width 134 height 62
